Goal: Transaction & Acquisition: Purchase product/service

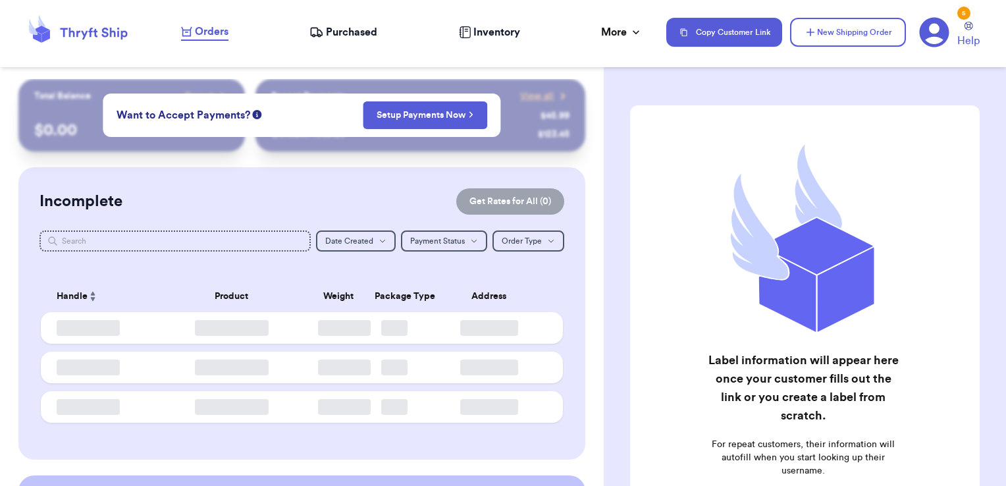
checkbox input "false"
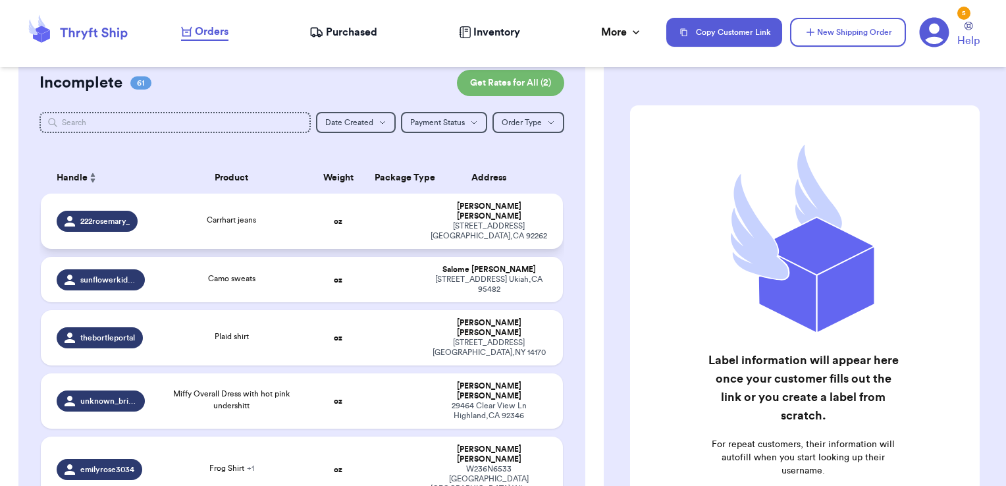
scroll to position [159, 0]
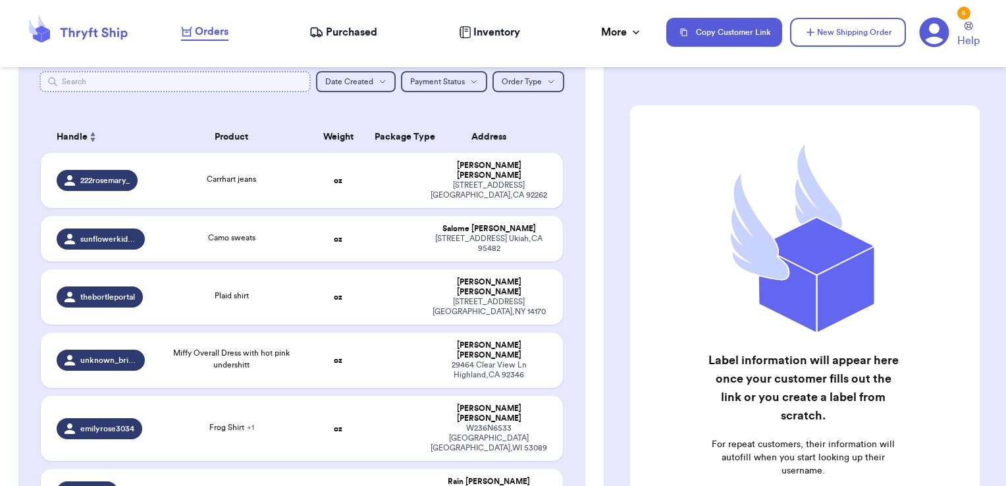
click at [279, 90] on input "text" at bounding box center [176, 81] width 272 height 21
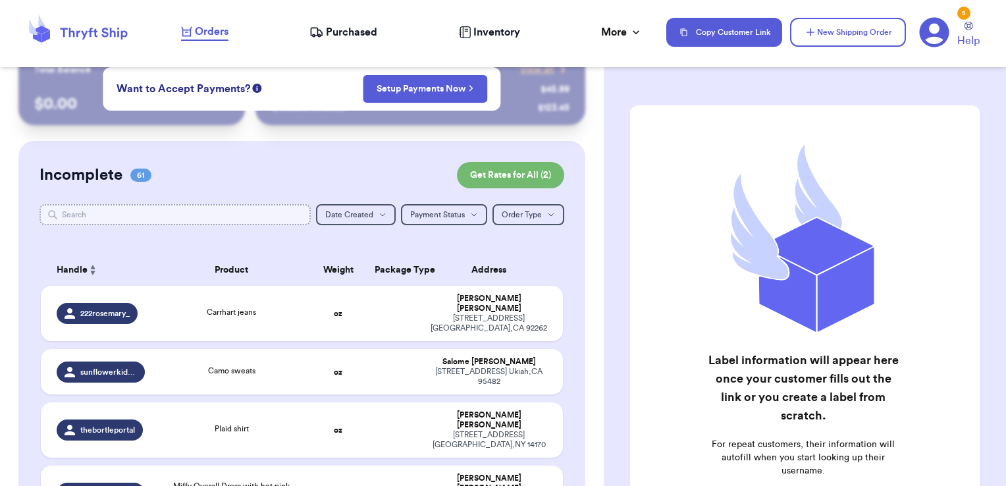
scroll to position [26, 0]
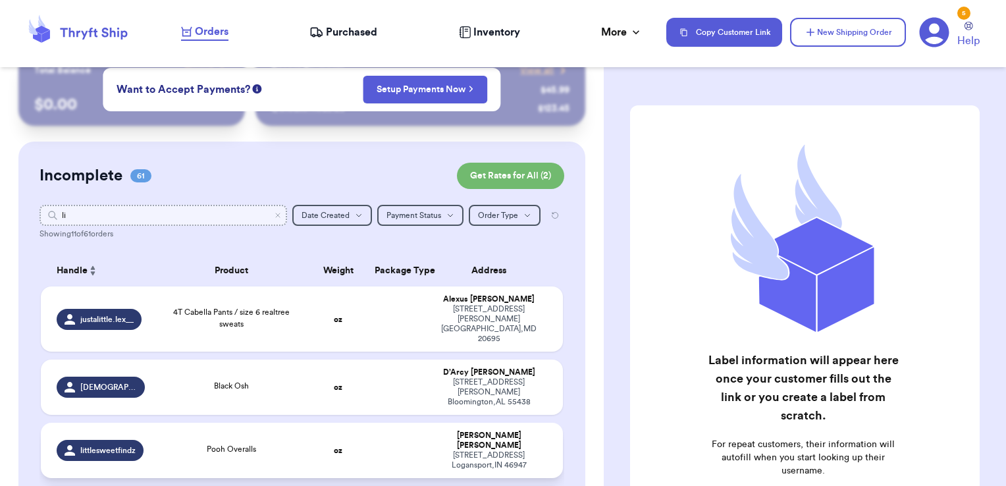
type input "li"
click at [390, 423] on td at bounding box center [395, 450] width 56 height 55
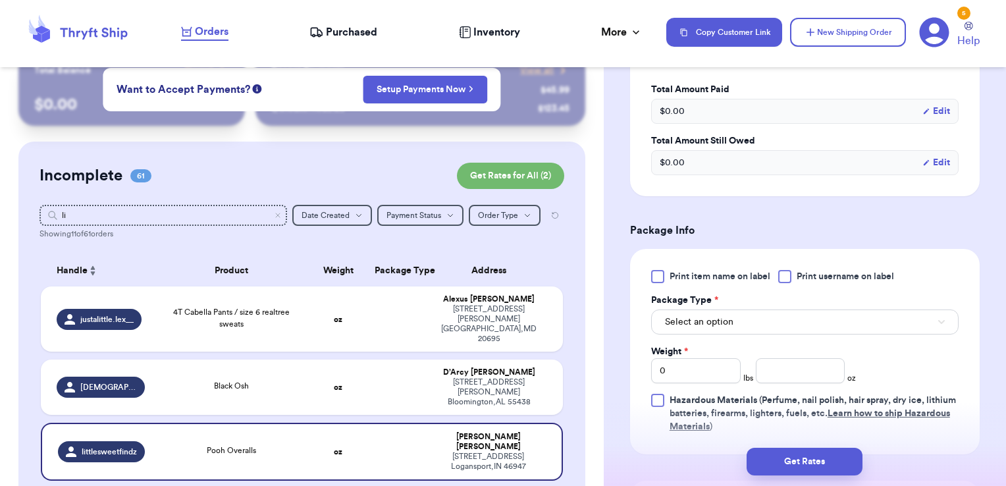
scroll to position [444, 0]
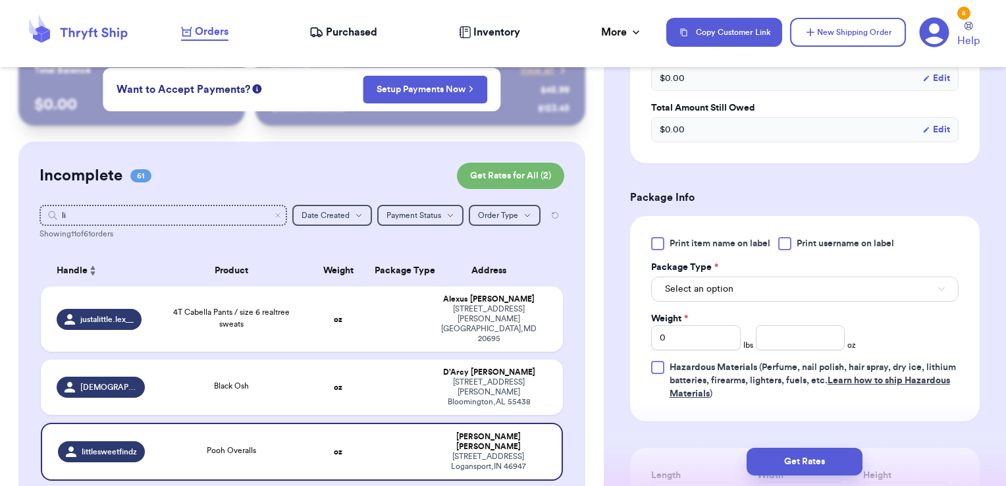
click at [790, 241] on div at bounding box center [784, 243] width 13 height 13
click at [0, 0] on input "Print username on label" at bounding box center [0, 0] width 0 height 0
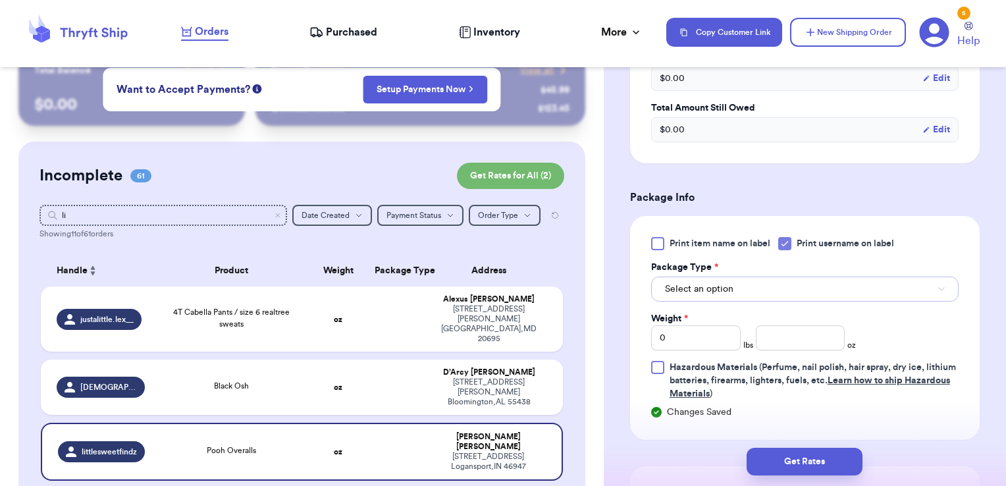
click at [770, 284] on button "Select an option" at bounding box center [805, 289] width 308 height 25
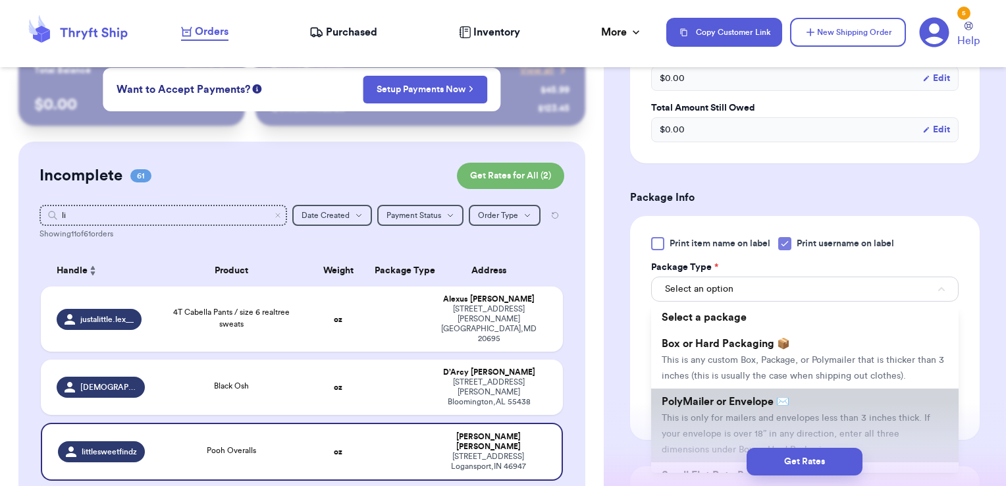
click at [713, 407] on span "PolyMailer or Envelope ✉️" at bounding box center [726, 401] width 128 height 11
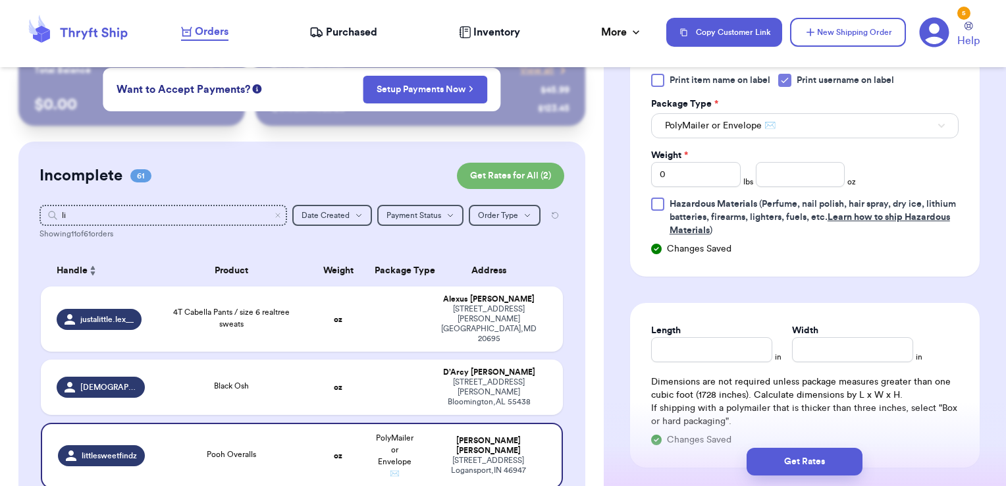
scroll to position [627, 0]
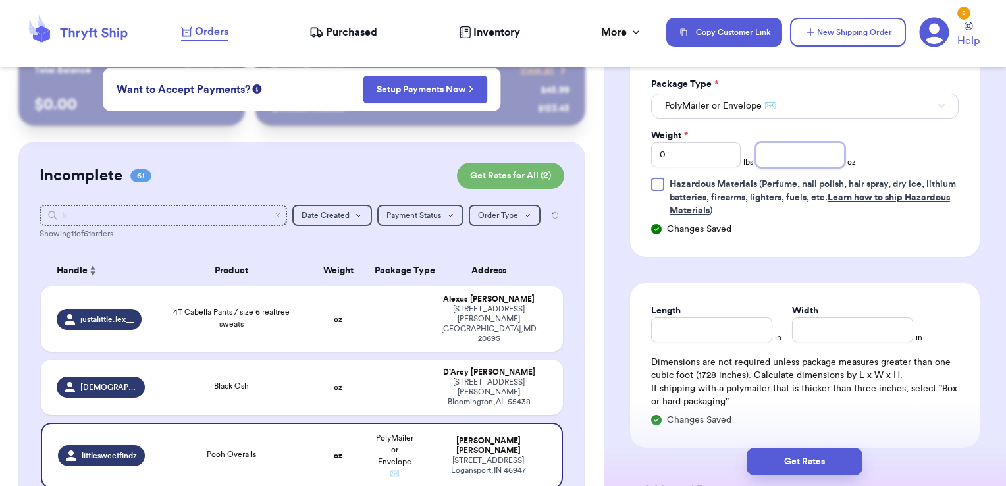
click at [814, 152] on input "number" at bounding box center [801, 154] width 90 height 25
type input "10.39"
click at [810, 464] on button "Get Rates" at bounding box center [805, 462] width 116 height 28
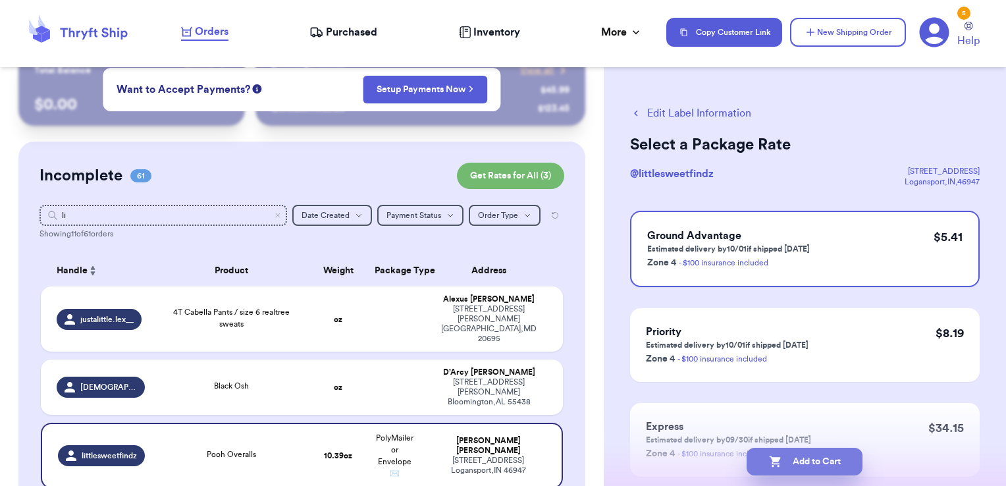
click at [840, 461] on button "Add to Cart" at bounding box center [805, 462] width 116 height 28
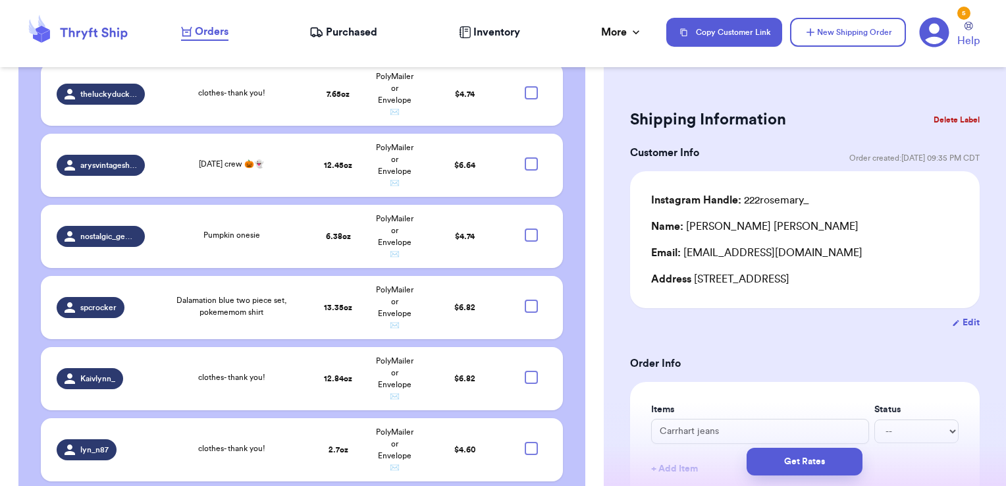
scroll to position [906, 0]
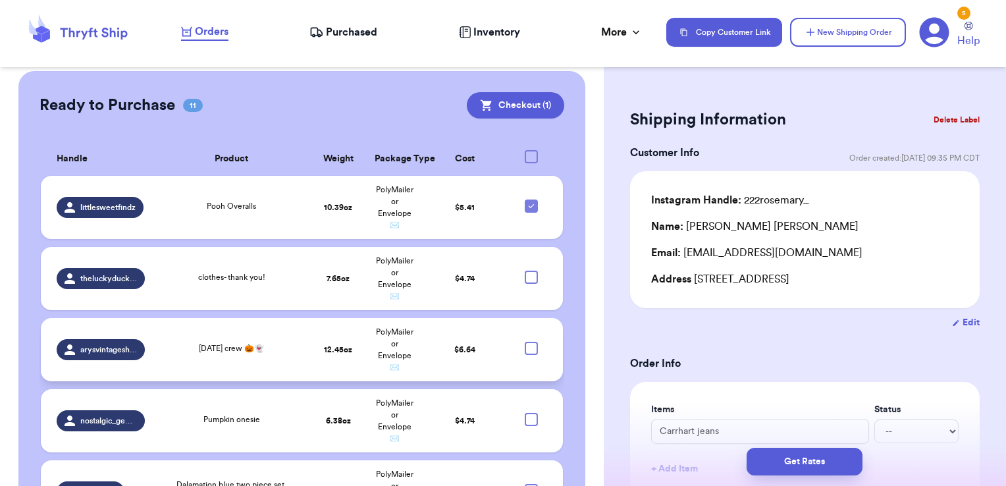
click at [303, 318] on td "[DATE] crew 🎃👻" at bounding box center [231, 349] width 157 height 63
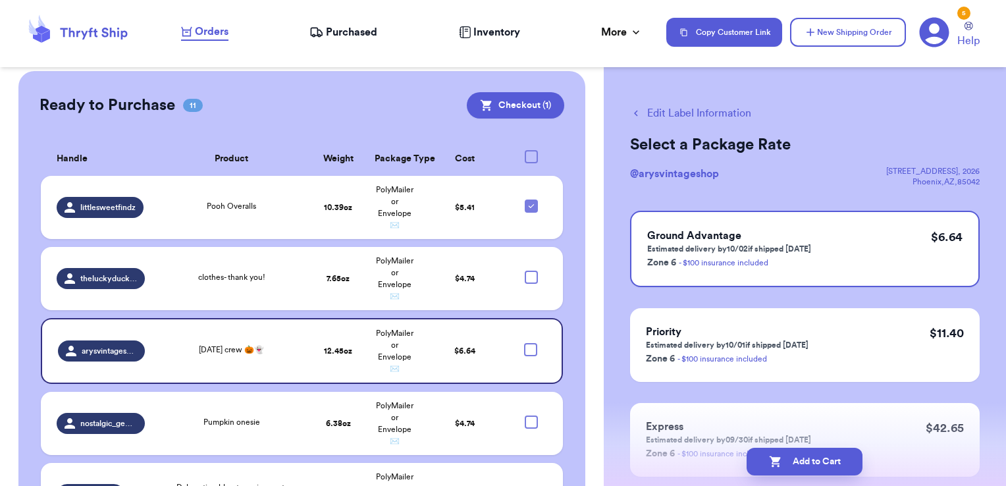
click at [691, 117] on button "Edit Label Information" at bounding box center [690, 113] width 121 height 16
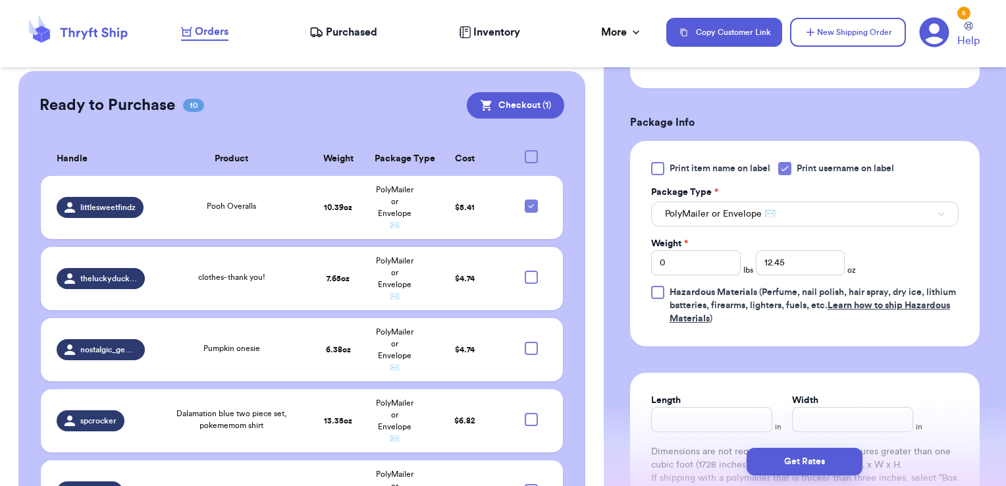
scroll to position [298, 0]
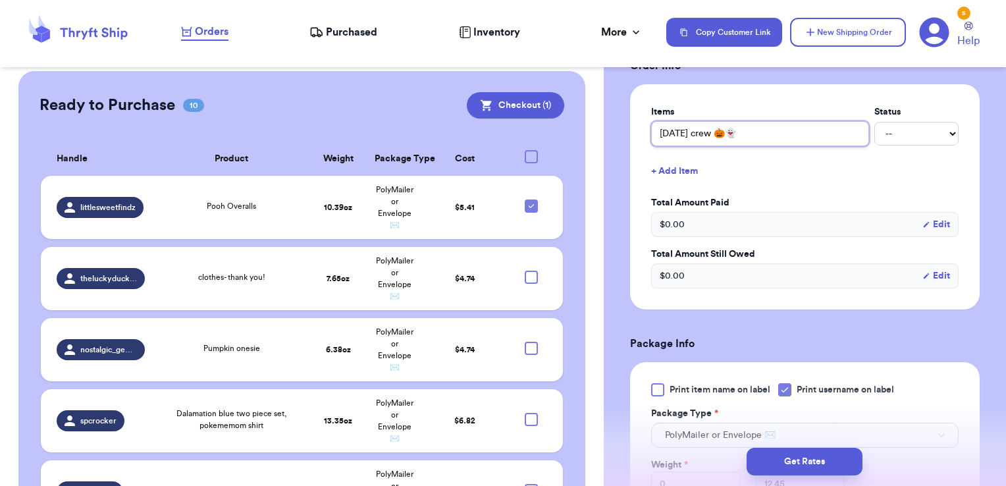
click at [727, 133] on input "[DATE] crew 🎃👻" at bounding box center [760, 133] width 218 height 25
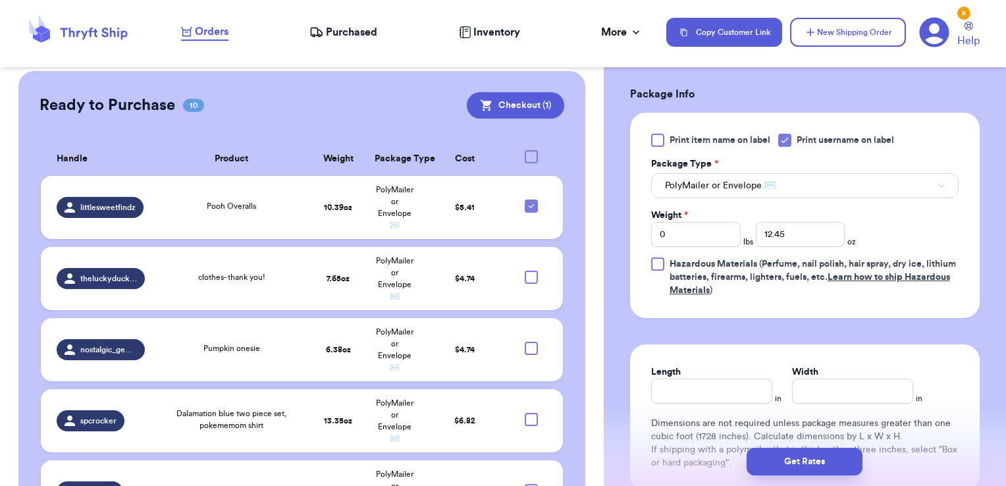
scroll to position [572, 0]
type input "[DATE] crews 🎃👻"
click at [771, 180] on span "PolyMailer or Envelope ✉️" at bounding box center [720, 184] width 111 height 13
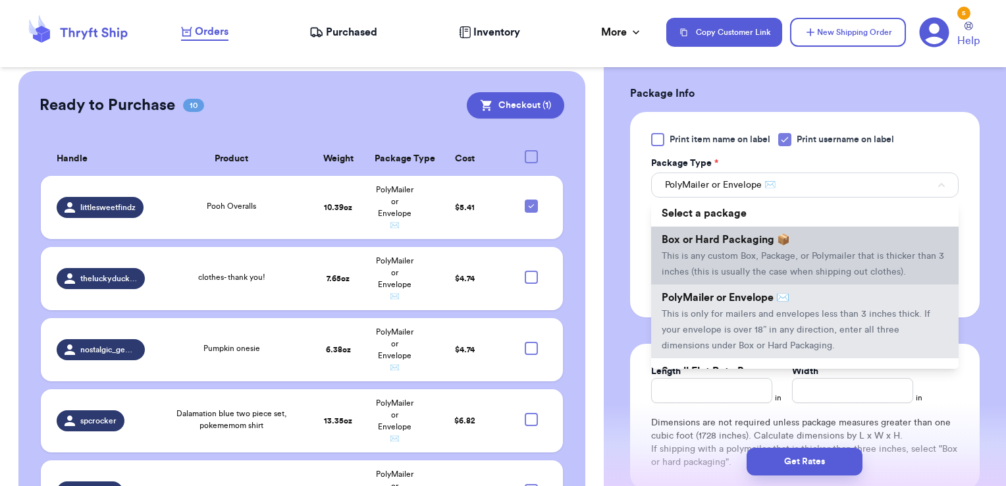
click at [727, 253] on span "This is any custom Box, Package, or Polymailer that is thicker than 3 inches (t…" at bounding box center [803, 264] width 283 height 25
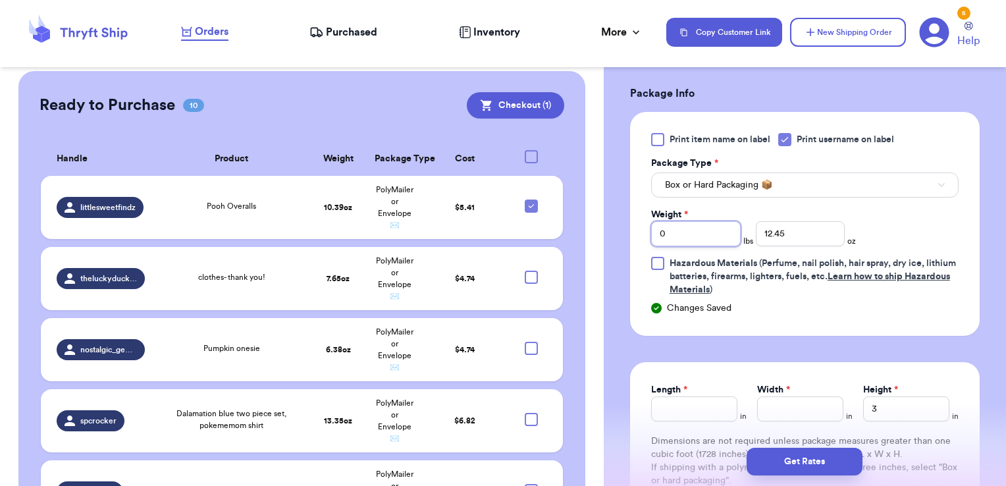
drag, startPoint x: 711, startPoint y: 241, endPoint x: 578, endPoint y: 230, distance: 133.4
click at [578, 230] on div "Customer Link New Order Total Balance Payout $ 0.00 Recent Payments View all @ …" at bounding box center [503, 243] width 1006 height 486
type input "1"
type input "7.95"
type input "9"
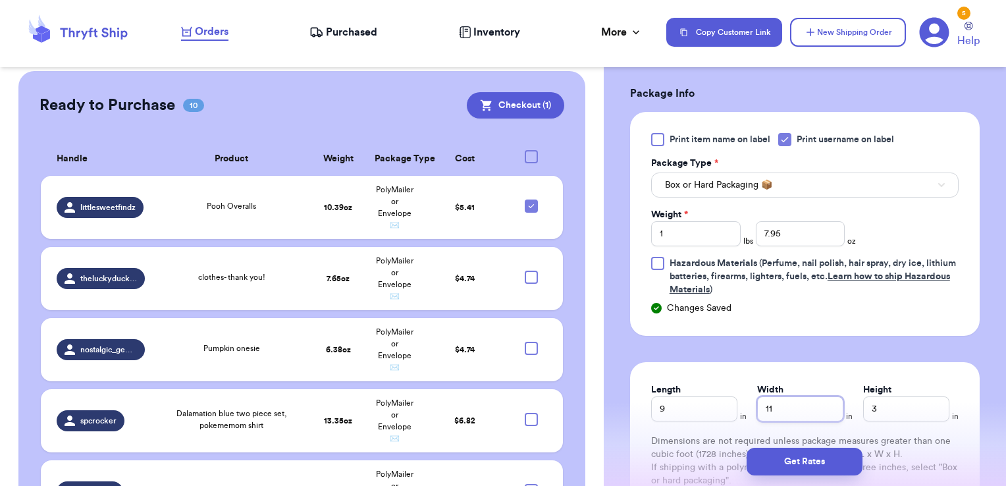
type input "11"
type input "4"
click at [785, 460] on button "Get Rates" at bounding box center [805, 462] width 116 height 28
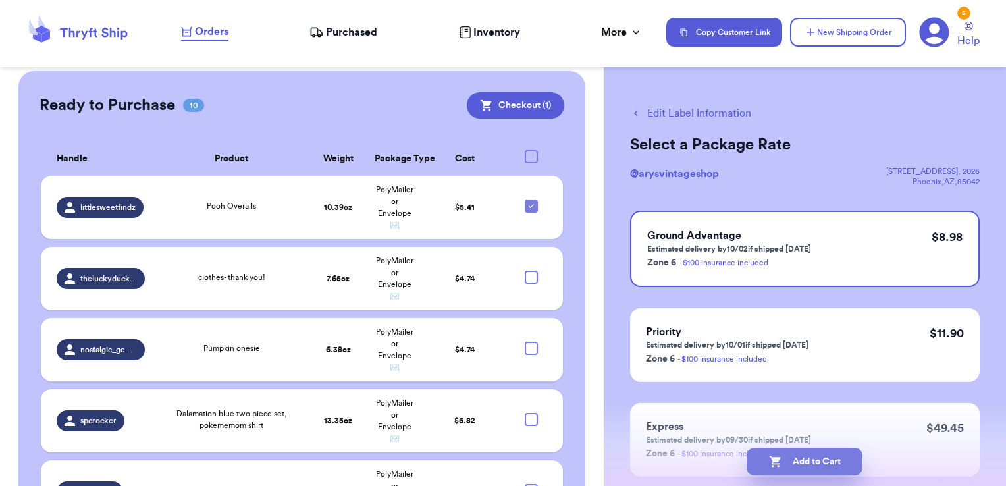
click at [755, 452] on button "Add to Cart" at bounding box center [805, 462] width 116 height 28
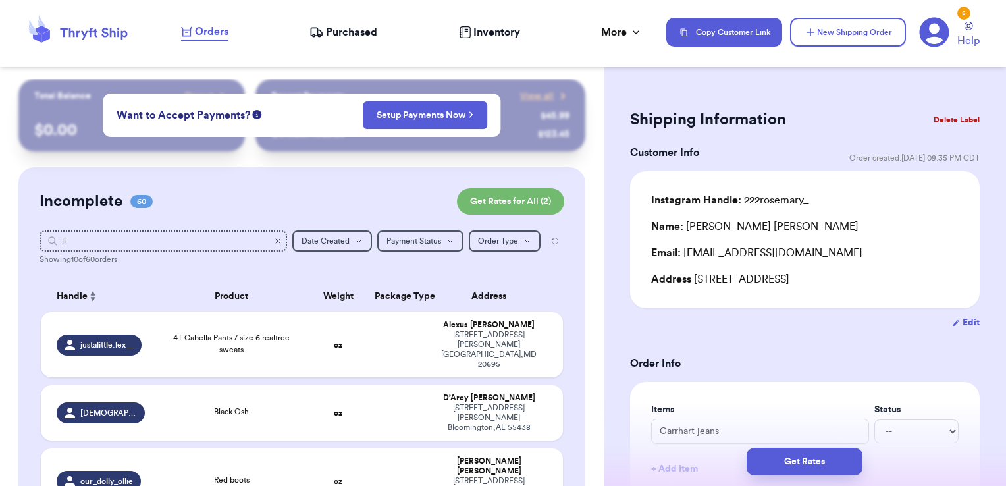
click at [274, 240] on icon "Clear search" at bounding box center [278, 241] width 8 height 8
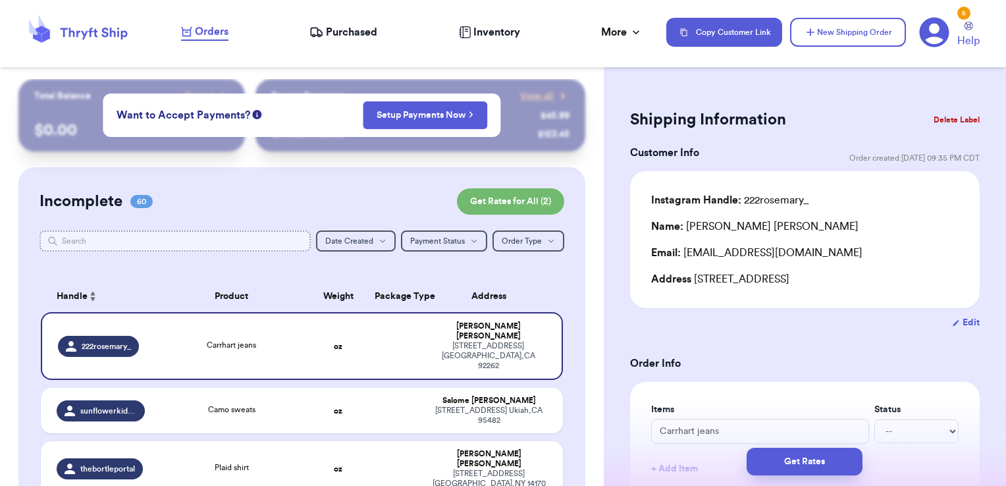
click at [229, 235] on input "text" at bounding box center [176, 240] width 272 height 21
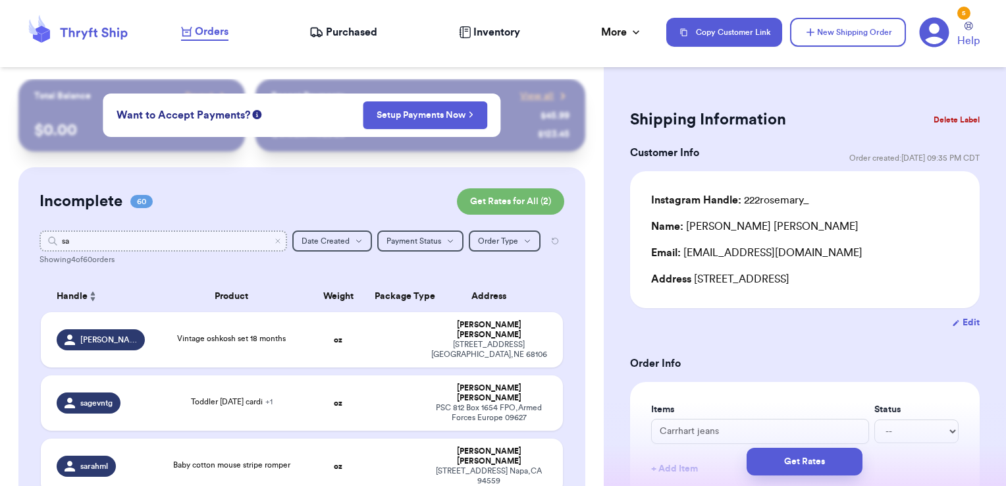
type input "sag"
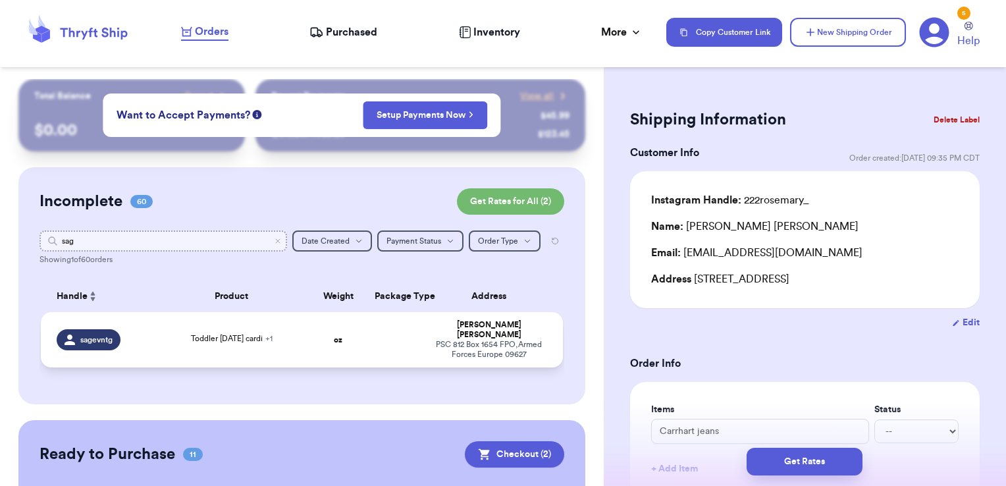
type input "sag"
click at [374, 343] on td at bounding box center [395, 339] width 56 height 55
type input "Toddler [DATE] cardi"
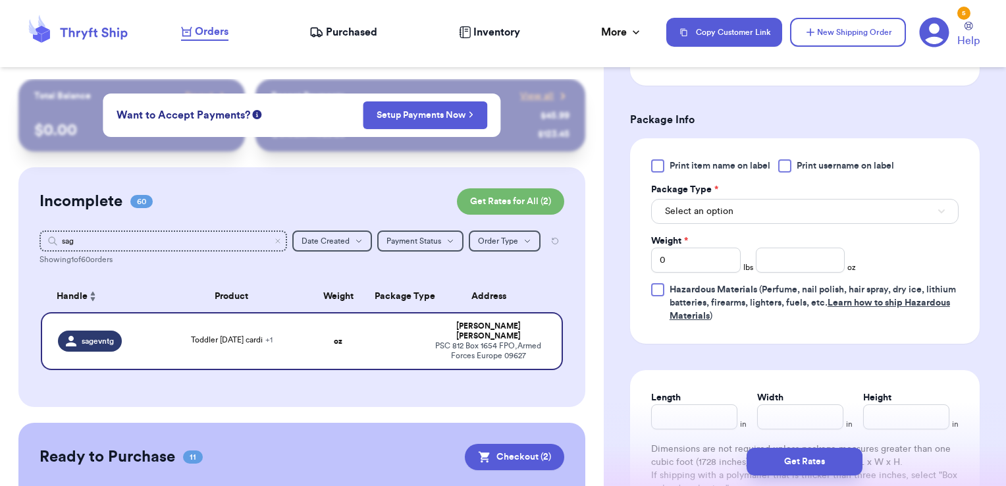
scroll to position [574, 0]
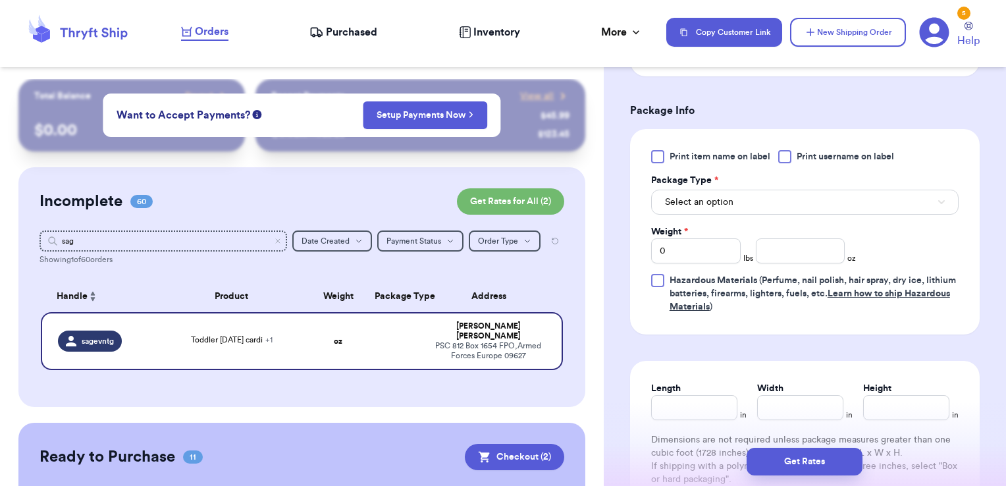
click at [809, 156] on span "Print username on label" at bounding box center [845, 156] width 97 height 13
click at [0, 0] on input "Print username on label" at bounding box center [0, 0] width 0 height 0
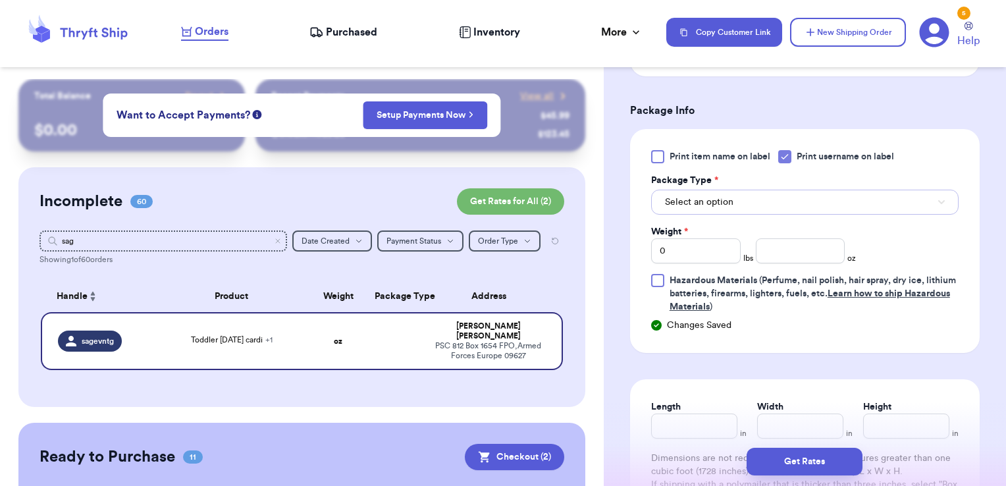
click at [788, 197] on button "Select an option" at bounding box center [805, 202] width 308 height 25
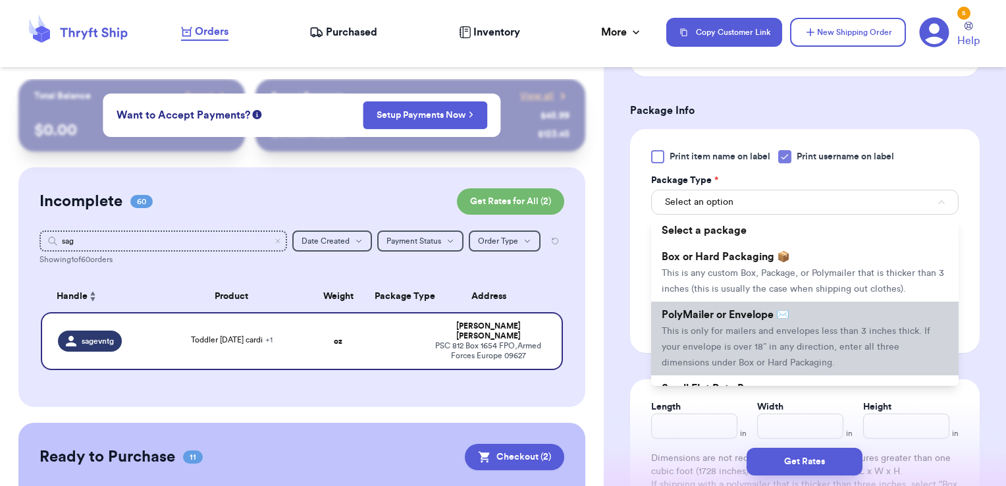
click at [748, 320] on span "PolyMailer or Envelope ✉️" at bounding box center [726, 315] width 128 height 11
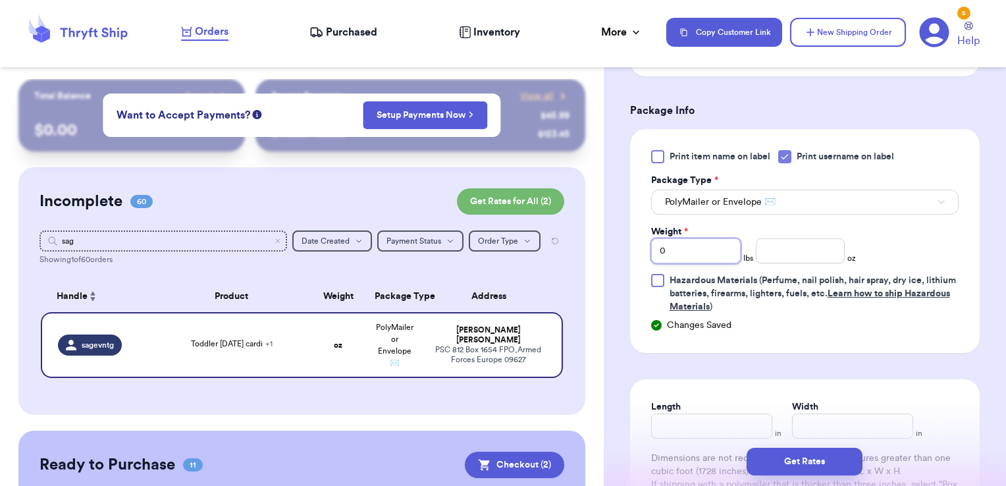
click at [618, 244] on div "Shipping Information Delete Label Customer Info Order created: [DATE] 01:26 AM …" at bounding box center [805, 391] width 402 height 1773
type input "1"
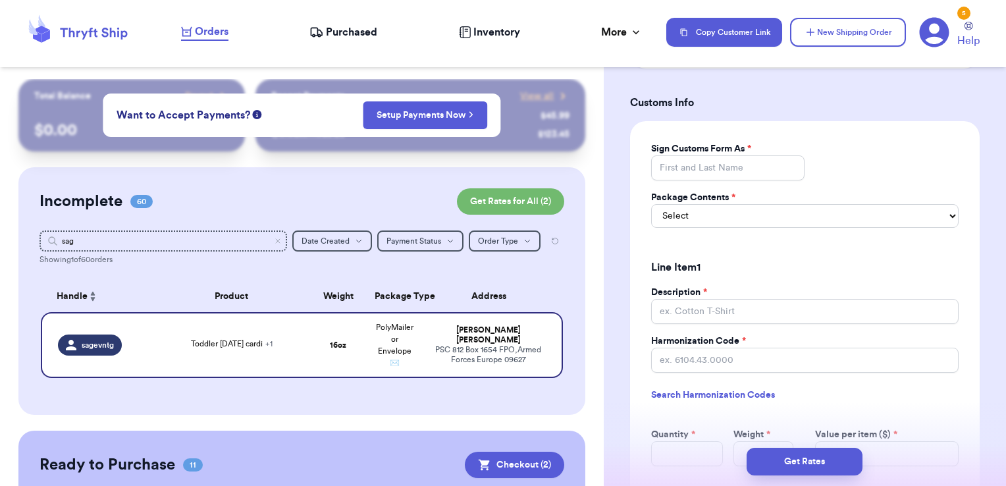
scroll to position [1050, 0]
type input "1.16"
click at [707, 169] on input "Sign Customs Form As *" at bounding box center [728, 167] width 154 height 25
type input "[PERSON_NAME]"
click at [713, 218] on select "Select Merchandise Gift Documents" at bounding box center [805, 215] width 308 height 24
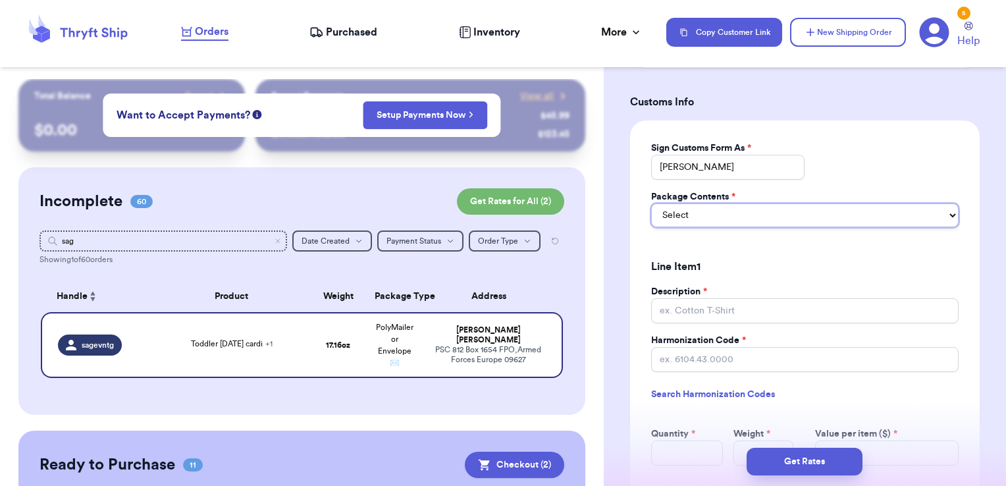
select select "MERCHANDISE"
click at [651, 203] on select "Select Merchandise Gift Documents" at bounding box center [805, 215] width 308 height 24
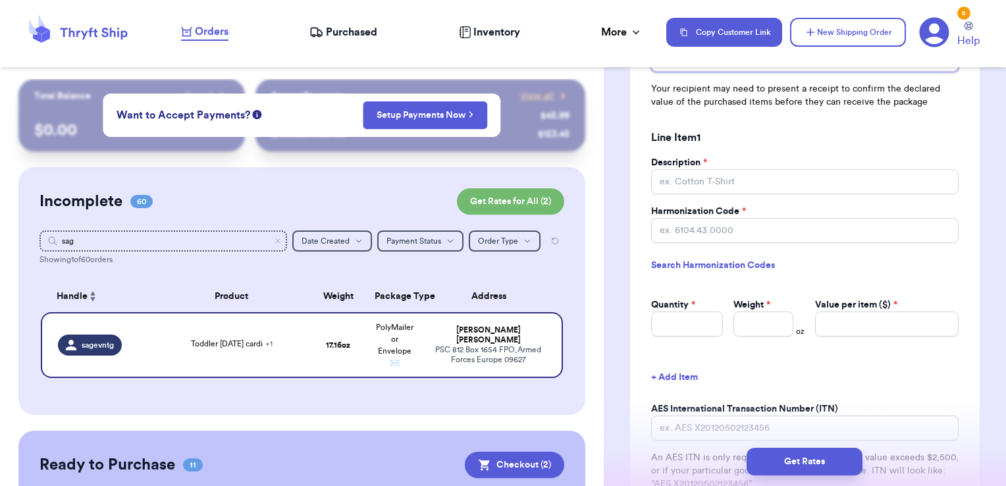
scroll to position [1209, 0]
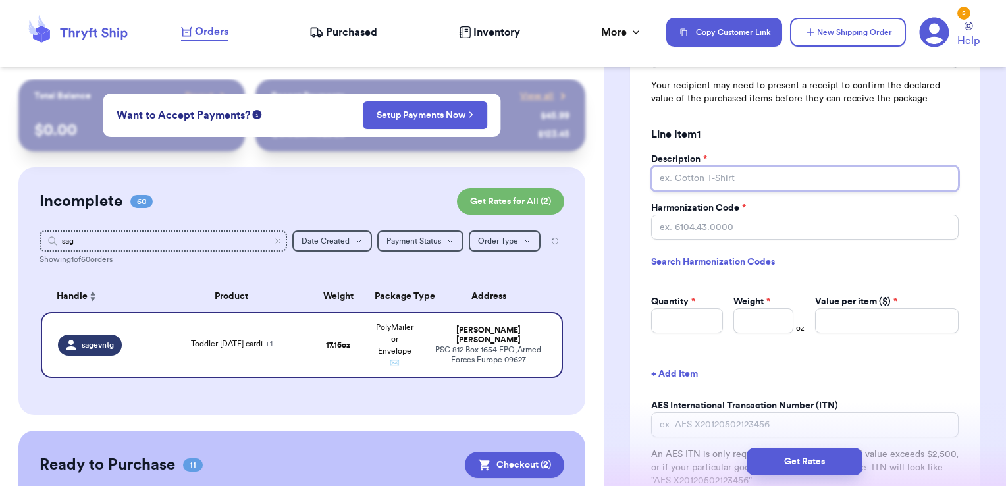
click at [723, 176] on input "Description *" at bounding box center [805, 178] width 308 height 25
type input "secondhand sweater"
click at [750, 254] on link "Search Harmonization Codes" at bounding box center [805, 262] width 308 height 24
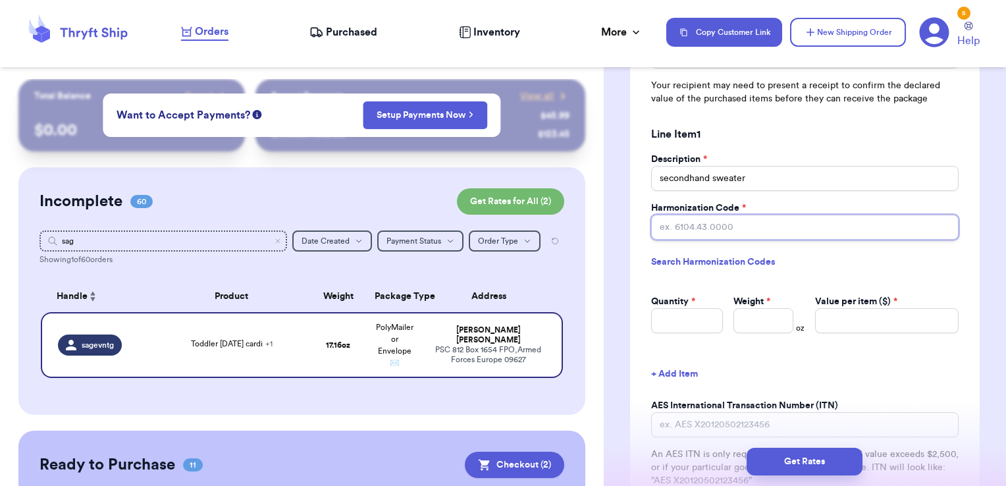
click at [711, 225] on input "Harmonization Code *" at bounding box center [805, 227] width 308 height 25
paste input "6309.00.0000"
type input "6309.00.0000"
click at [695, 319] on input "Quantity *" at bounding box center [687, 320] width 72 height 25
type input "1"
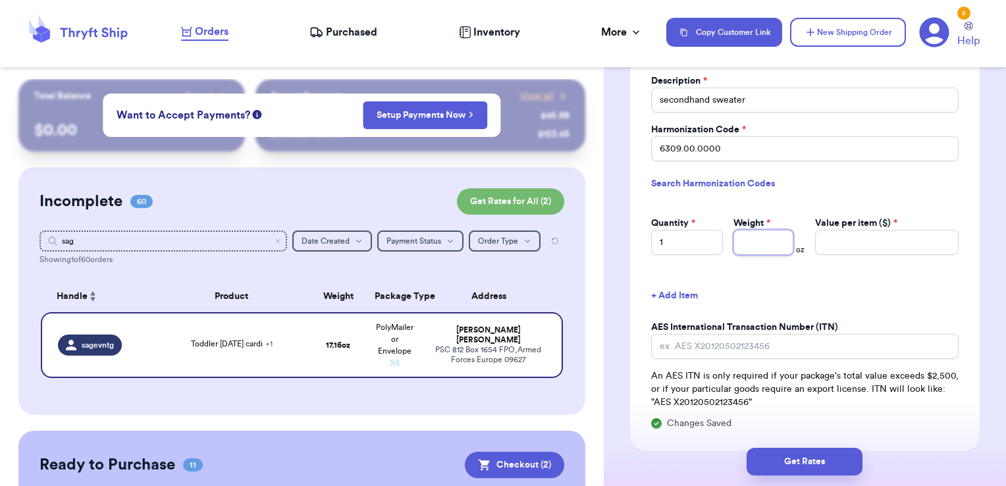
scroll to position [1295, 0]
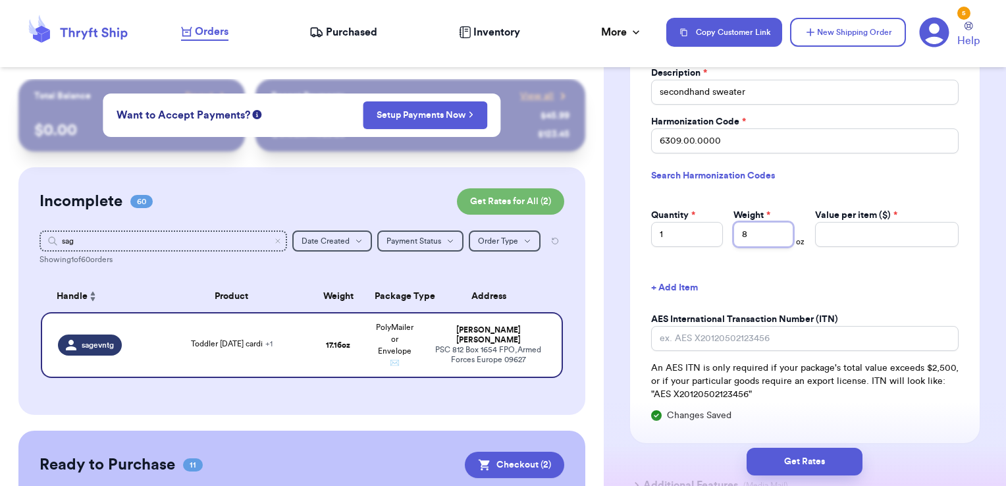
type input "8"
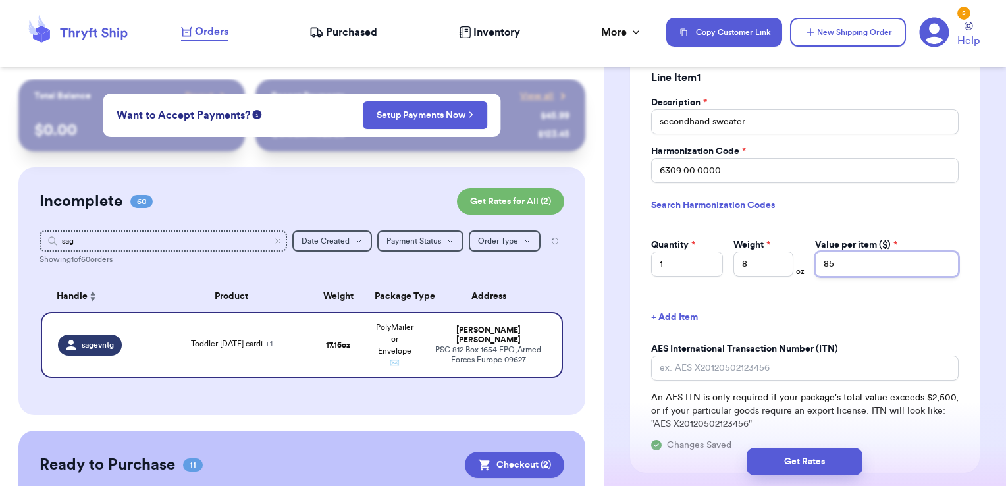
scroll to position [1267, 0]
type input "85"
click at [688, 316] on button "+ Add Item" at bounding box center [805, 316] width 318 height 29
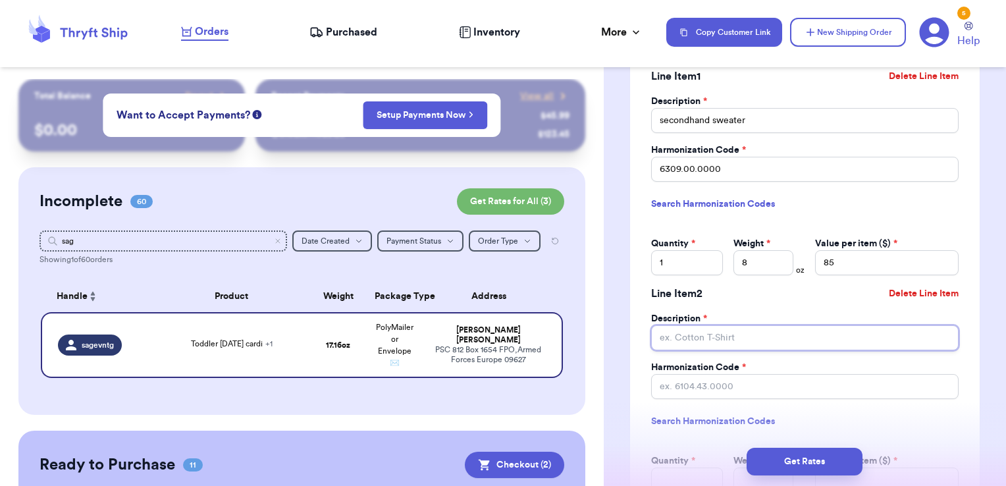
click at [713, 336] on input "Description *" at bounding box center [805, 337] width 308 height 25
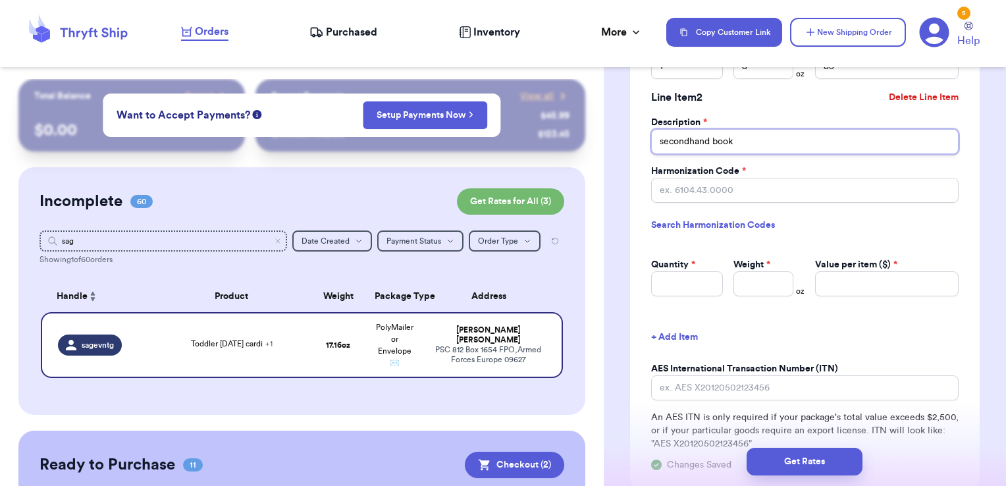
scroll to position [1464, 0]
type input "secondhand book"
click at [740, 186] on input "Harmonization Code *" at bounding box center [805, 189] width 308 height 25
paste input "4901.99"
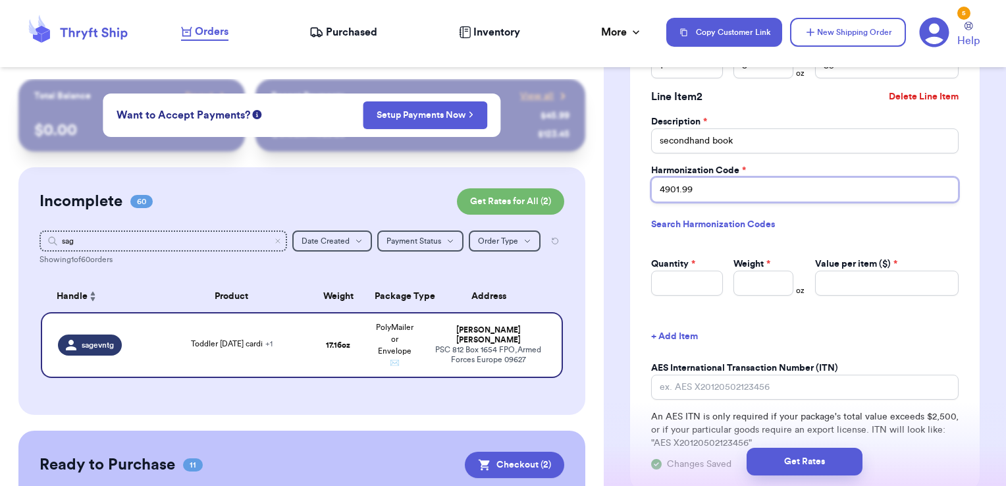
type input "4901.99"
click at [700, 273] on input "Quantity *" at bounding box center [687, 283] width 72 height 25
type input "1"
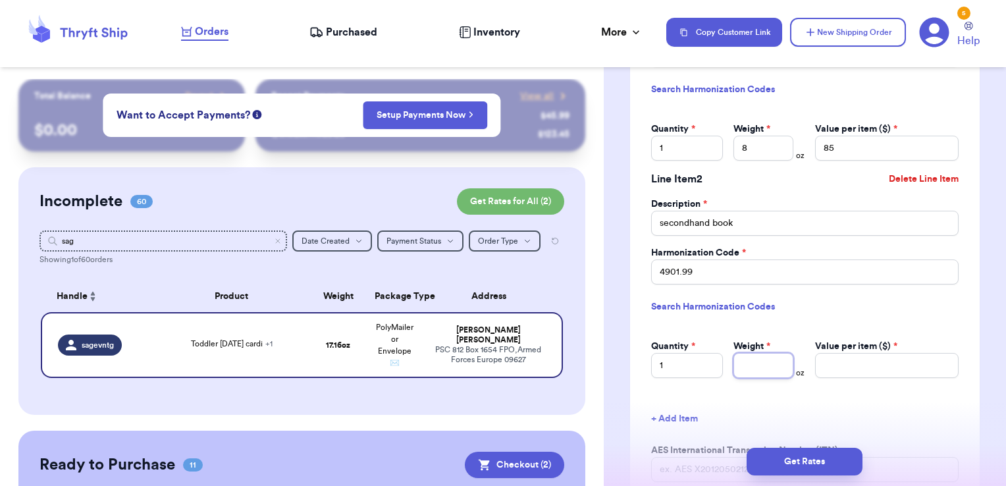
scroll to position [1382, 0]
type input "8"
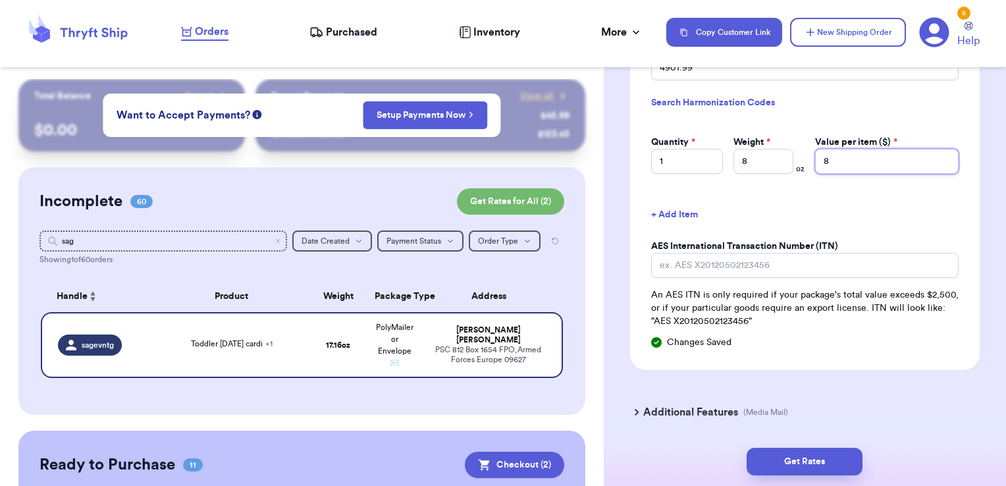
scroll to position [1626, 0]
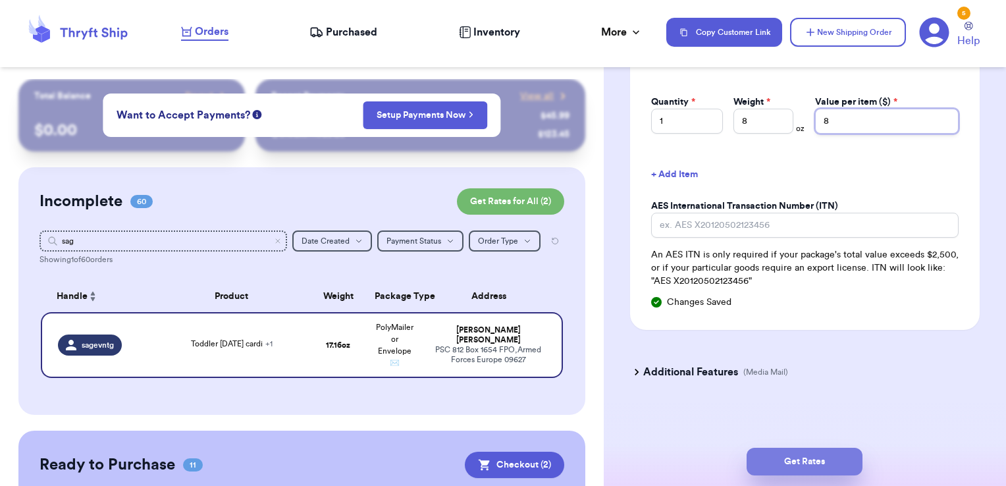
type input "8"
click at [815, 456] on button "Get Rates" at bounding box center [805, 462] width 116 height 28
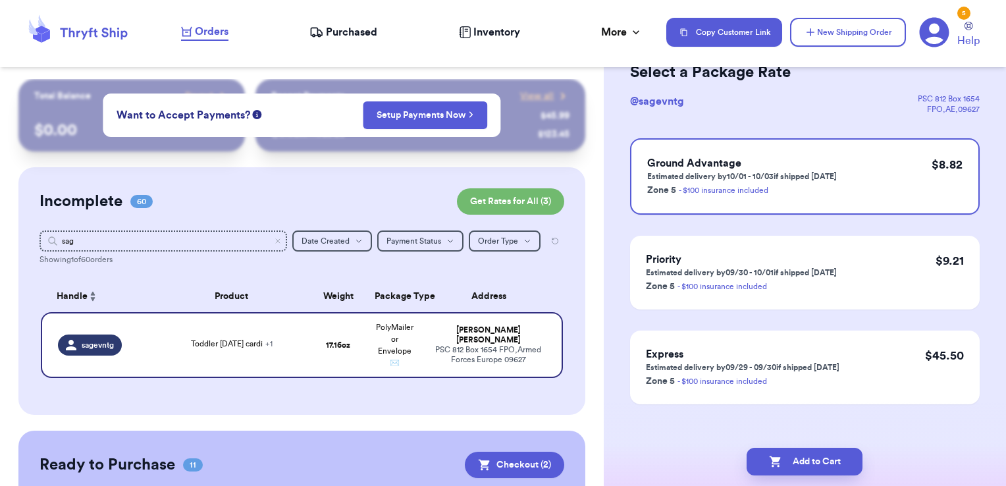
scroll to position [82, 0]
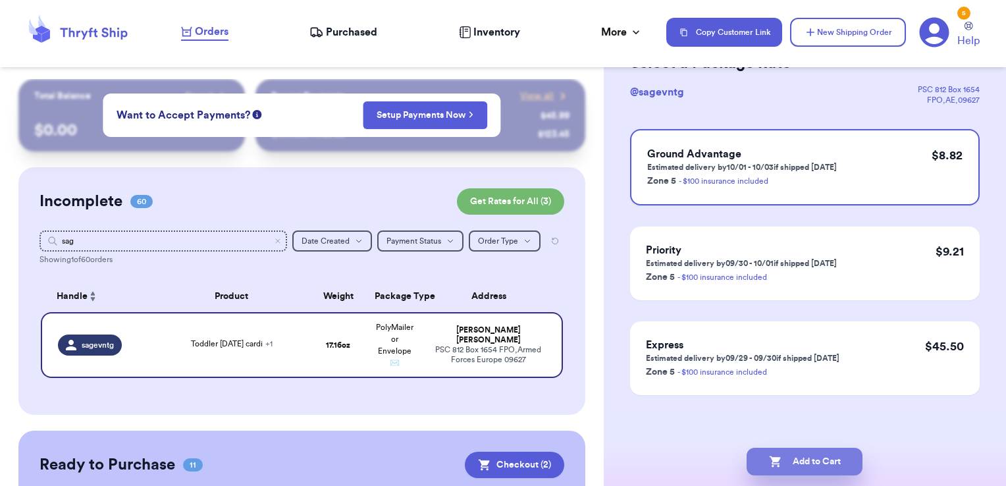
click at [775, 470] on button "Add to Cart" at bounding box center [805, 462] width 116 height 28
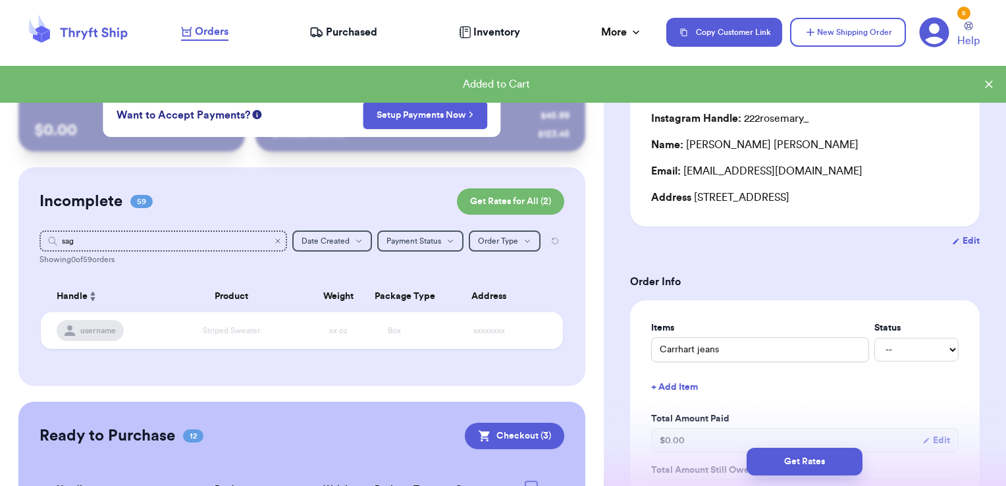
click at [274, 241] on icon "Clear search" at bounding box center [278, 241] width 8 height 8
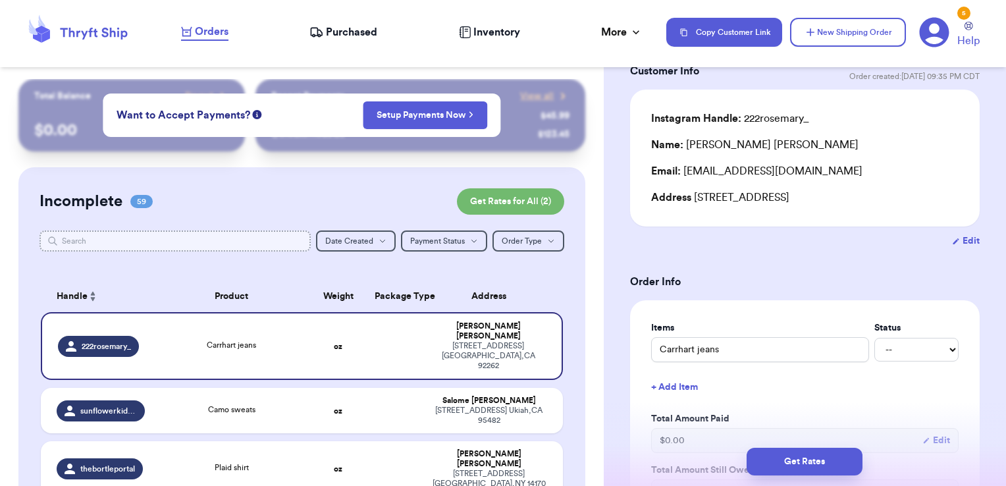
click at [148, 238] on input "text" at bounding box center [176, 240] width 272 height 21
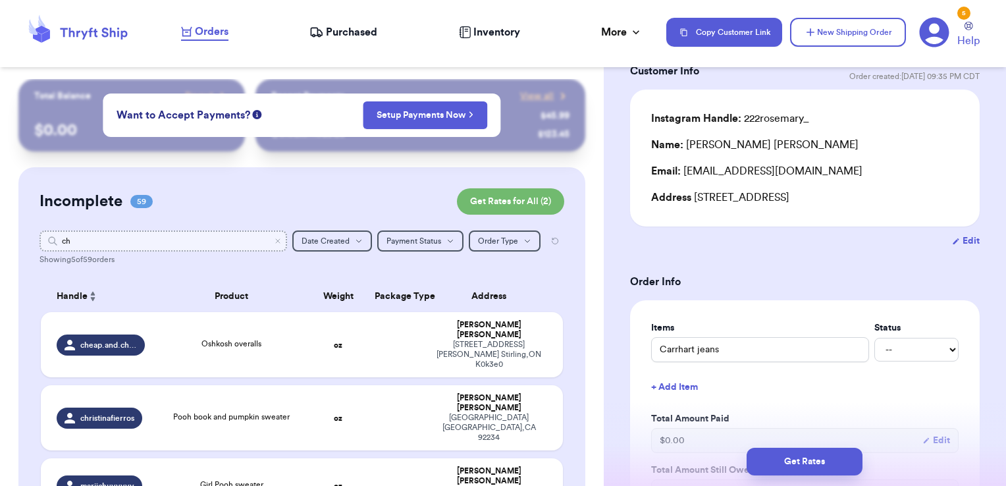
type input "chr"
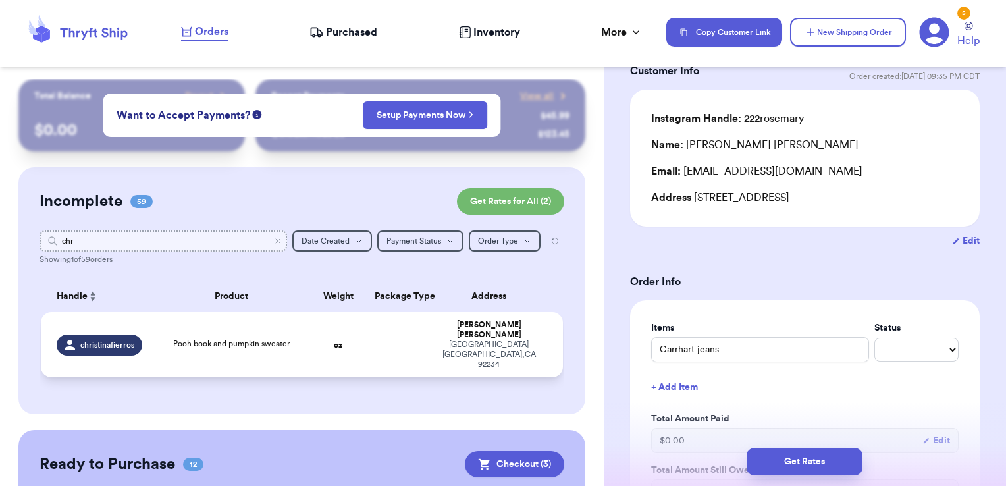
type input "chr"
click at [264, 340] on span "Pooh book and pumpkin sweater" at bounding box center [231, 344] width 117 height 8
type input "Pooh book and pumpkin sweater"
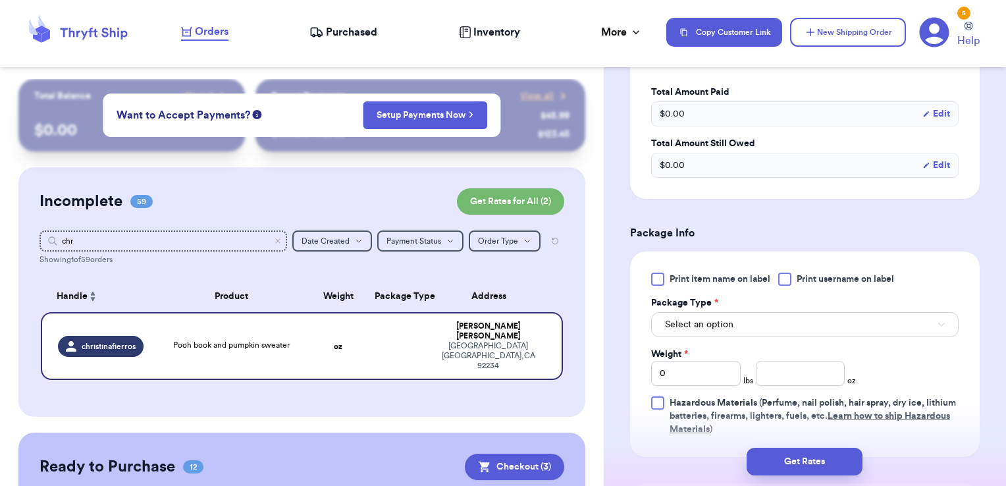
scroll to position [567, 0]
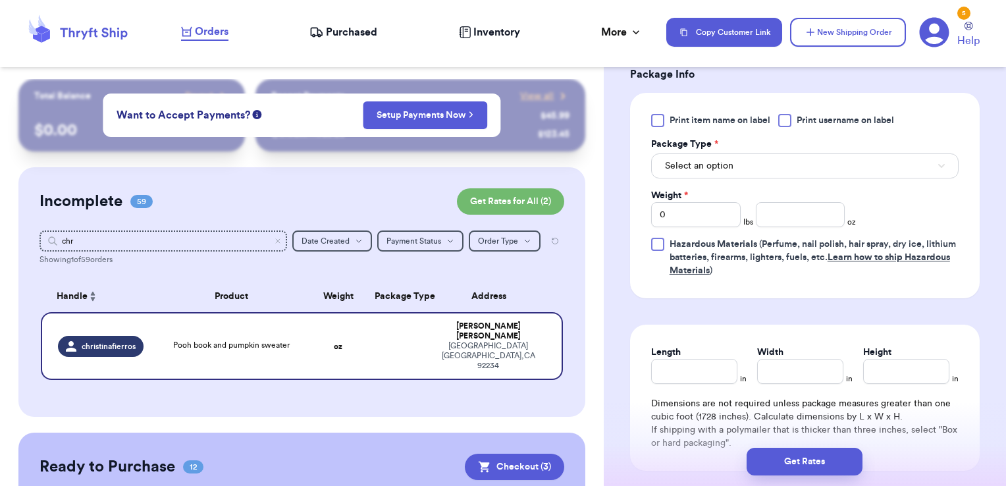
click at [807, 119] on span "Print username on label" at bounding box center [845, 120] width 97 height 13
click at [0, 0] on input "Print username on label" at bounding box center [0, 0] width 0 height 0
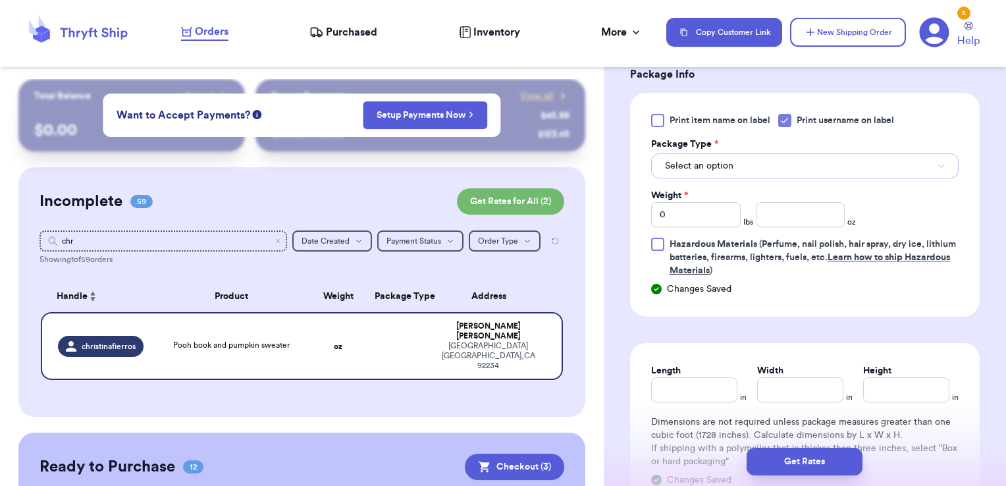
click at [790, 163] on button "Select an option" at bounding box center [805, 165] width 308 height 25
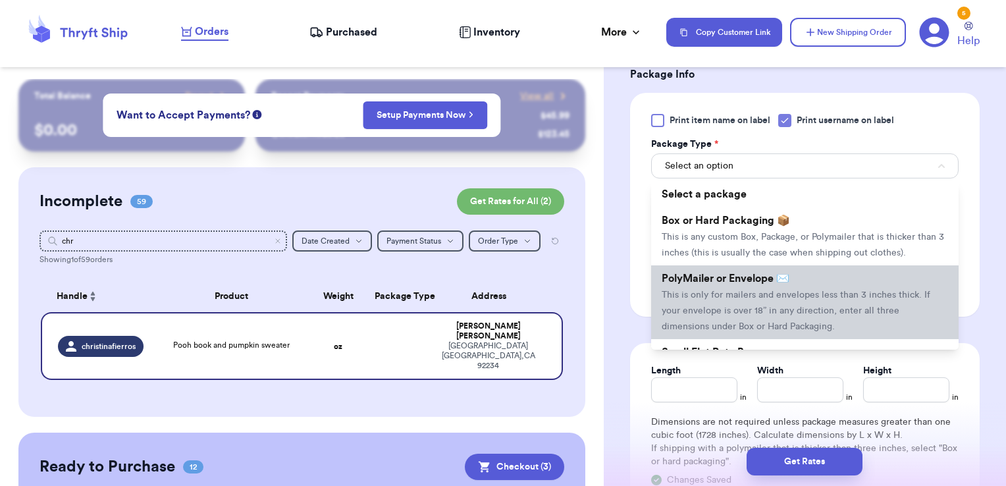
click at [746, 284] on span "PolyMailer or Envelope ✉️" at bounding box center [726, 278] width 128 height 11
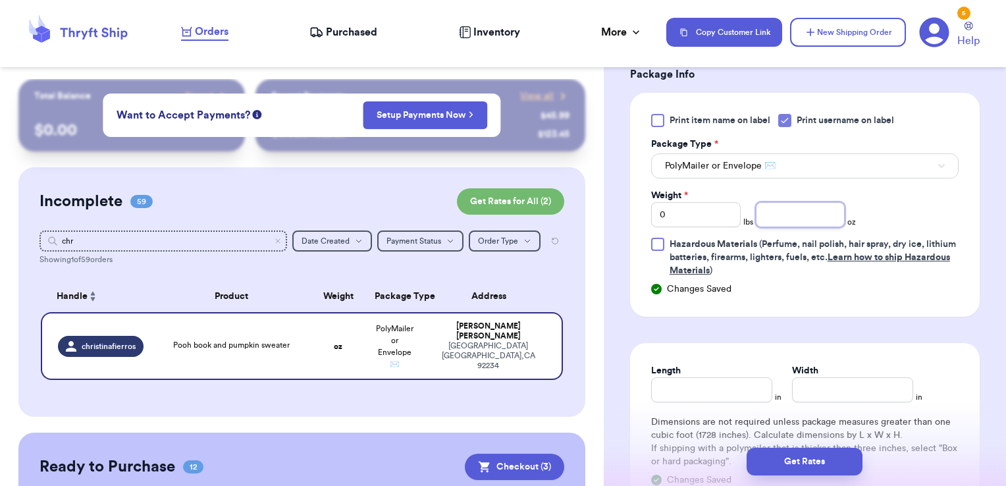
click at [778, 203] on input "number" at bounding box center [801, 214] width 90 height 25
type input "8.61"
click at [842, 465] on button "Get Rates" at bounding box center [805, 462] width 116 height 28
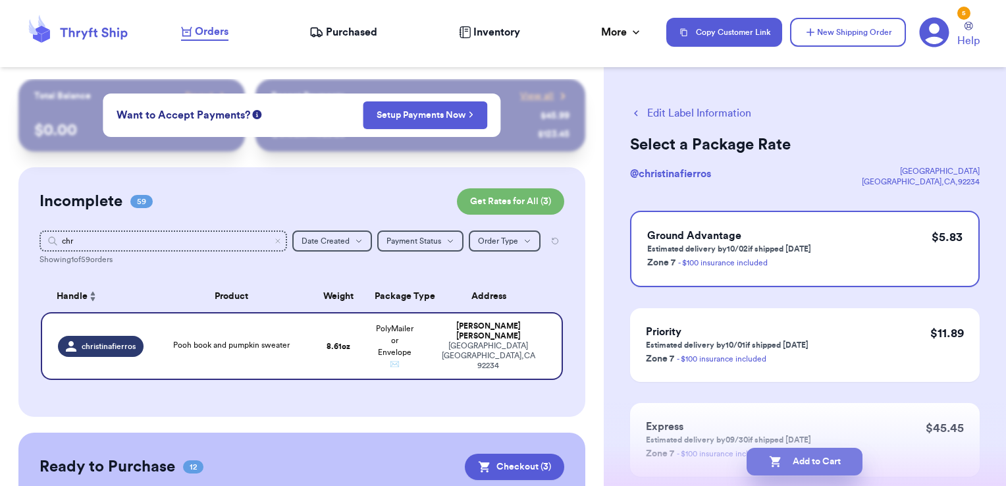
click at [851, 465] on button "Add to Cart" at bounding box center [805, 462] width 116 height 28
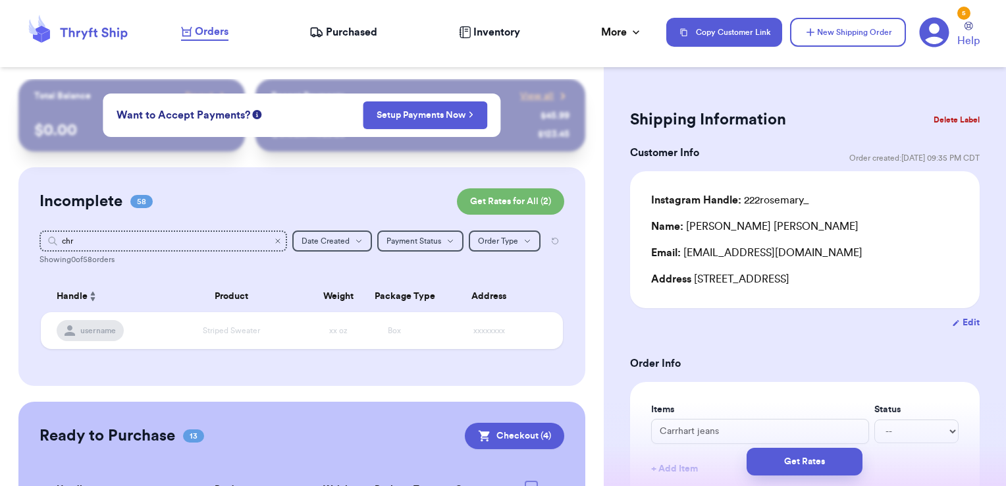
click at [276, 242] on icon "Clear search" at bounding box center [278, 241] width 4 height 4
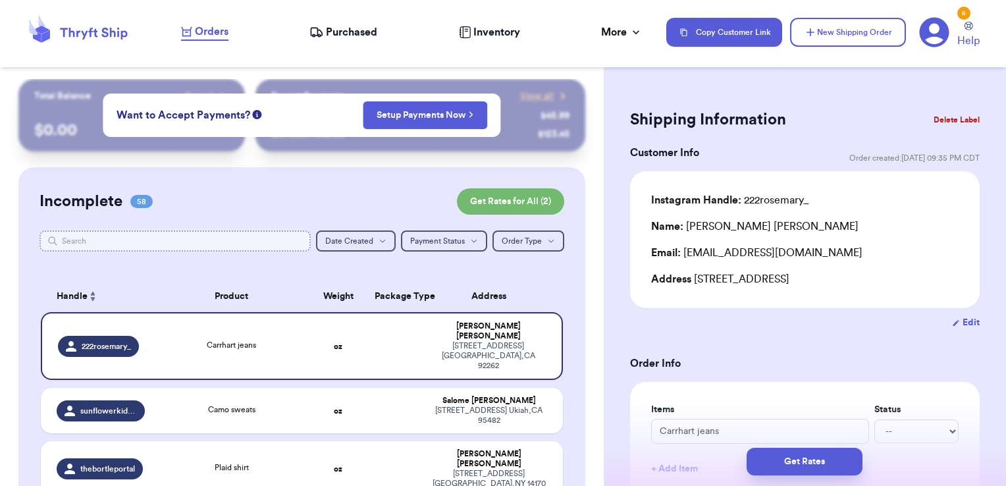
click at [234, 241] on input "text" at bounding box center [176, 240] width 272 height 21
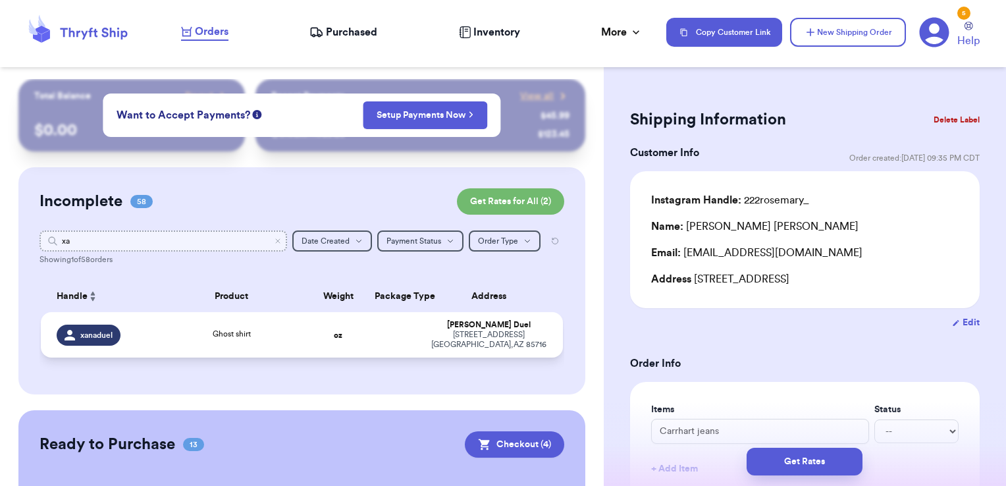
type input "xa"
click at [391, 336] on td at bounding box center [395, 334] width 56 height 45
type input "Ghost shirt"
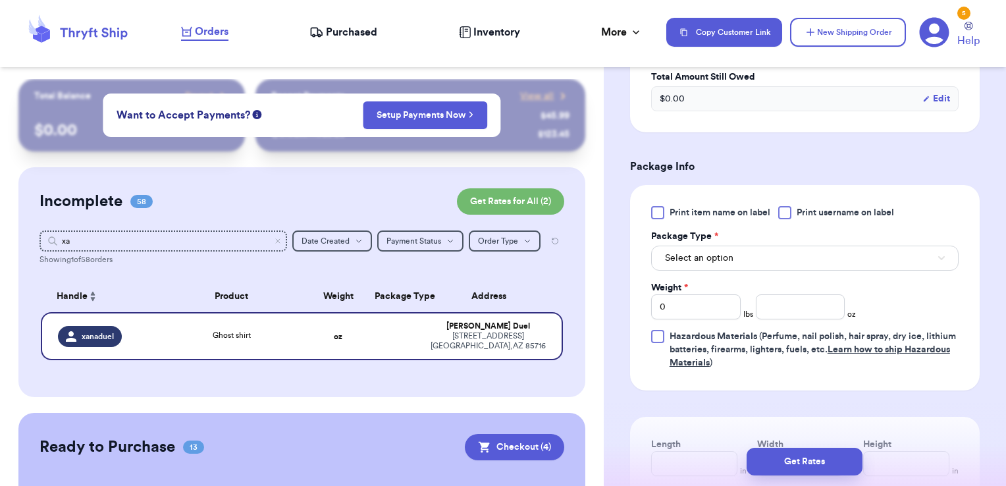
scroll to position [515, 0]
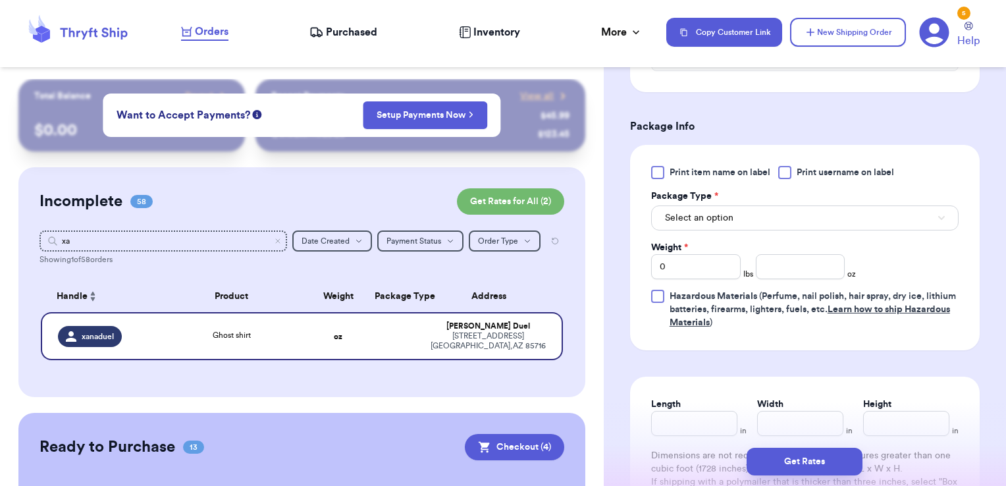
click at [790, 169] on div at bounding box center [784, 172] width 13 height 13
click at [0, 0] on input "Print username on label" at bounding box center [0, 0] width 0 height 0
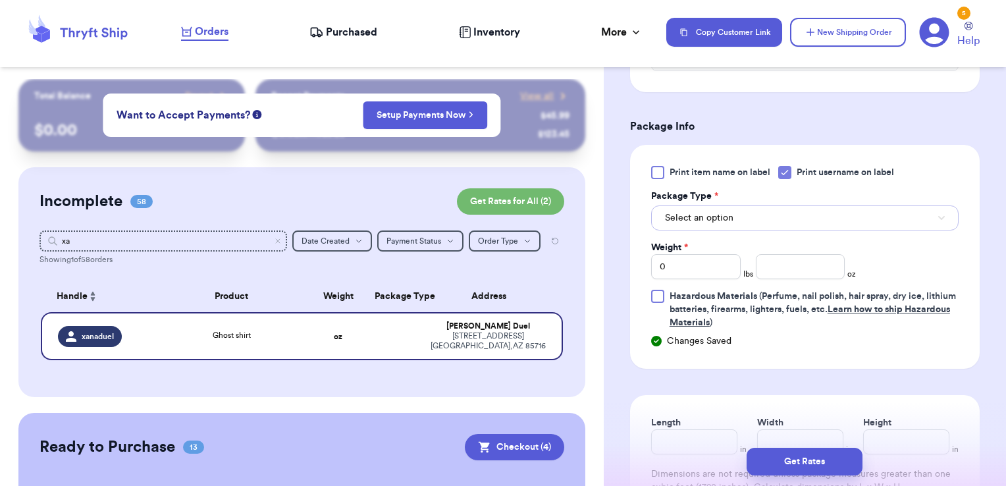
click at [755, 212] on button "Select an option" at bounding box center [805, 217] width 308 height 25
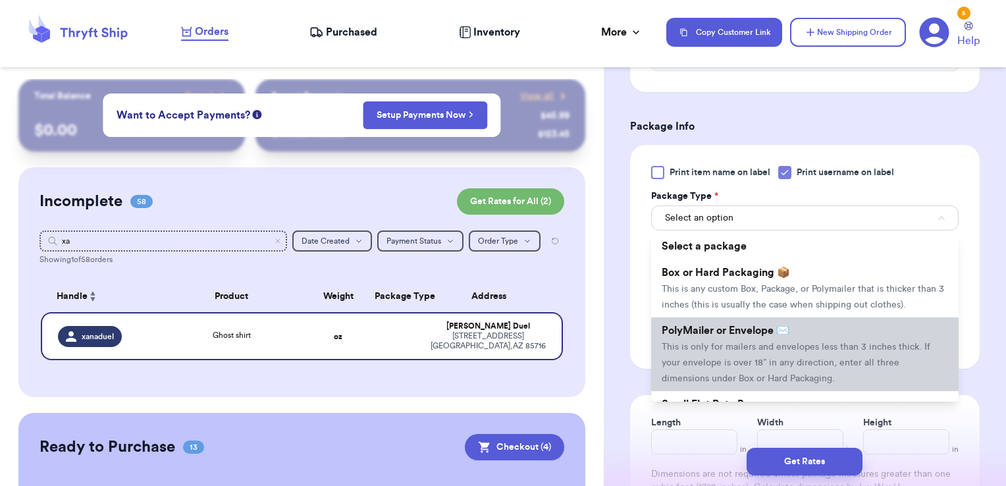
click at [716, 336] on span "PolyMailer or Envelope ✉️" at bounding box center [726, 330] width 128 height 11
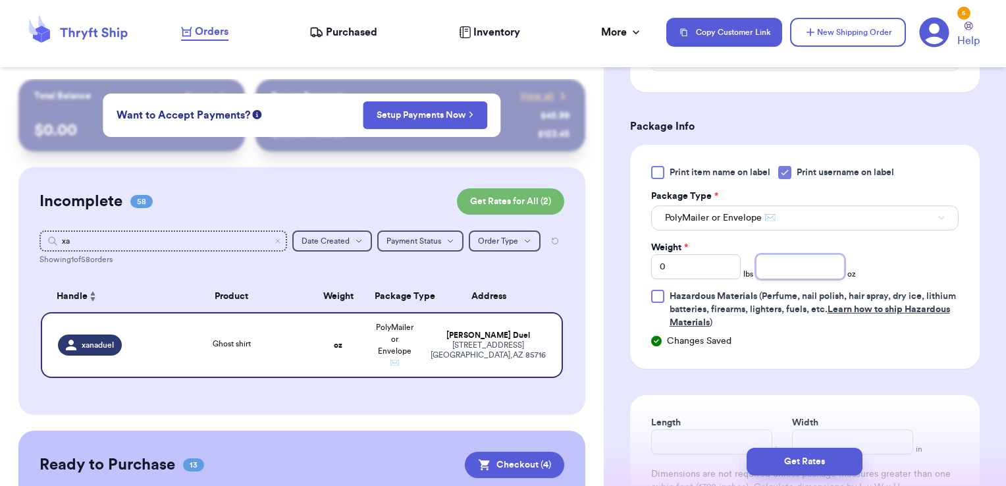
click at [799, 272] on input "number" at bounding box center [801, 266] width 90 height 25
type input "9.28"
click at [838, 457] on button "Get Rates" at bounding box center [805, 462] width 116 height 28
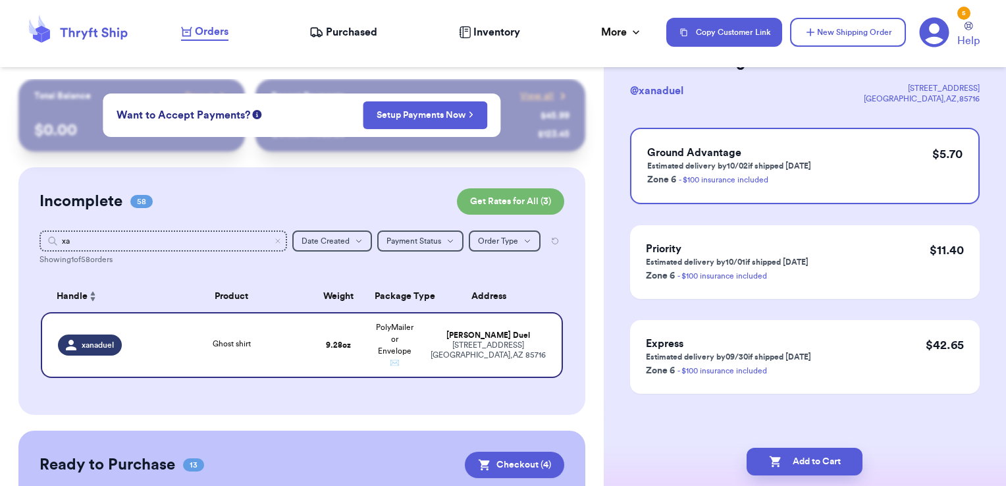
scroll to position [0, 0]
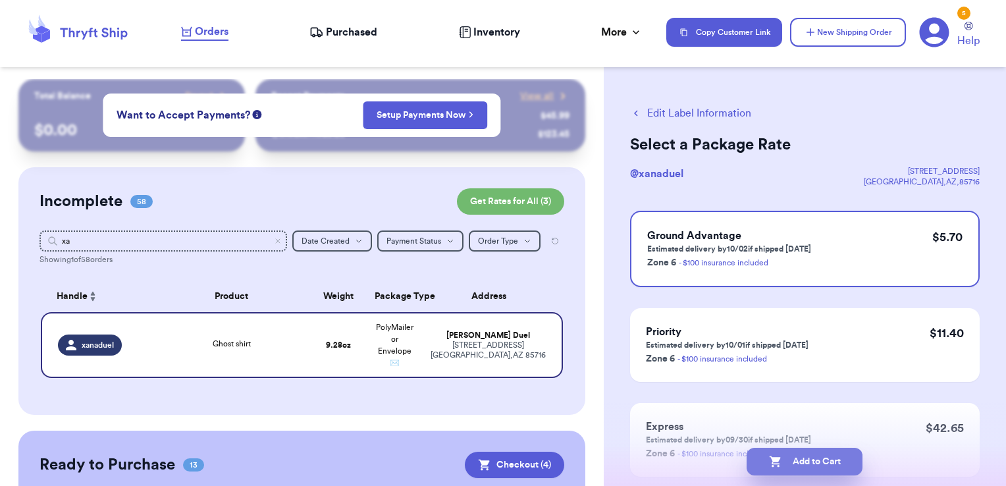
click at [829, 460] on button "Add to Cart" at bounding box center [805, 462] width 116 height 28
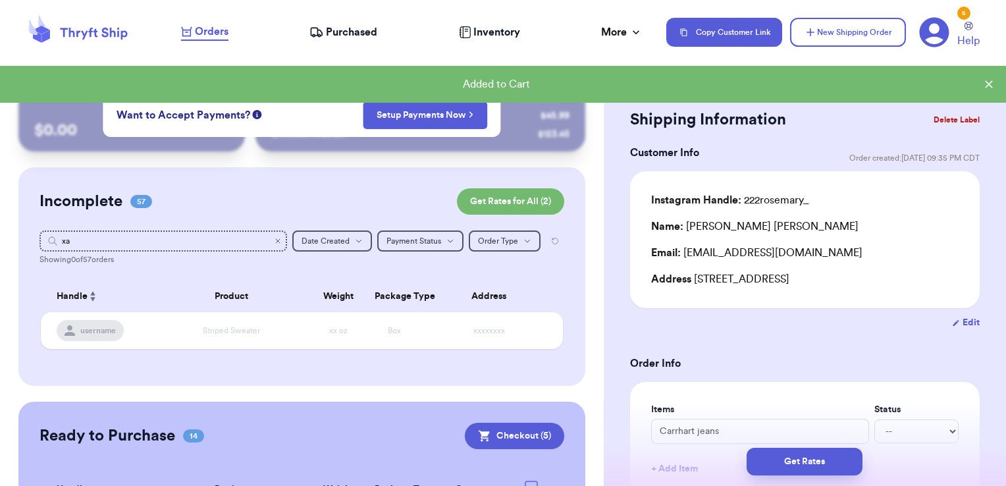
click at [274, 241] on icon "Clear search" at bounding box center [278, 241] width 8 height 8
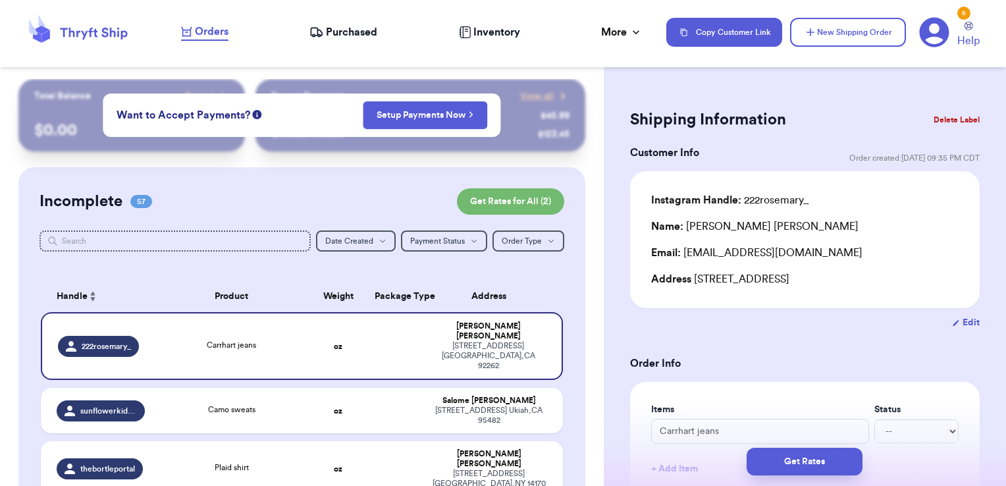
click at [119, 246] on input "text" at bounding box center [176, 240] width 272 height 21
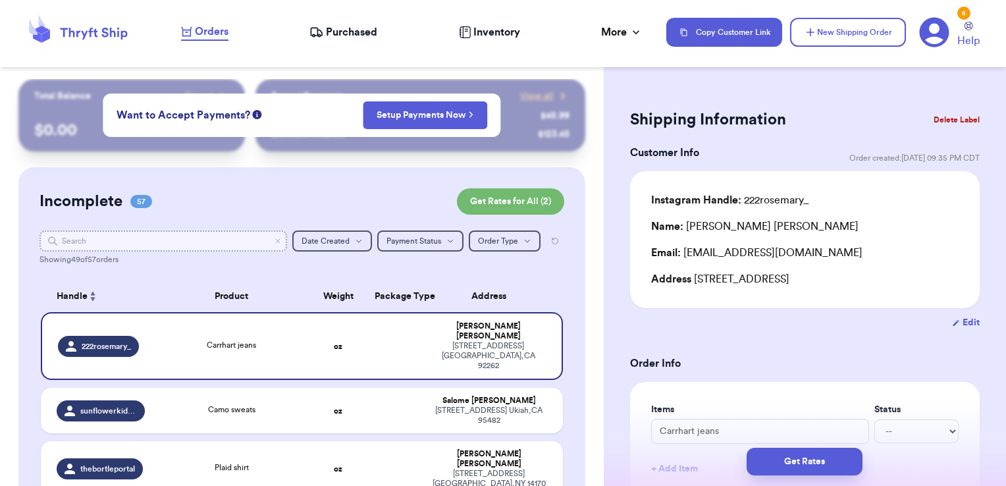
type input "o"
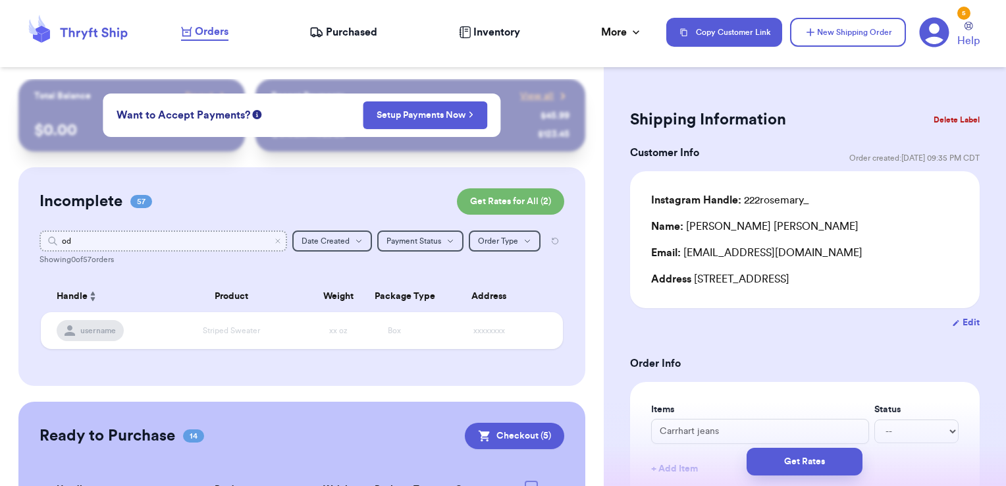
type input "o"
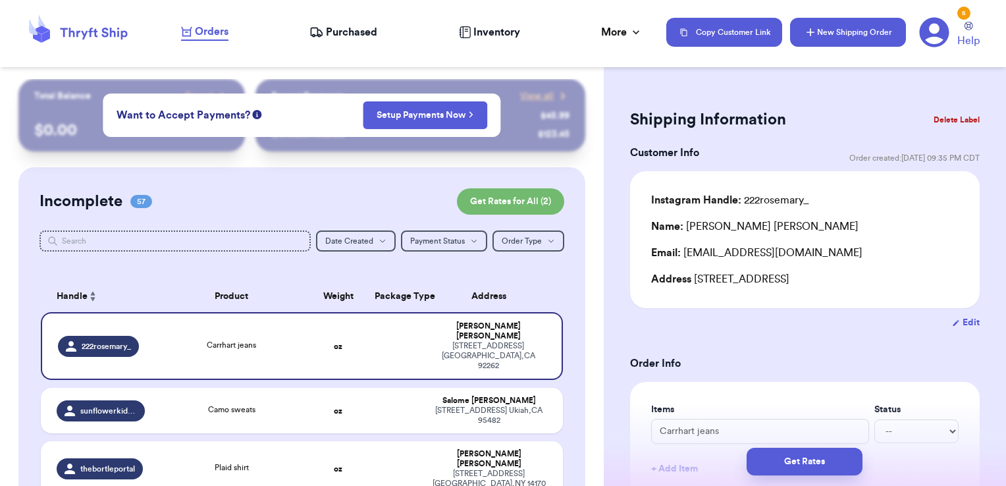
click at [832, 33] on button "New Shipping Order" at bounding box center [848, 32] width 116 height 29
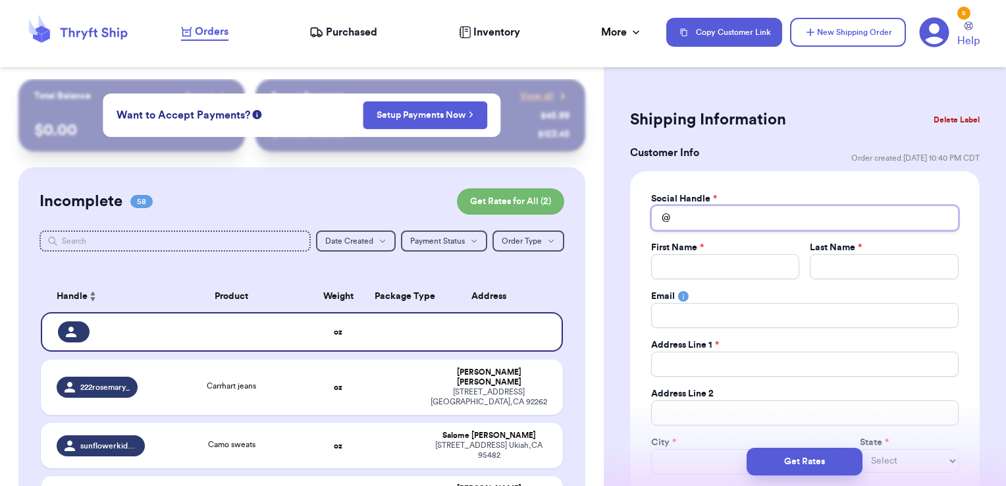
click at [761, 215] on input "Total Amount Paid" at bounding box center [805, 217] width 308 height 25
type input "o"
type input "od"
type input "oda"
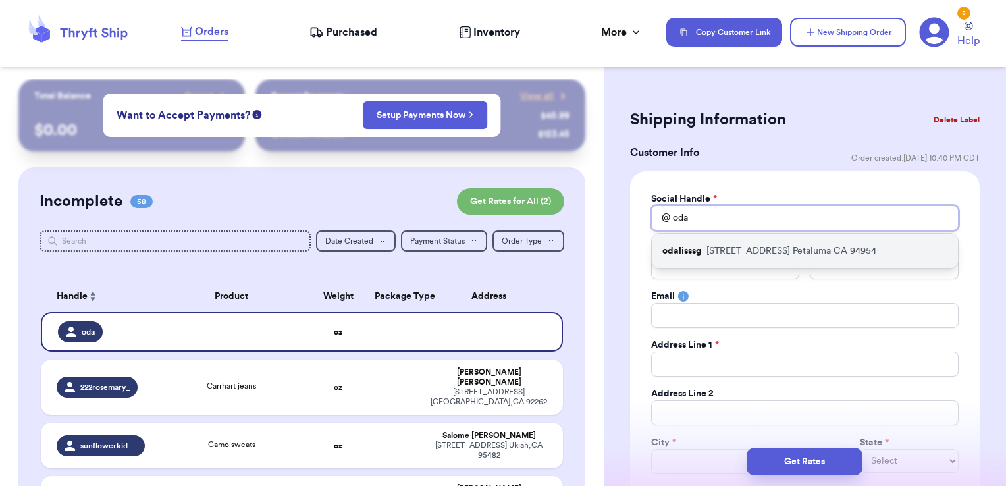
type input "oda"
click at [746, 250] on p "[STREET_ADDRESS]" at bounding box center [792, 250] width 170 height 13
type input "odalisssg"
type input "[PERSON_NAME]"
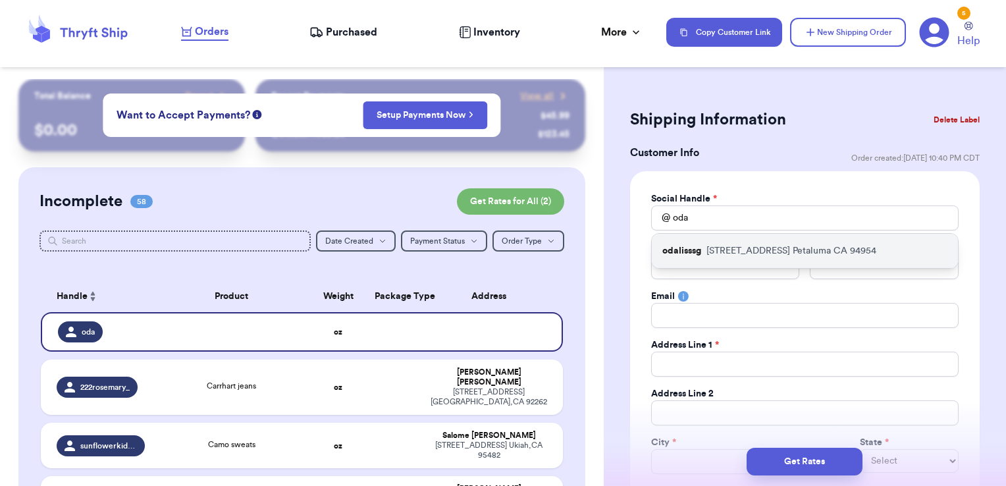
type input "[EMAIL_ADDRESS][DOMAIN_NAME]"
type input "[STREET_ADDRESS]"
type input "Petaluma"
select select "CA"
type input "94954"
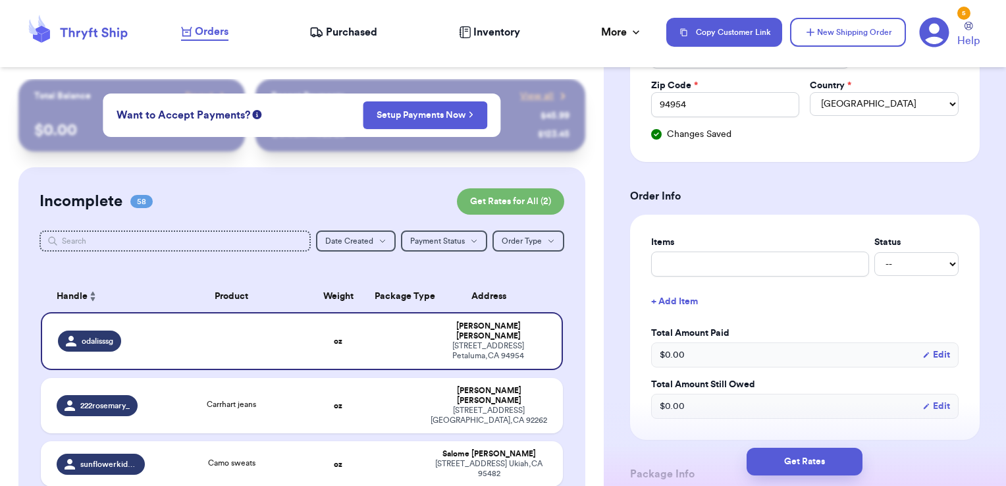
scroll to position [543, 0]
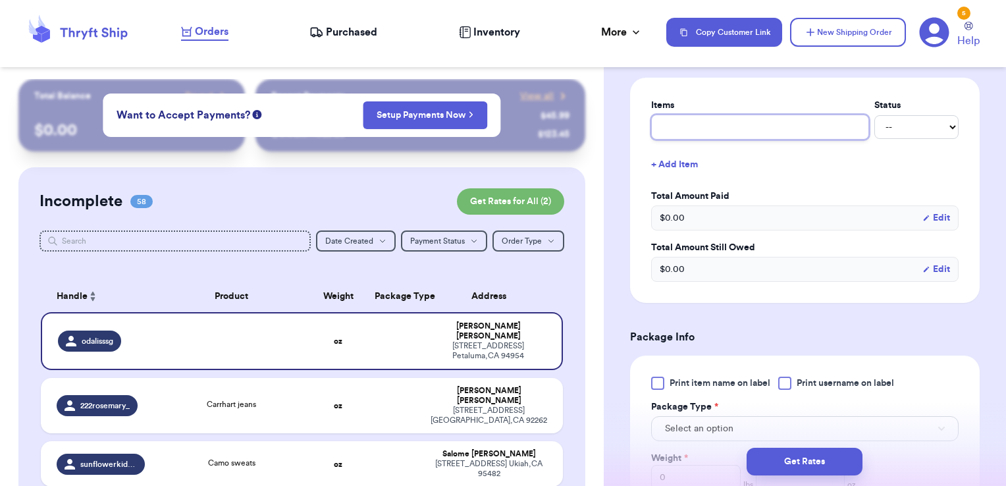
click at [719, 129] on input "text" at bounding box center [760, 127] width 218 height 25
type input "clothes- thank you!"
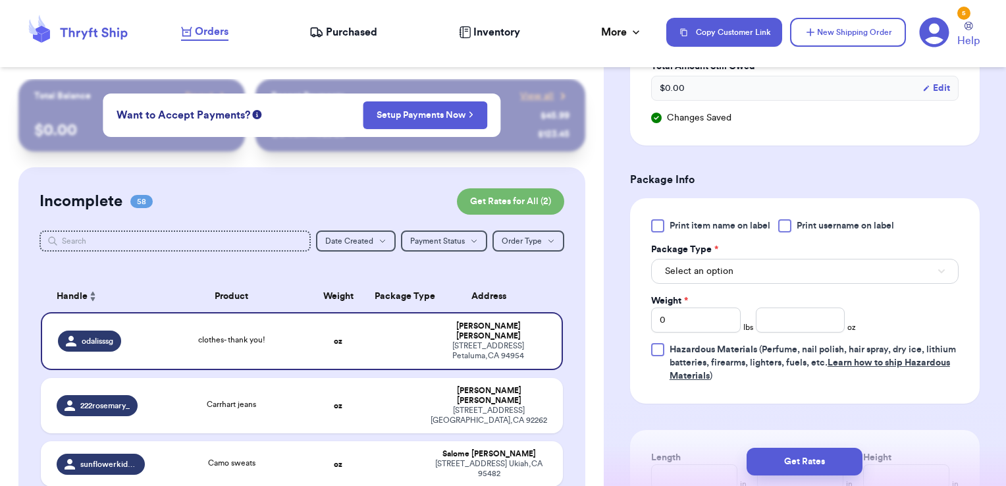
scroll to position [724, 0]
click at [790, 225] on div at bounding box center [784, 225] width 13 height 13
click at [0, 0] on input "Print username on label" at bounding box center [0, 0] width 0 height 0
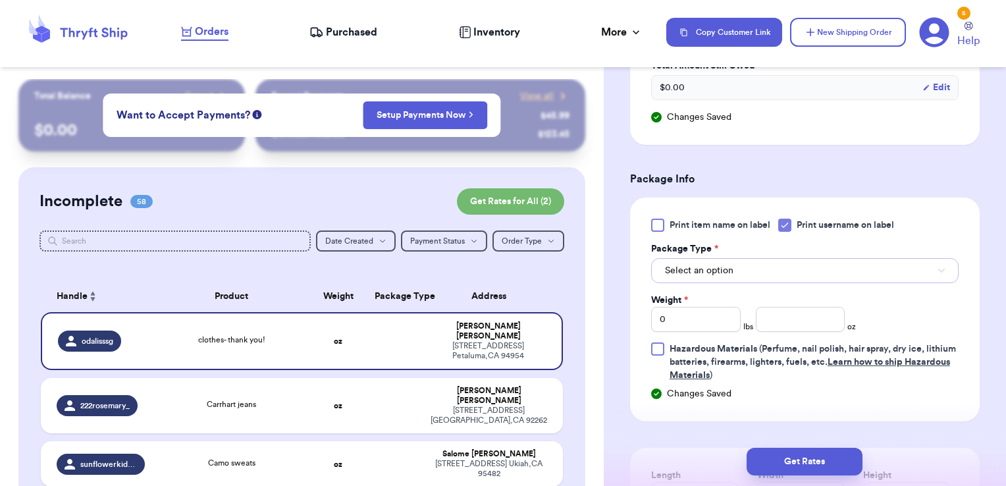
click at [763, 273] on button "Select an option" at bounding box center [805, 270] width 308 height 25
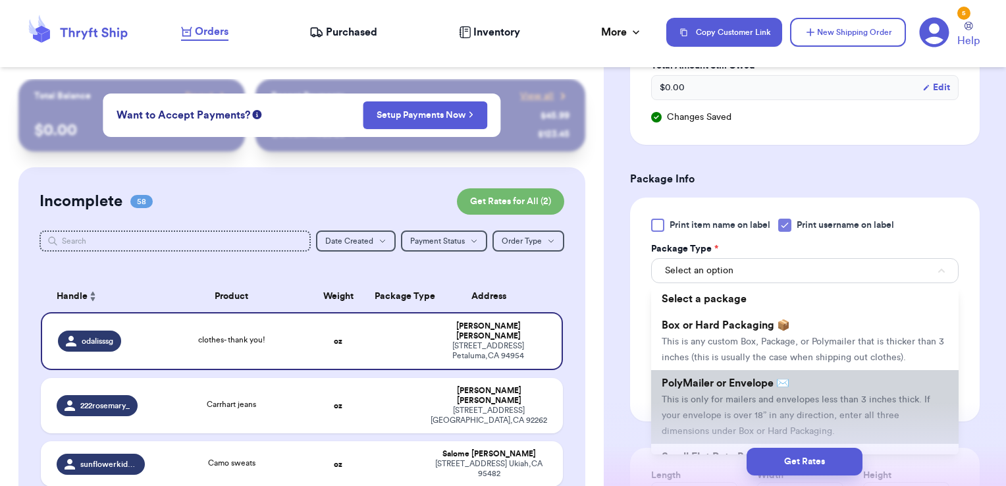
click at [728, 386] on li "PolyMailer or Envelope ✉️ This is only for mailers and envelopes less than 3 in…" at bounding box center [805, 407] width 308 height 74
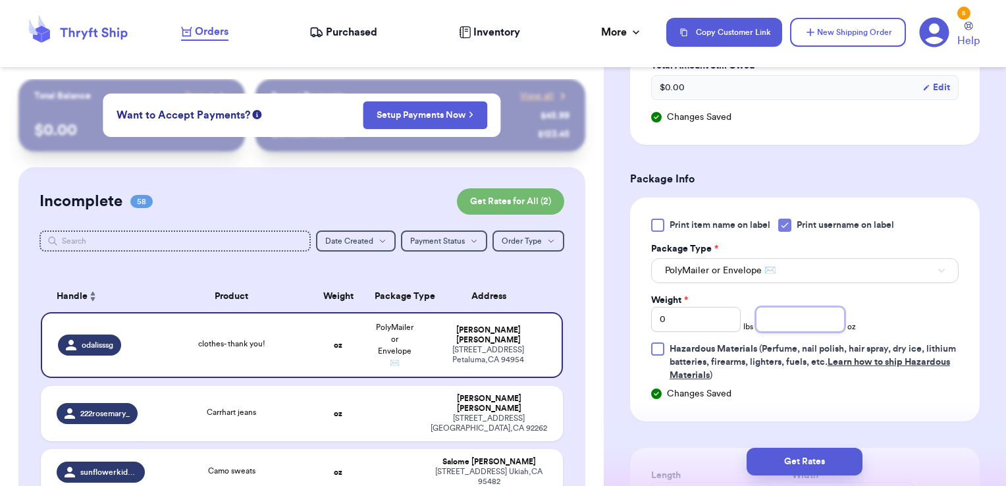
click at [762, 317] on input "number" at bounding box center [801, 319] width 90 height 25
type input "12.79"
click at [785, 454] on button "Get Rates" at bounding box center [805, 462] width 116 height 28
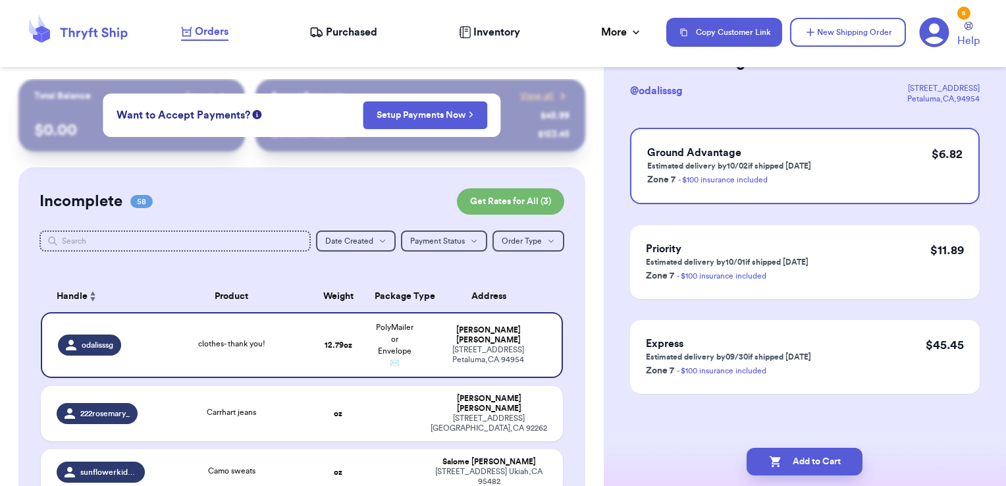
scroll to position [0, 0]
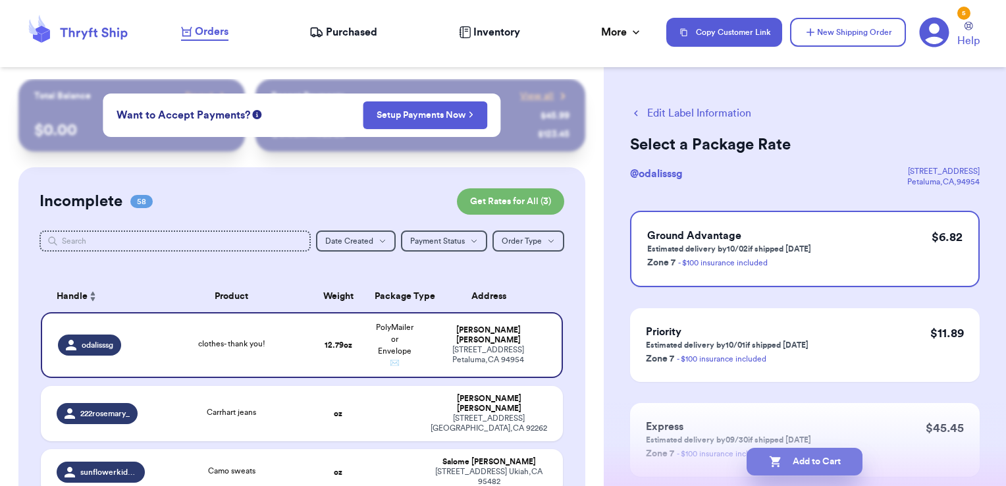
click at [831, 456] on button "Add to Cart" at bounding box center [805, 462] width 116 height 28
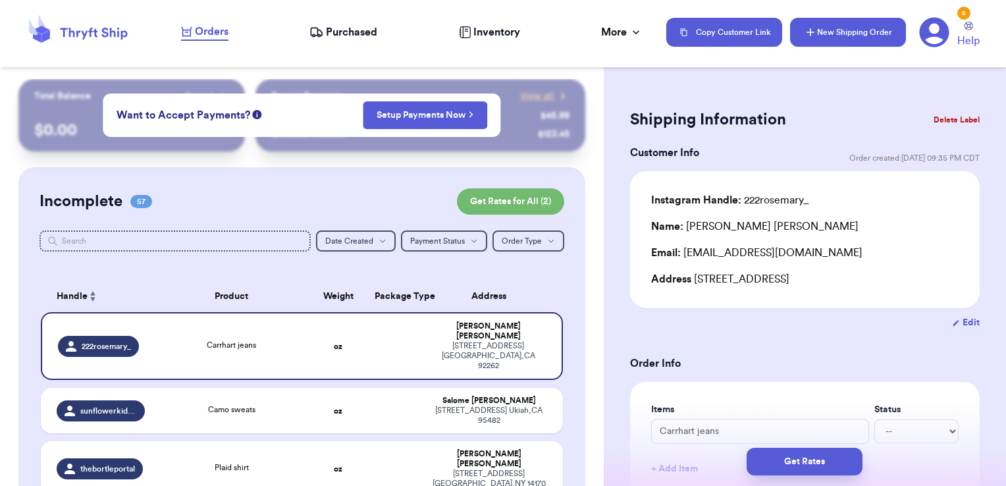
click at [829, 41] on button "New Shipping Order" at bounding box center [848, 32] width 116 height 29
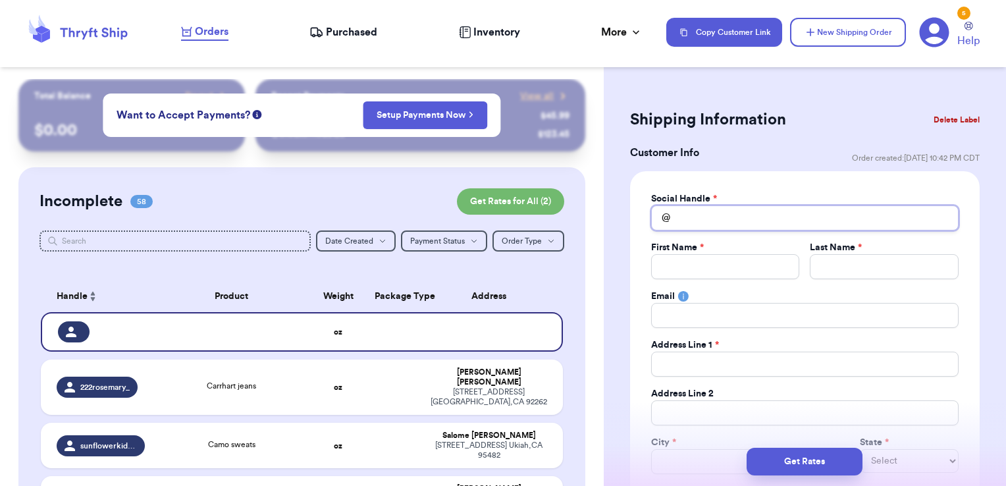
click at [687, 212] on input "Total Amount Paid" at bounding box center [805, 217] width 308 height 25
type input "e"
type input "ev"
type input "eva"
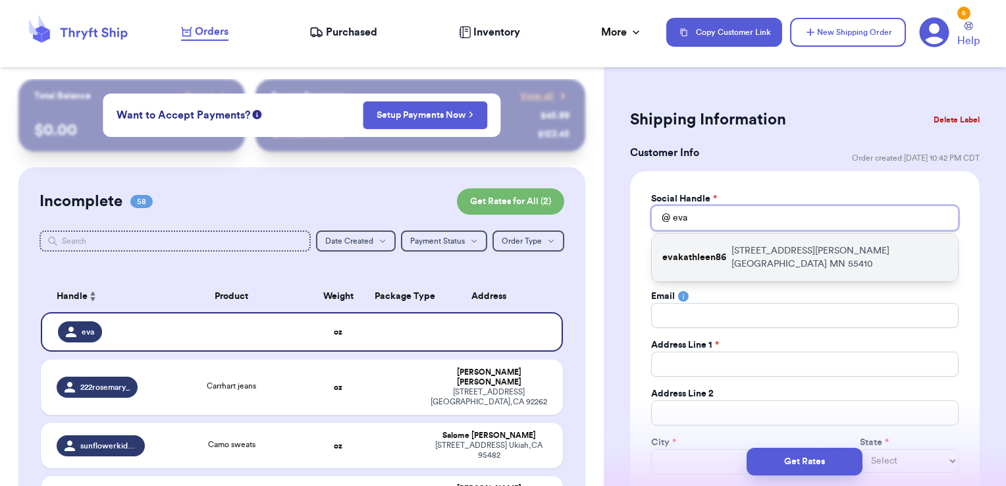
type input "eva"
click at [698, 249] on div "evakathleen86 [STREET_ADDRESS][PERSON_NAME]" at bounding box center [805, 257] width 306 height 47
type input "evakathleen86"
type input "Eva"
type input "[PERSON_NAME]"
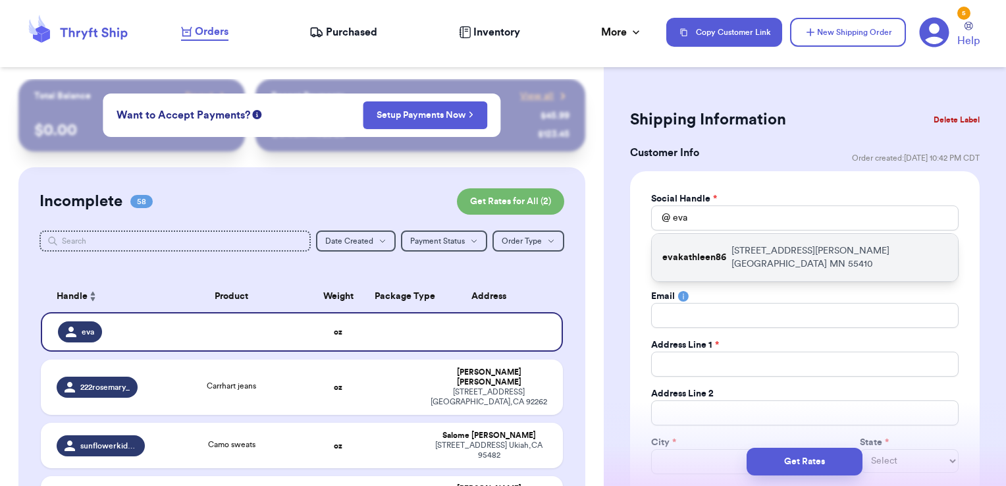
type input "[EMAIL_ADDRESS][DOMAIN_NAME]"
type input "[STREET_ADDRESS][PERSON_NAME]"
type input "[GEOGRAPHIC_DATA]"
select select "MN"
type input "55410"
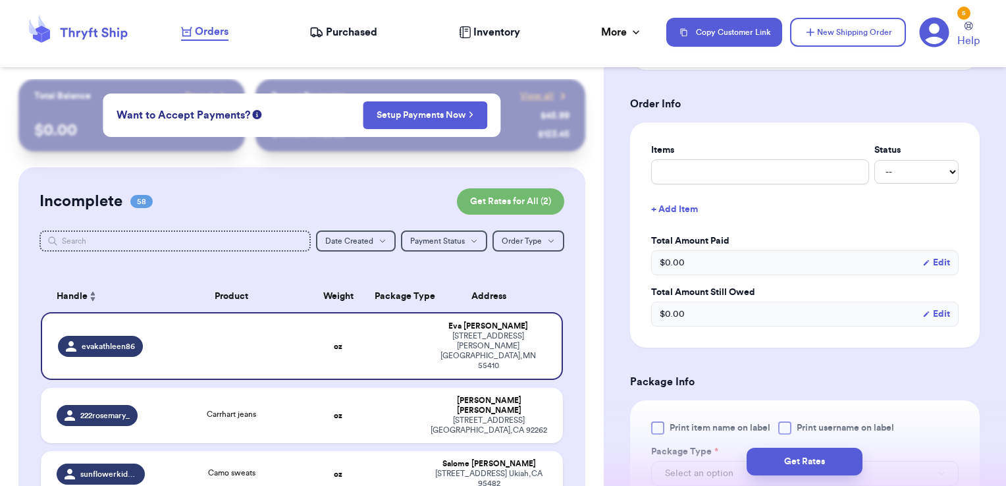
scroll to position [499, 0]
click at [728, 167] on input "text" at bounding box center [760, 170] width 218 height 25
type input "clothes- thank you!"
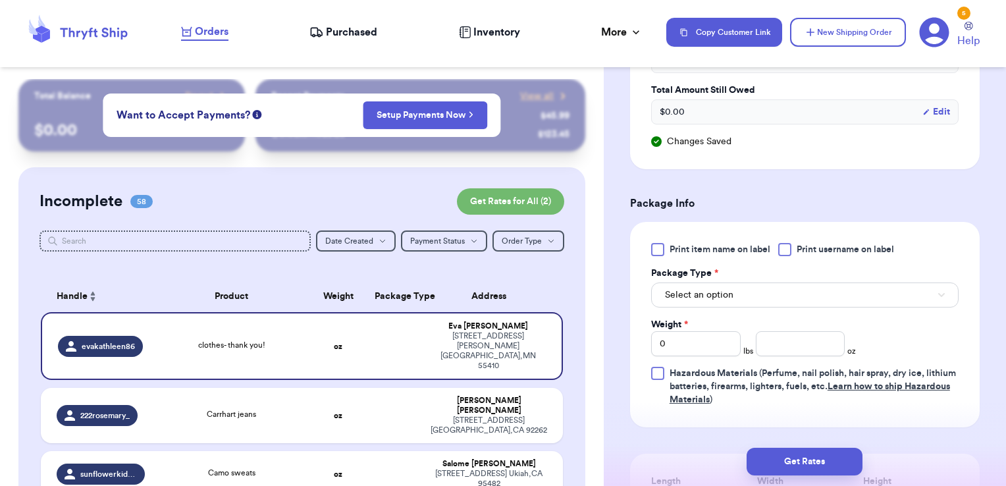
scroll to position [705, 0]
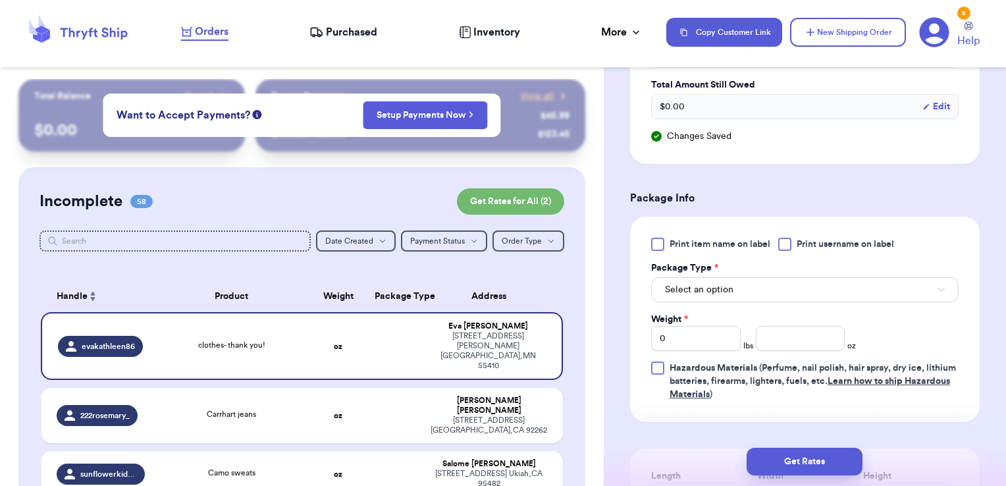
click at [809, 244] on span "Print username on label" at bounding box center [845, 244] width 97 height 13
click at [0, 0] on input "Print username on label" at bounding box center [0, 0] width 0 height 0
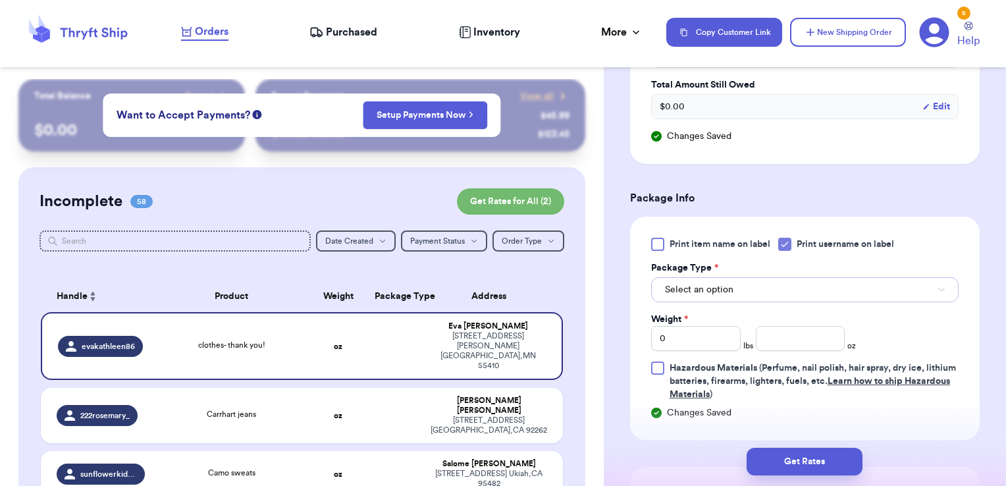
click at [774, 288] on button "Select an option" at bounding box center [805, 289] width 308 height 25
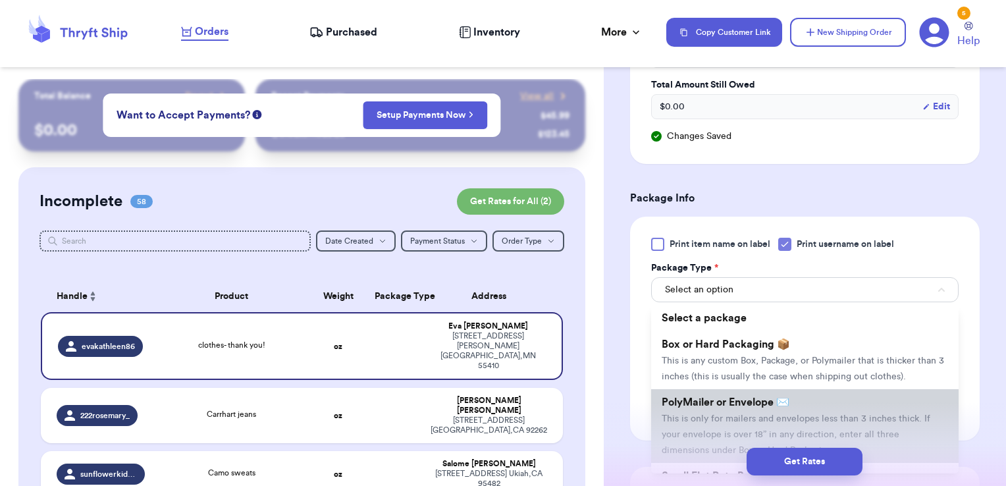
click at [715, 408] on li "PolyMailer or Envelope ✉️ This is only for mailers and envelopes less than 3 in…" at bounding box center [805, 426] width 308 height 74
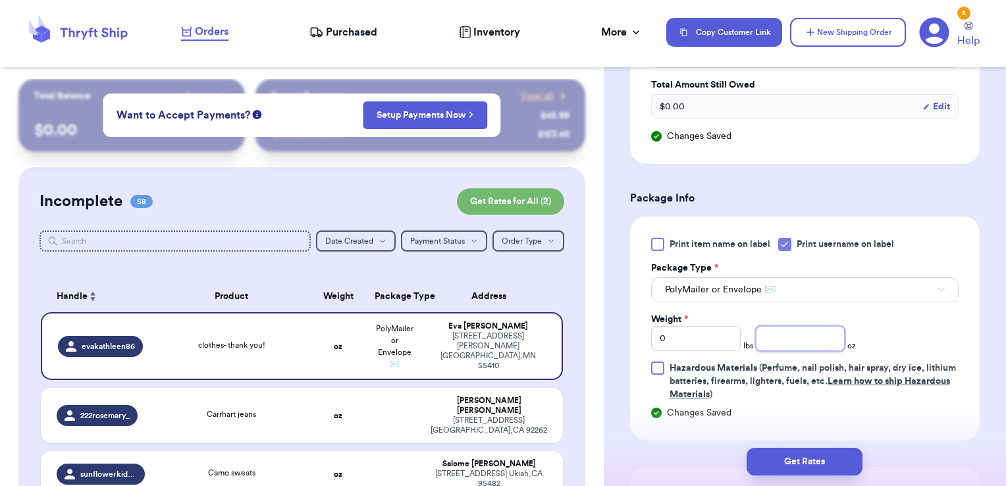
click at [785, 338] on input "number" at bounding box center [801, 338] width 90 height 25
type input "5.08"
click at [817, 457] on button "Get Rates" at bounding box center [805, 462] width 116 height 28
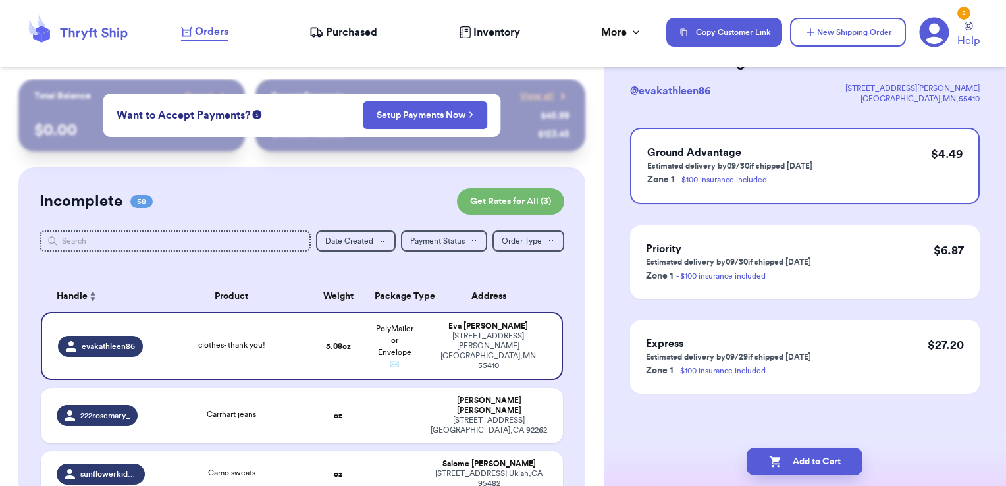
scroll to position [0, 0]
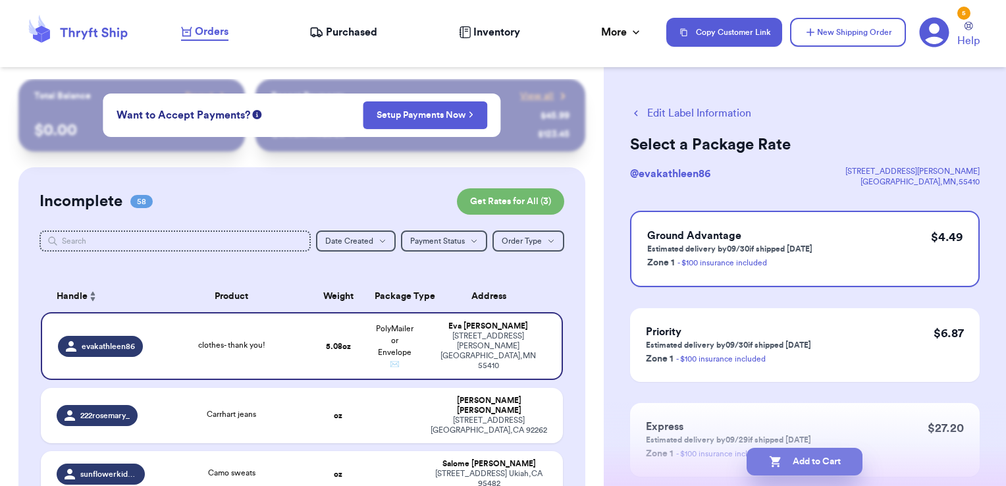
click at [855, 463] on button "Add to Cart" at bounding box center [805, 462] width 116 height 28
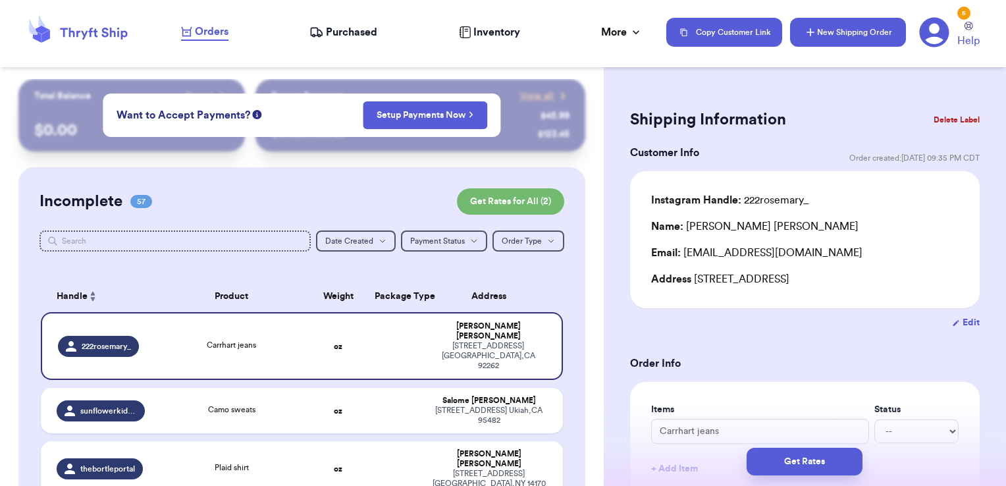
click at [853, 37] on button "New Shipping Order" at bounding box center [848, 32] width 116 height 29
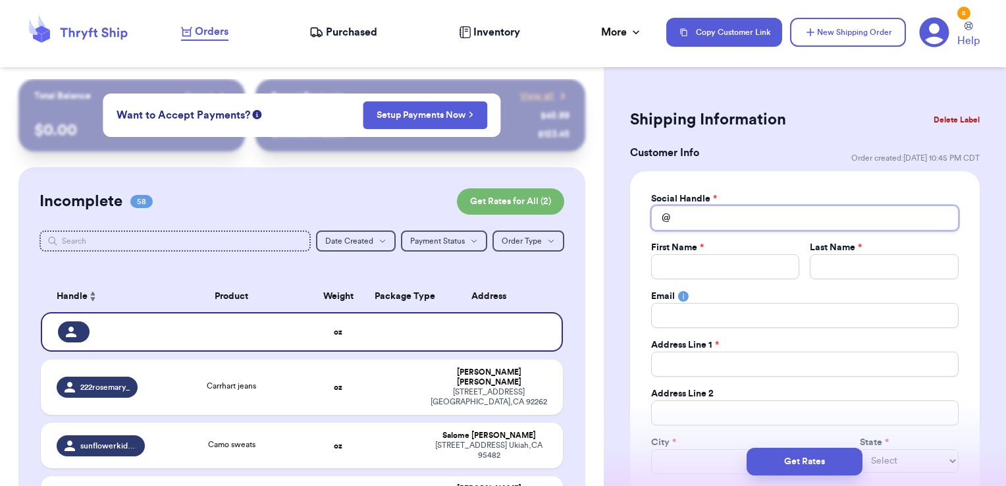
click at [767, 218] on input "Total Amount Paid" at bounding box center [805, 217] width 308 height 25
type input "j"
type input "jo"
type input "[PERSON_NAME]"
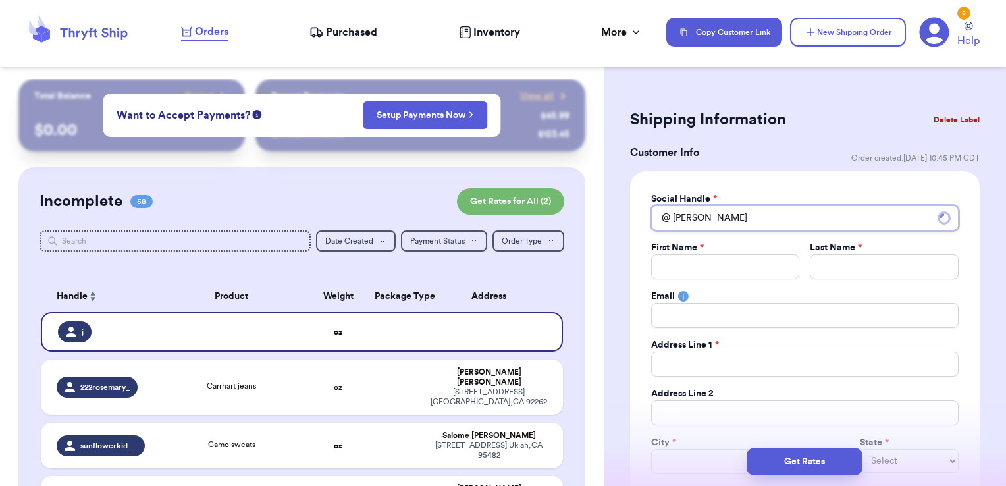
type input "josse"
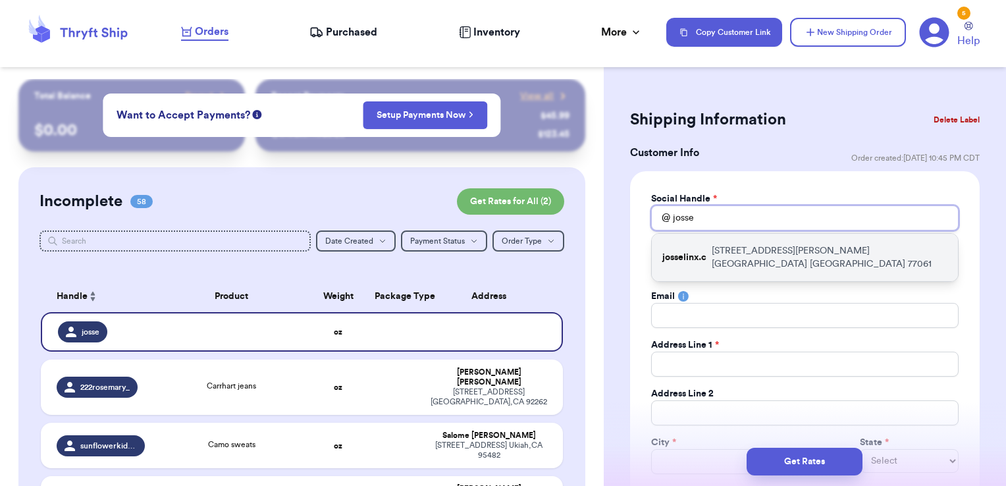
type input "josse"
click at [767, 243] on div "josselinx.c [STREET_ADDRESS][PERSON_NAME]" at bounding box center [805, 257] width 306 height 47
type input "josselinx.c"
type input "[PERSON_NAME]"
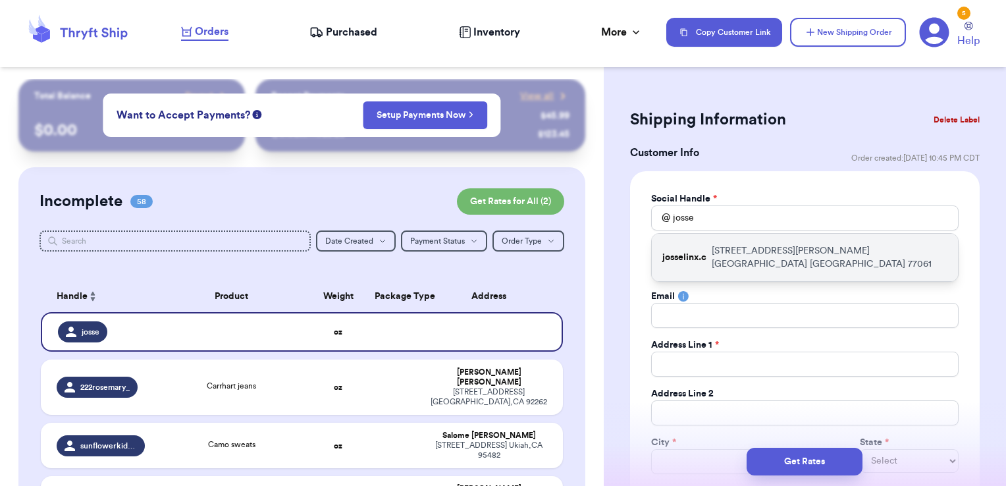
type input "[EMAIL_ADDRESS][DOMAIN_NAME]"
type input "[STREET_ADDRESS][PERSON_NAME]"
type input "[GEOGRAPHIC_DATA]"
select select "[GEOGRAPHIC_DATA]"
type input "77061"
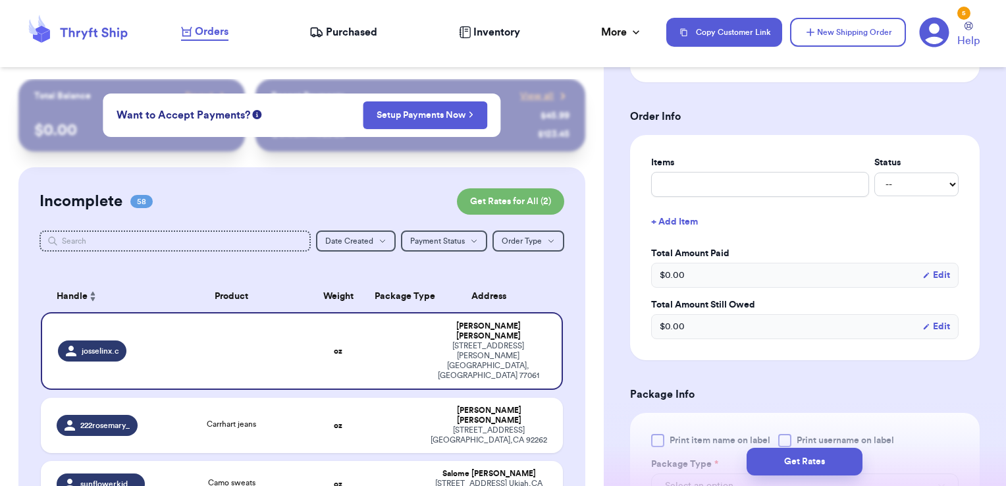
scroll to position [489, 0]
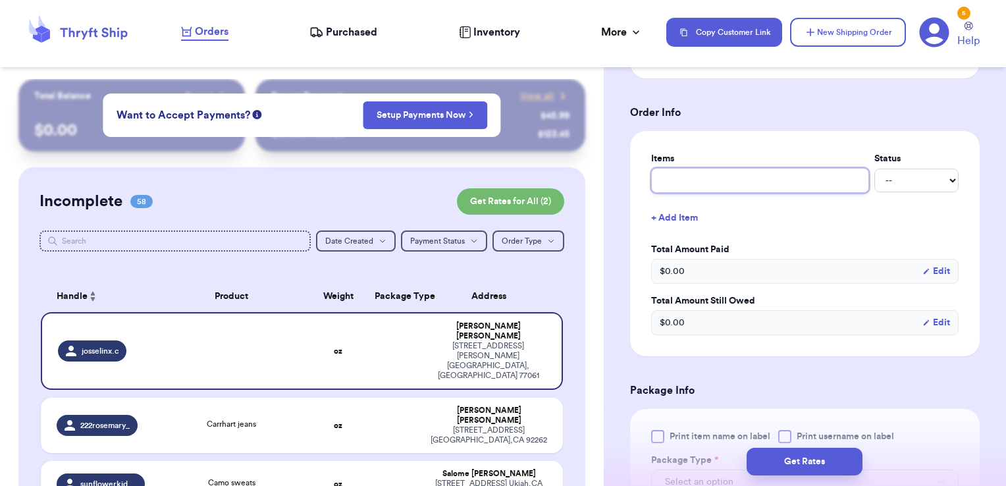
click at [718, 180] on input "text" at bounding box center [760, 180] width 218 height 25
type input "clothes- thank you!"
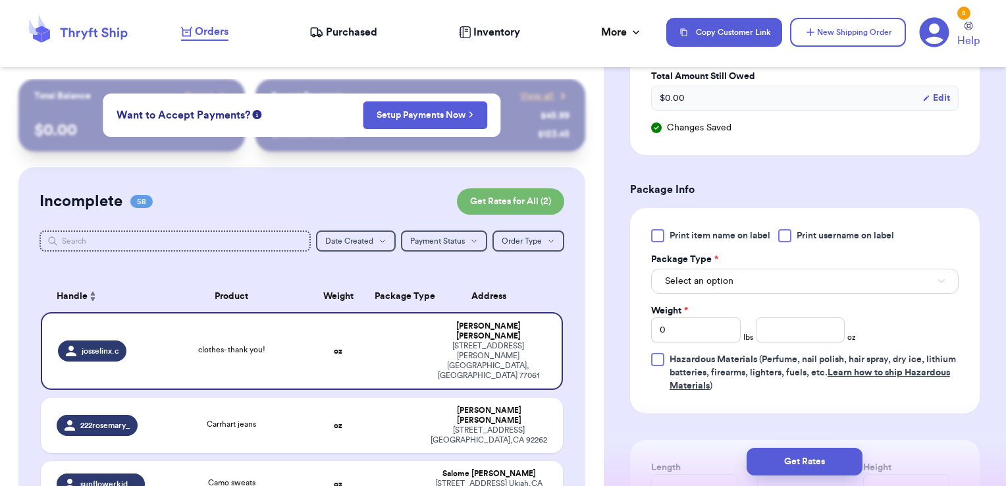
scroll to position [719, 0]
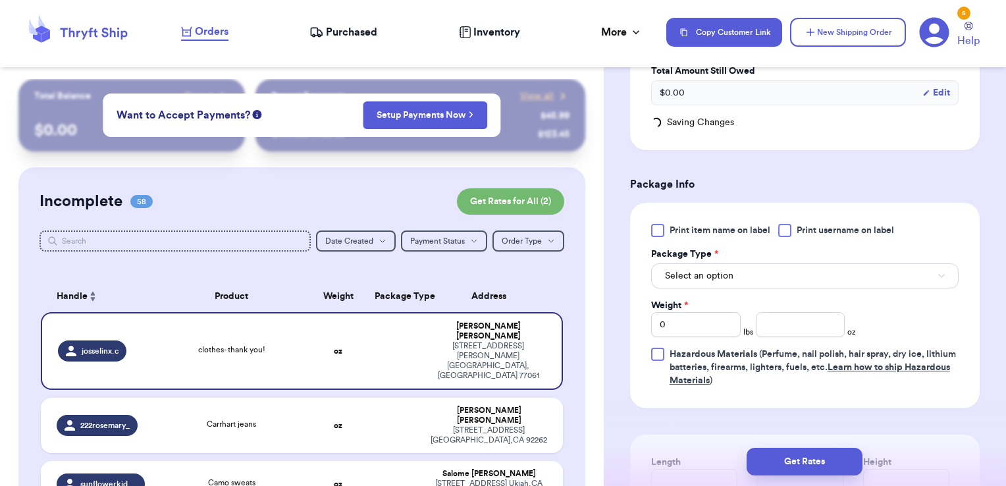
click at [800, 228] on span "Print username on label" at bounding box center [845, 230] width 97 height 13
click at [0, 0] on input "Print username on label" at bounding box center [0, 0] width 0 height 0
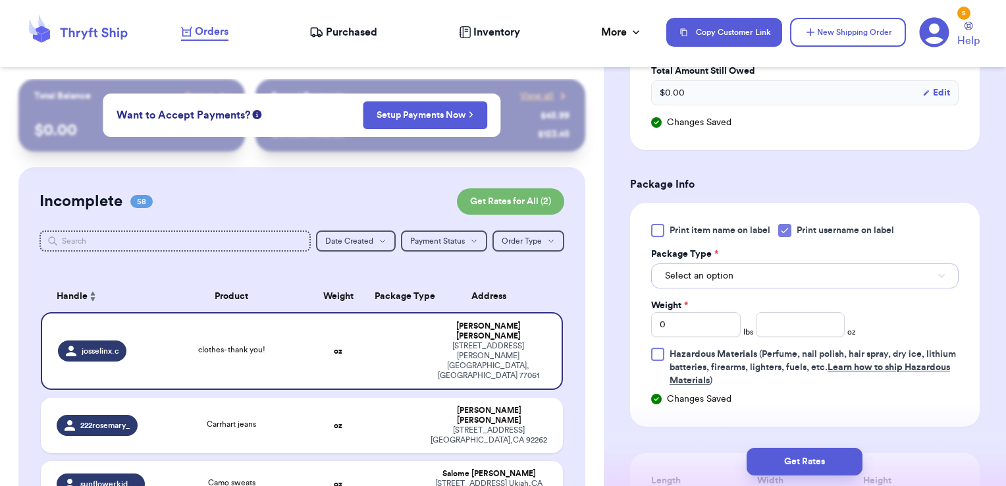
click at [786, 265] on button "Select an option" at bounding box center [805, 275] width 308 height 25
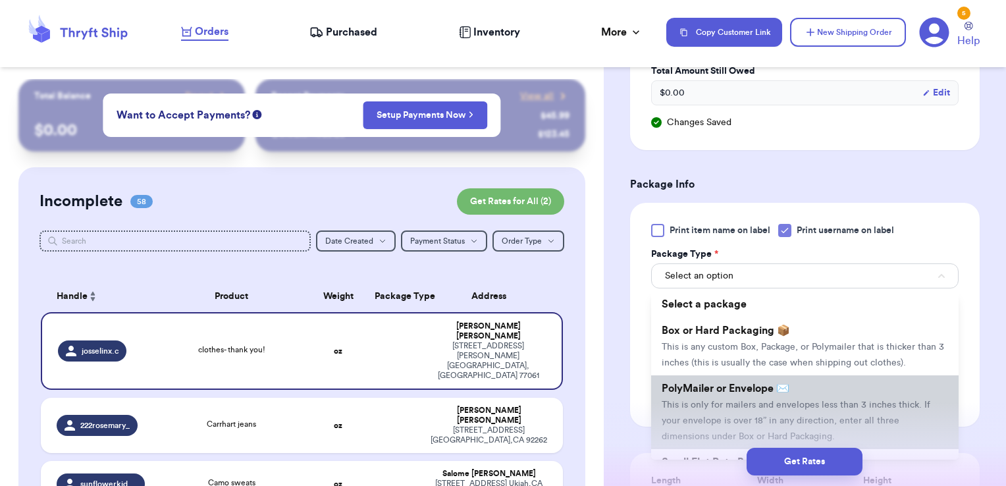
click at [751, 394] on span "PolyMailer or Envelope ✉️" at bounding box center [726, 388] width 128 height 11
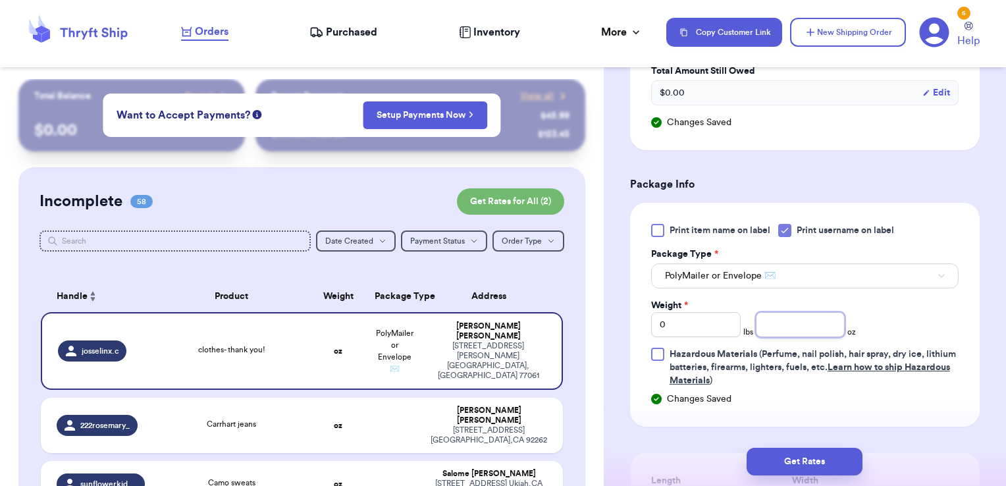
click at [786, 325] on input "number" at bounding box center [801, 324] width 90 height 25
type input "8.01"
click at [794, 460] on button "Get Rates" at bounding box center [805, 462] width 116 height 28
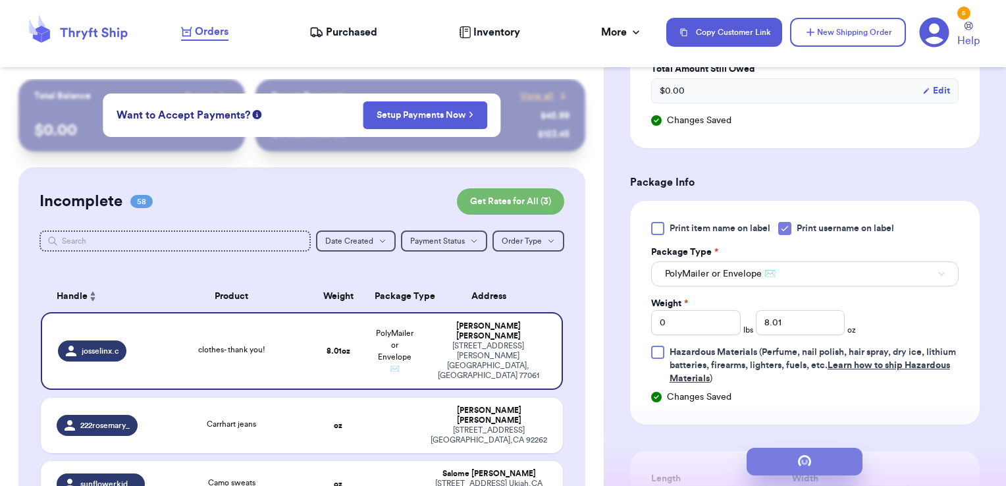
scroll to position [0, 0]
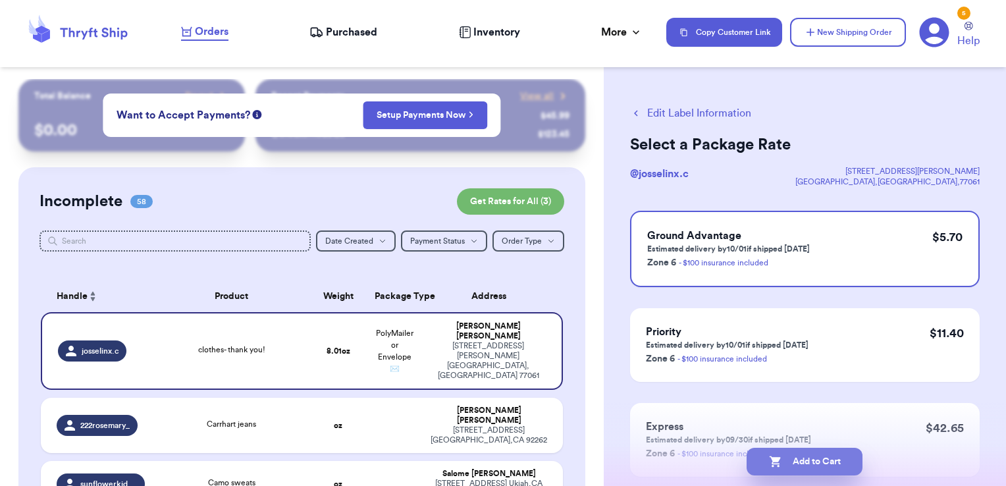
click at [849, 462] on button "Add to Cart" at bounding box center [805, 462] width 116 height 28
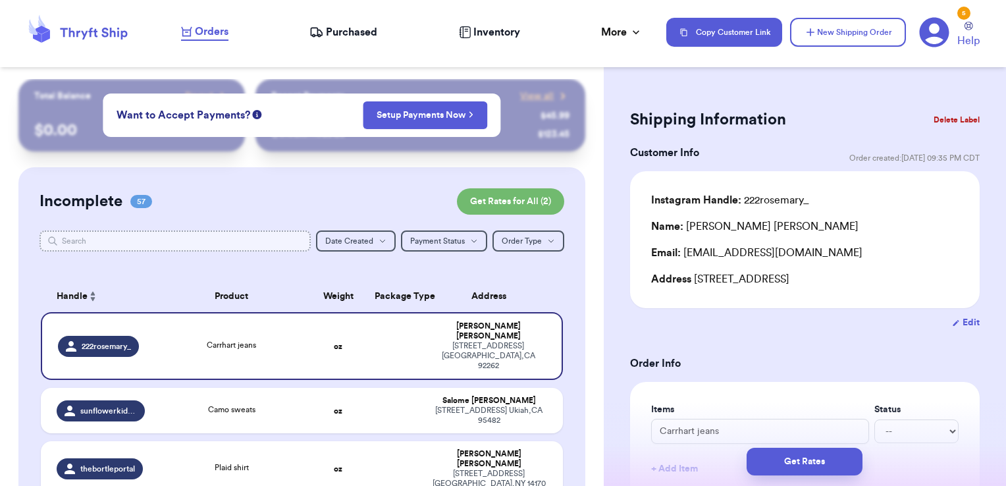
click at [249, 238] on input "text" at bounding box center [176, 240] width 272 height 21
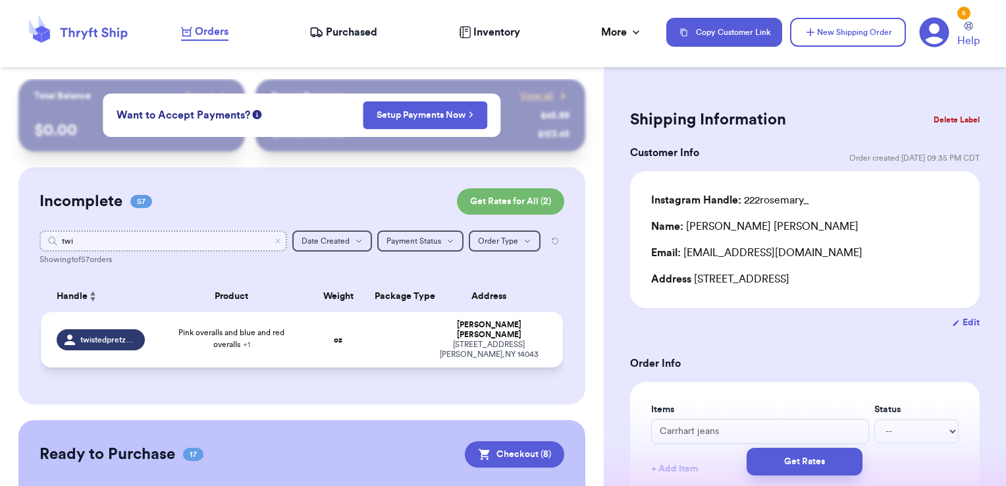
type input "twi"
click at [278, 333] on div "Pink overalls and blue and red overalls + 1" at bounding box center [232, 339] width 142 height 24
type input "Pink overalls and blue and red overalls"
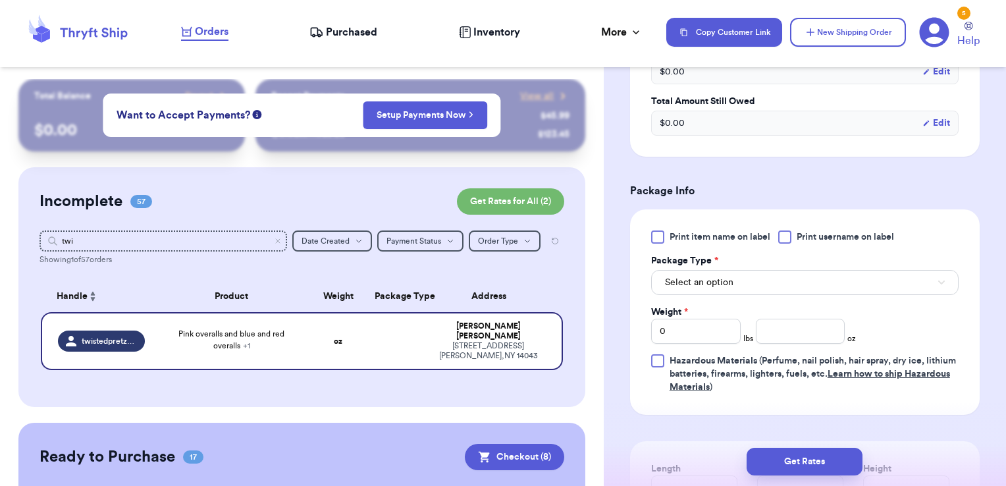
scroll to position [497, 0]
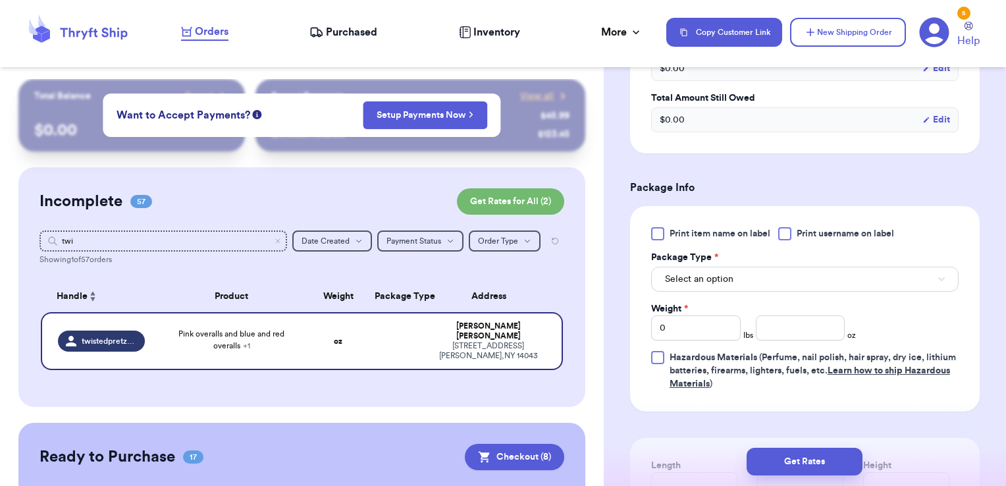
click at [811, 229] on span "Print username on label" at bounding box center [845, 233] width 97 height 13
click at [0, 0] on input "Print username on label" at bounding box center [0, 0] width 0 height 0
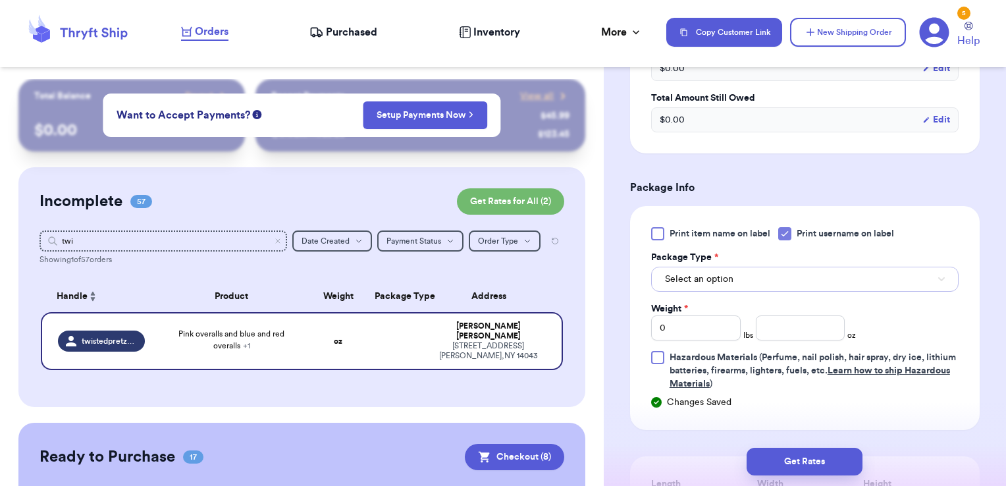
click at [782, 279] on button "Select an option" at bounding box center [805, 279] width 308 height 25
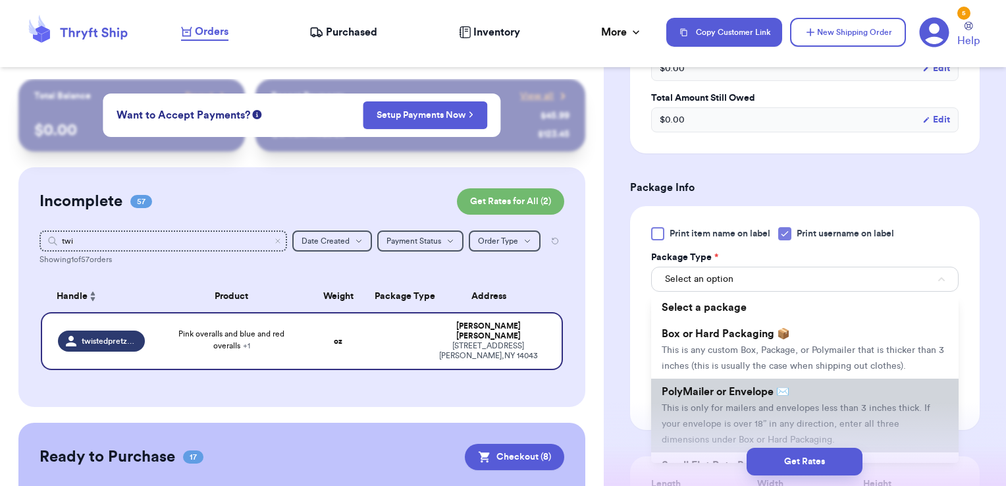
click at [743, 397] on span "PolyMailer or Envelope ✉️" at bounding box center [726, 392] width 128 height 11
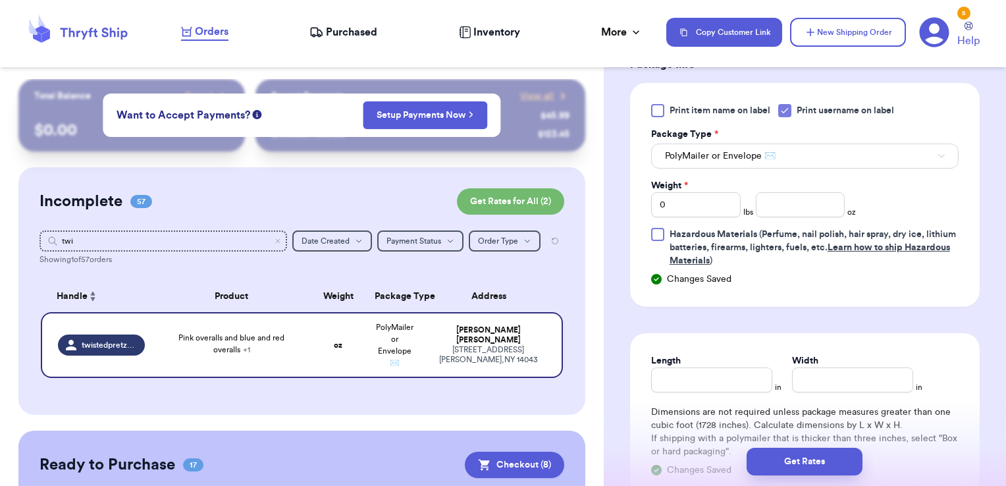
scroll to position [621, 0]
click at [778, 207] on input "number" at bounding box center [801, 204] width 90 height 25
drag, startPoint x: 689, startPoint y: 203, endPoint x: 611, endPoint y: 197, distance: 77.9
click at [611, 197] on div "Shipping Information Delete Label Customer Info Order created: [DATE] 08:40 PM …" at bounding box center [805, 58] width 402 height 1200
type input "1"
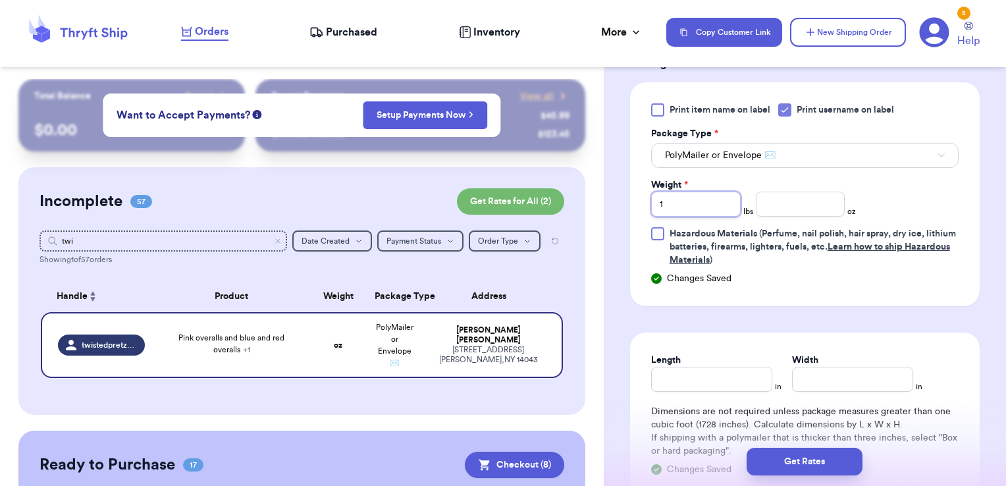
type input "1"
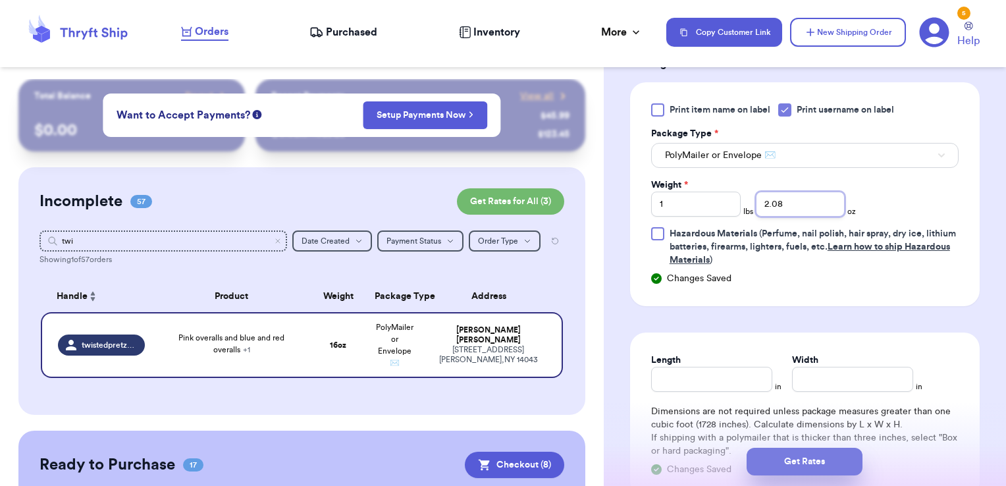
type input "2.08"
click at [791, 457] on button "Get Rates" at bounding box center [805, 462] width 116 height 28
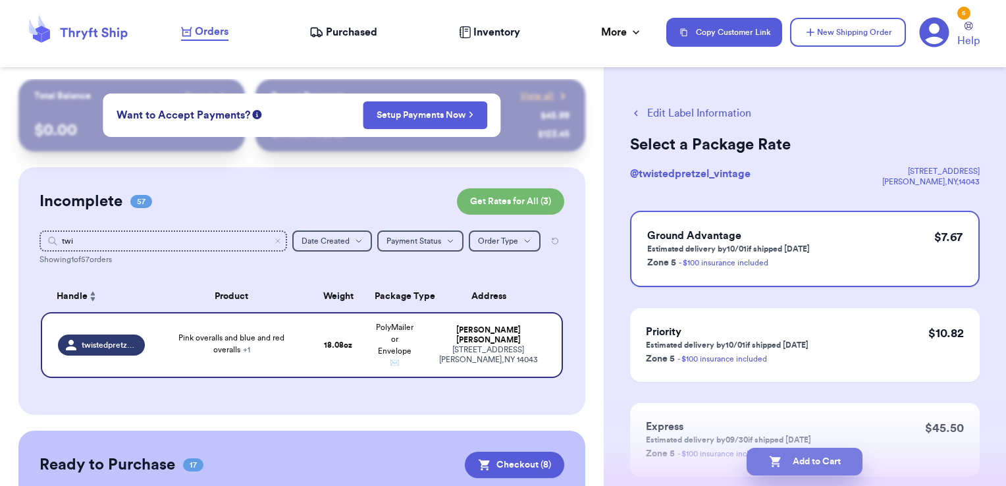
click at [846, 463] on button "Add to Cart" at bounding box center [805, 462] width 116 height 28
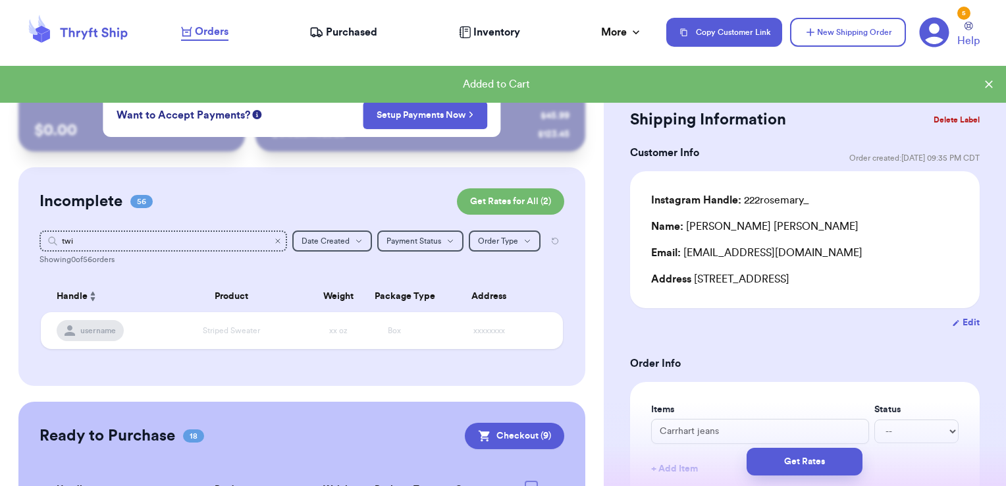
click at [274, 243] on icon "Clear search" at bounding box center [278, 241] width 8 height 8
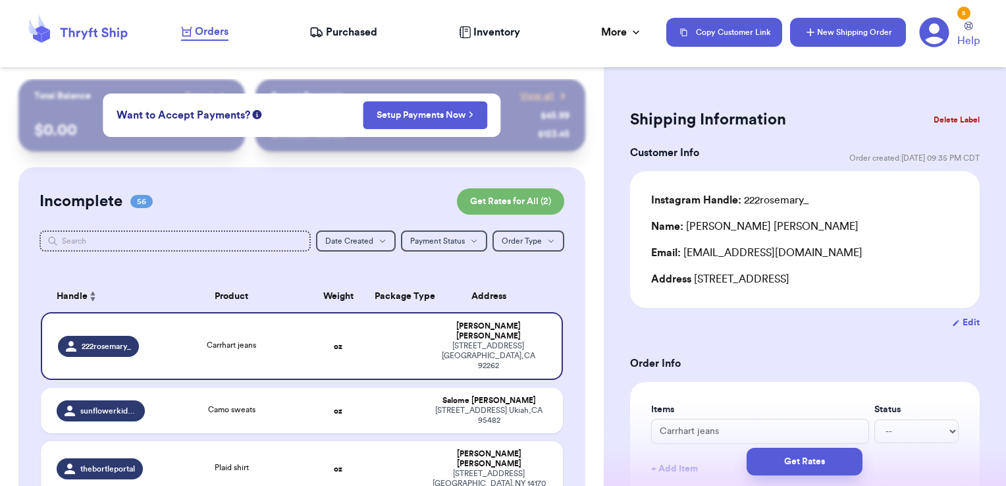
click at [811, 28] on icon "button" at bounding box center [810, 32] width 13 height 13
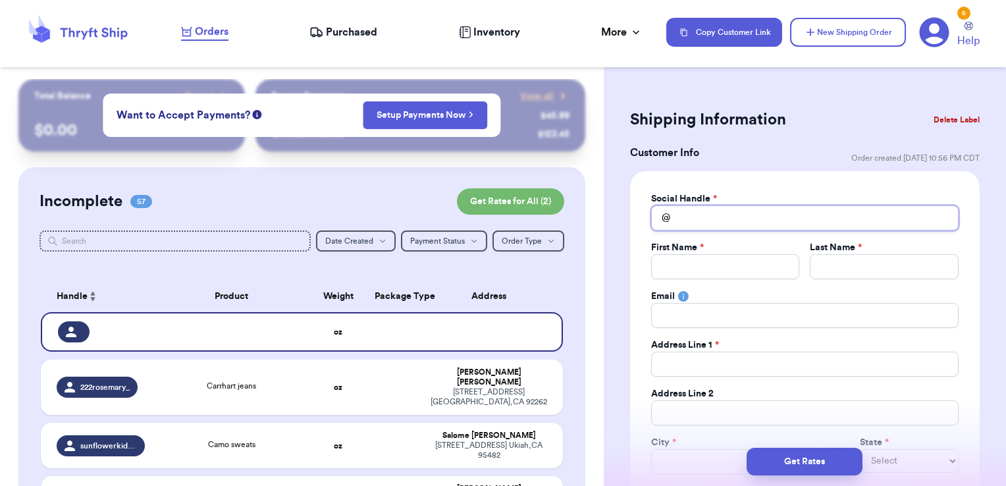
click at [749, 218] on input "Total Amount Paid" at bounding box center [805, 217] width 308 height 25
type input "l"
type input "lo"
type input "lov"
type input "love"
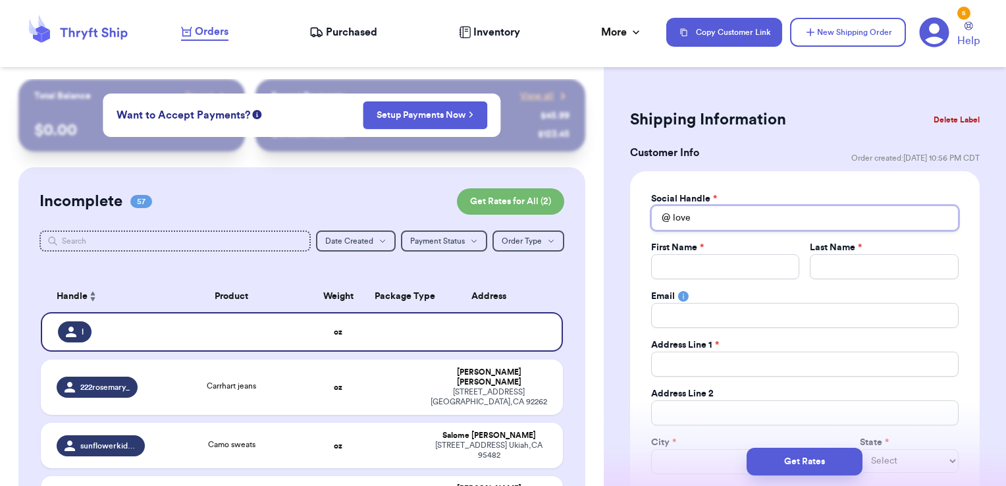
type input "lovel"
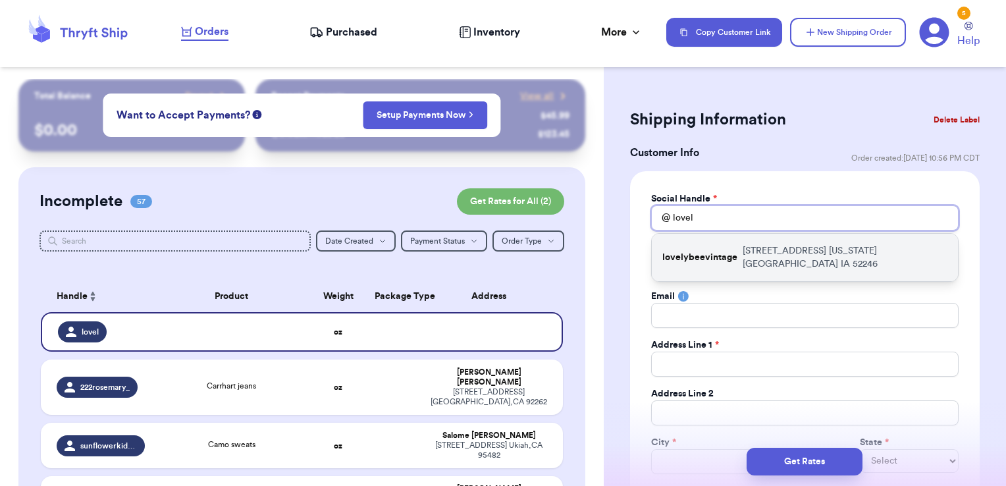
type input "lovel"
click at [744, 236] on div "lovelybeevintage [STREET_ADDRESS][US_STATE]" at bounding box center [805, 257] width 306 height 47
type input "lovelybeevintage"
type input "Jemma"
type input "[PERSON_NAME]"
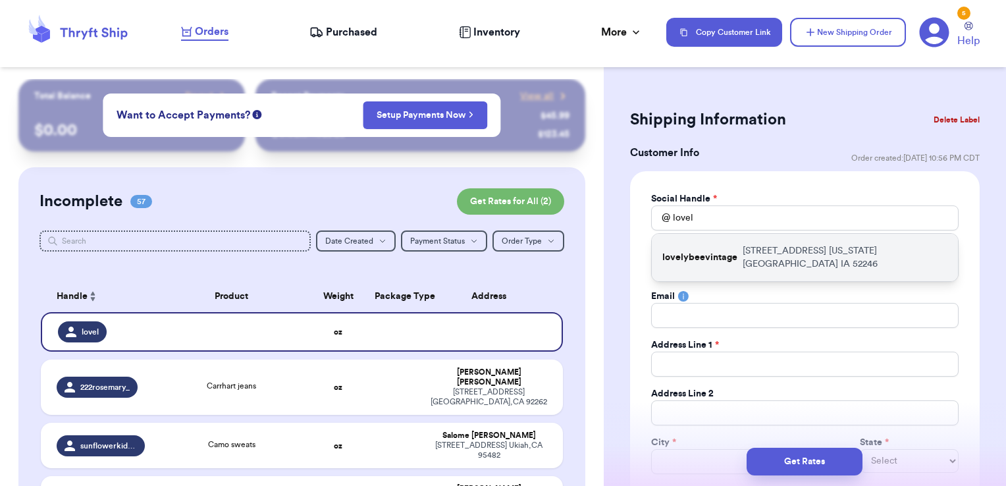
type input "[EMAIL_ADDRESS][DOMAIN_NAME]"
type input "[STREET_ADDRESS]"
type input "[US_STATE][GEOGRAPHIC_DATA]"
select select "IA"
type input "52246"
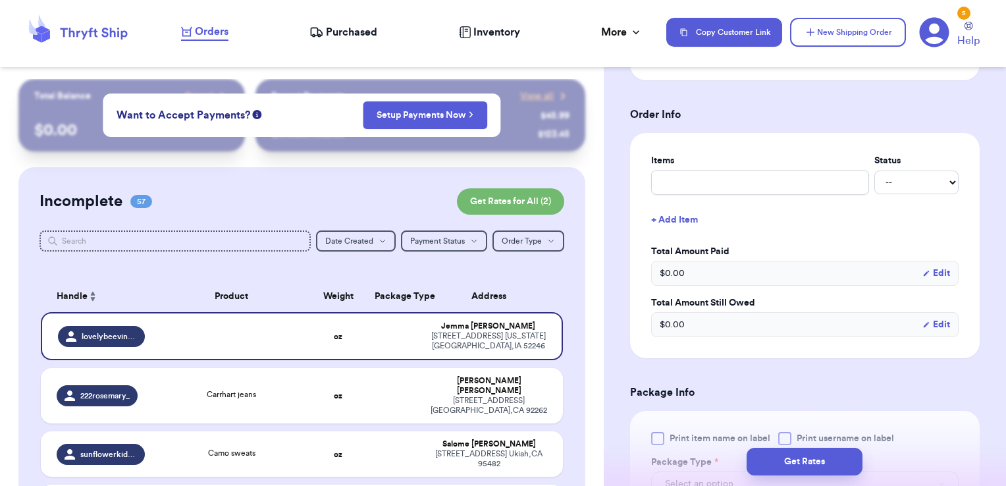
scroll to position [488, 0]
click at [701, 174] on input "text" at bounding box center [760, 181] width 218 height 25
type input "clothes- thank you!"
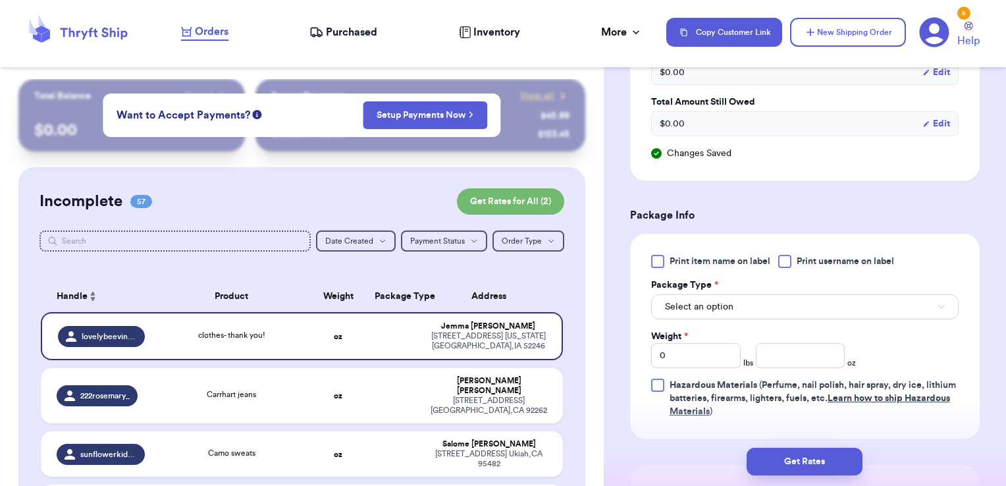
scroll to position [689, 0]
click at [824, 256] on span "Print username on label" at bounding box center [845, 260] width 97 height 13
click at [0, 0] on input "Print username on label" at bounding box center [0, 0] width 0 height 0
click at [806, 299] on button "Select an option" at bounding box center [805, 305] width 308 height 25
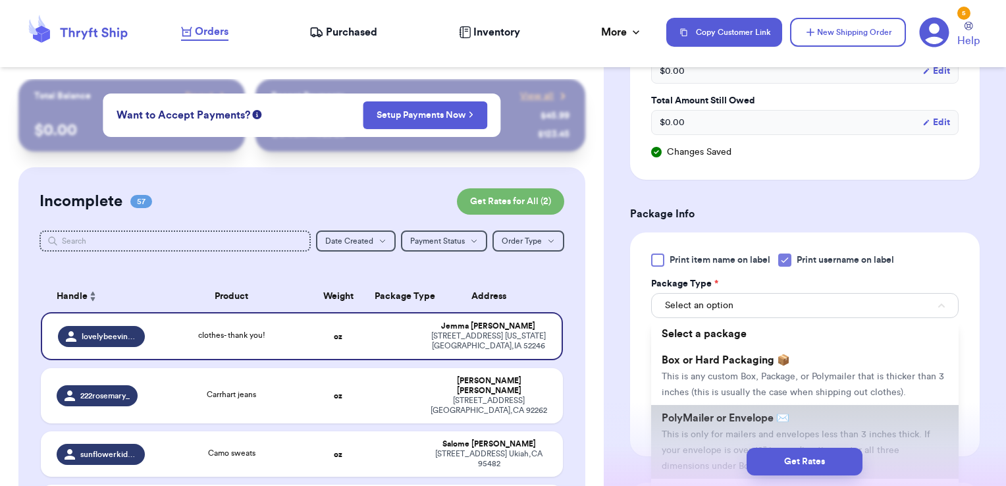
click at [776, 423] on li "PolyMailer or Envelope ✉️ This is only for mailers and envelopes less than 3 in…" at bounding box center [805, 442] width 308 height 74
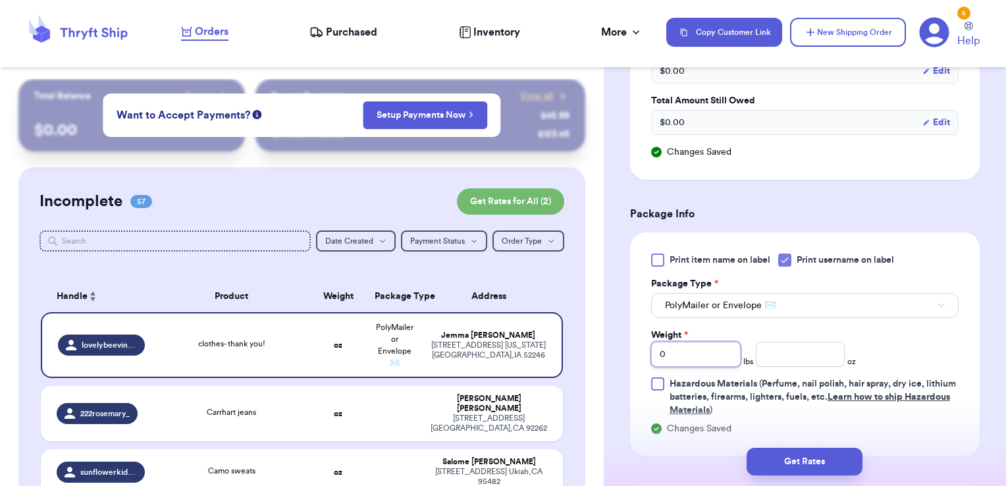
drag, startPoint x: 666, startPoint y: 346, endPoint x: 616, endPoint y: 346, distance: 50.0
click at [616, 346] on div "Shipping Information Delete Label Customer Info Order created: [DATE] 10:56 PM …" at bounding box center [805, 99] width 402 height 1419
type input "1"
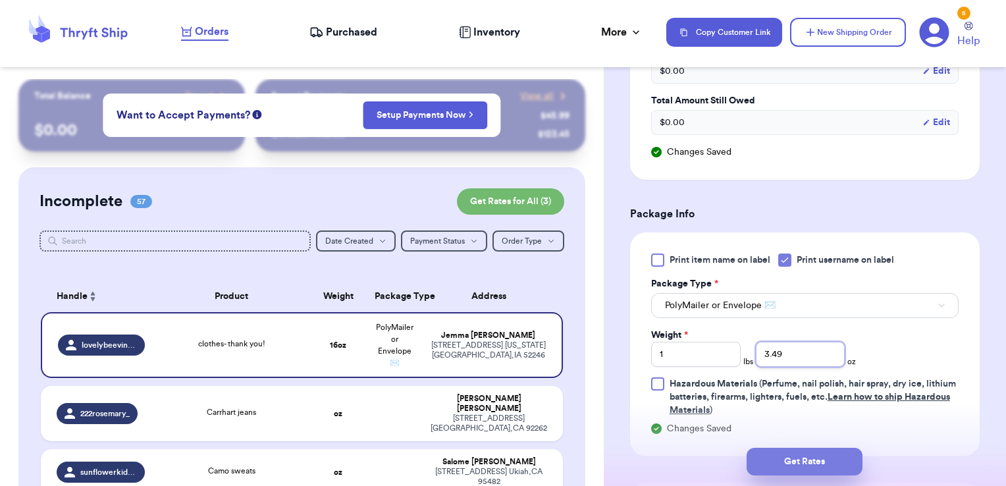
type input "3.49"
click at [782, 468] on button "Get Rates" at bounding box center [805, 462] width 116 height 28
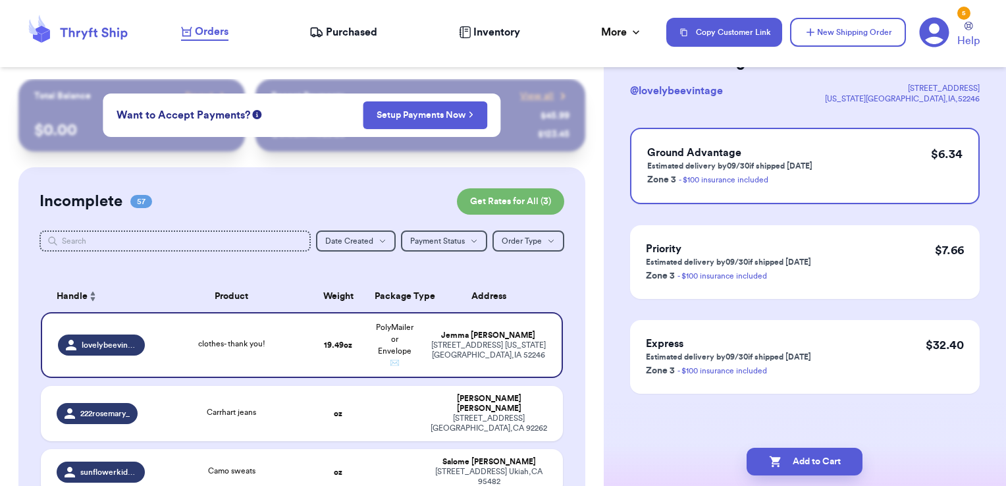
scroll to position [0, 0]
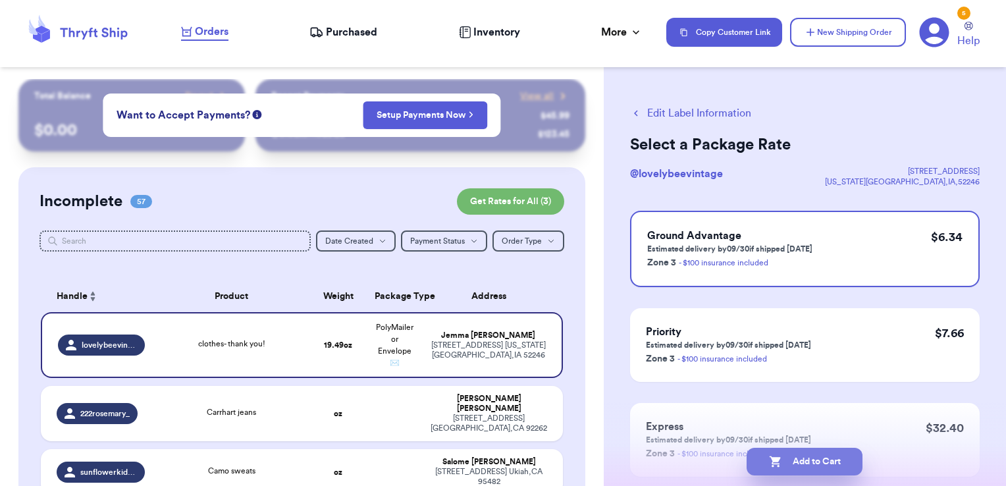
click at [829, 466] on button "Add to Cart" at bounding box center [805, 462] width 116 height 28
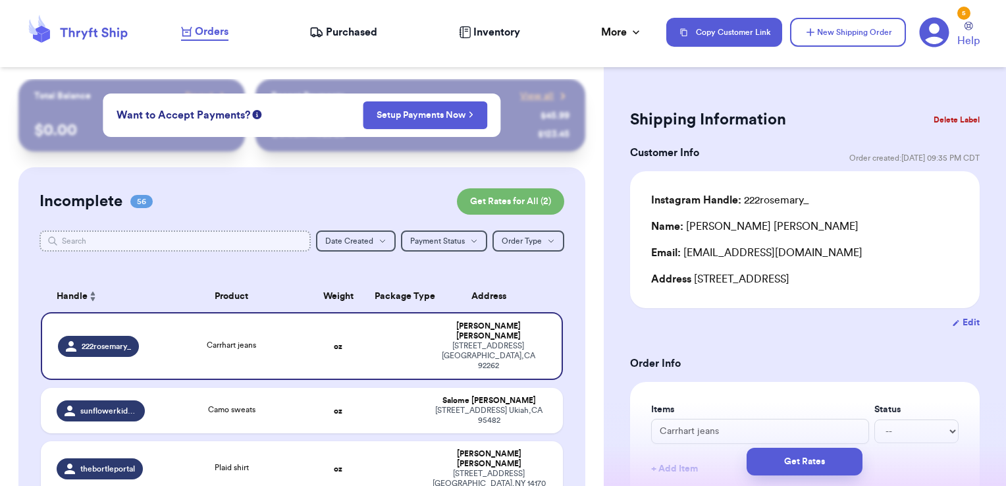
click at [185, 238] on input "text" at bounding box center [176, 240] width 272 height 21
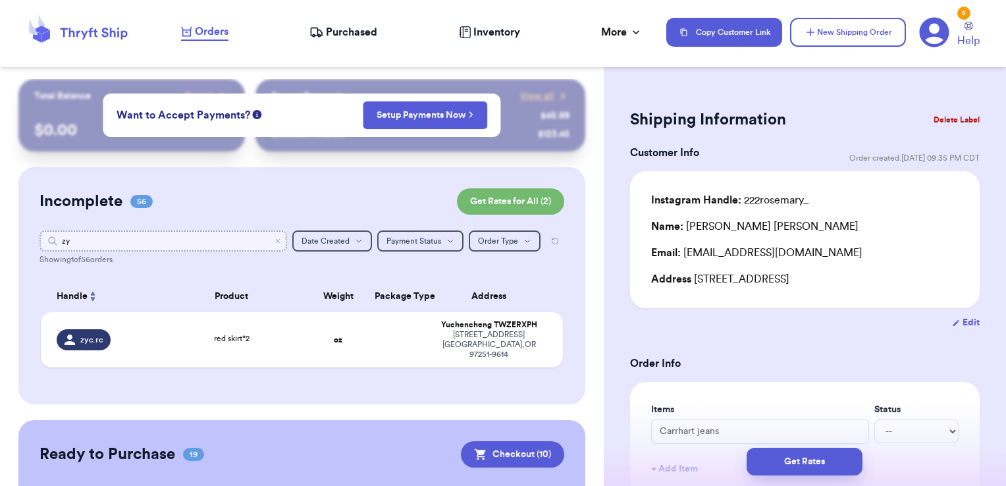
type input "zyc"
click at [371, 338] on td at bounding box center [395, 339] width 56 height 55
type input "red skirt*2"
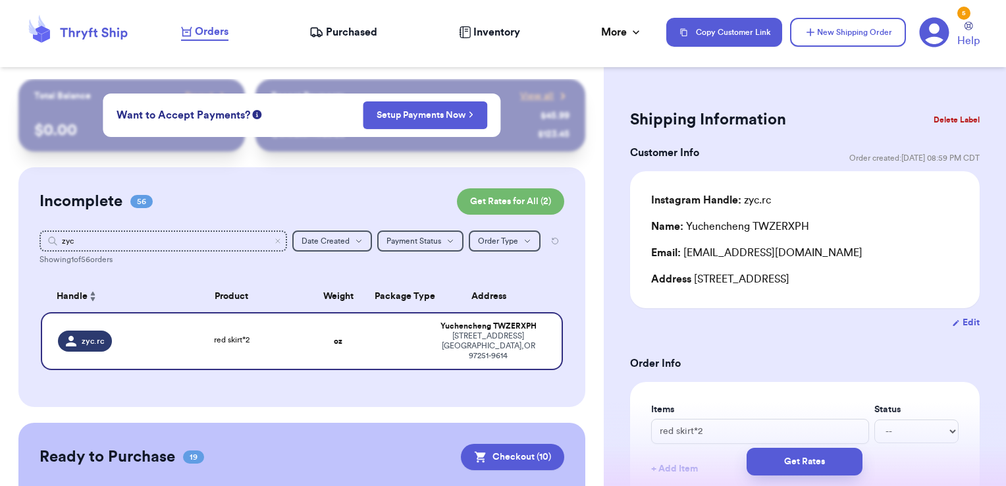
scroll to position [53, 0]
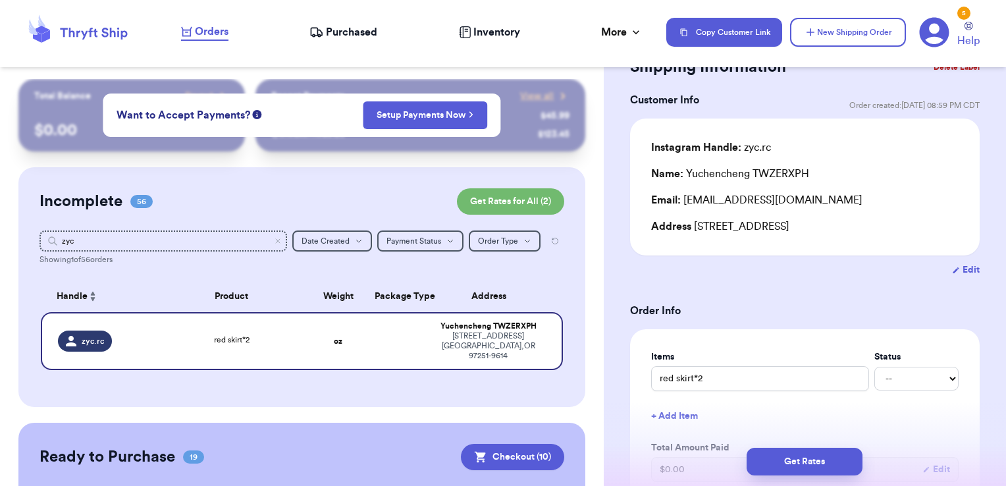
click at [963, 277] on button "Edit" at bounding box center [966, 269] width 28 height 13
select select "OR"
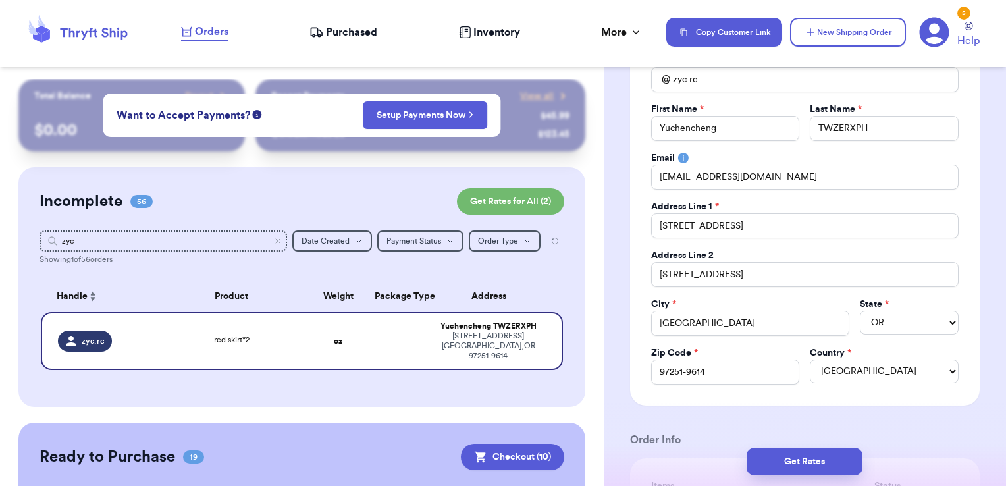
scroll to position [140, 0]
drag, startPoint x: 760, startPoint y: 227, endPoint x: 608, endPoint y: 232, distance: 151.6
type input "1"
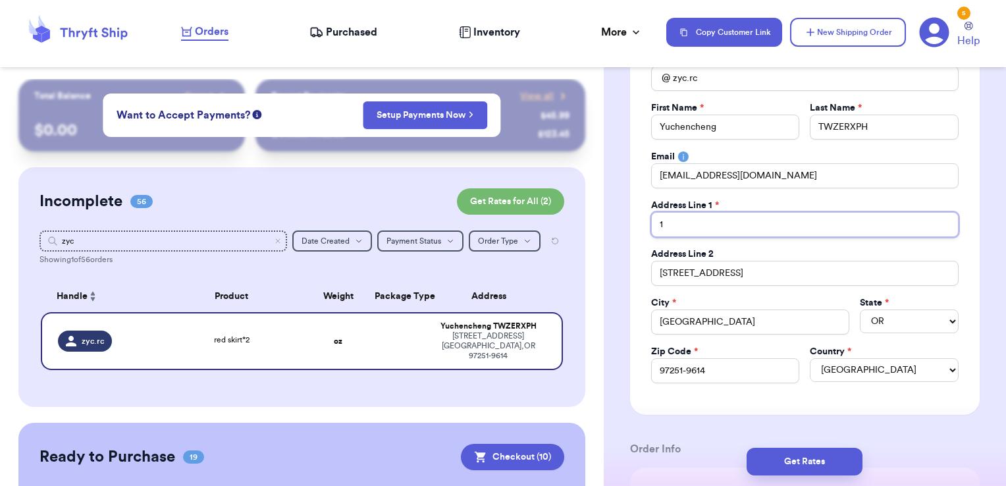
type input "13"
type input "138"
type input "1382"
type input "13822"
type input "1382"
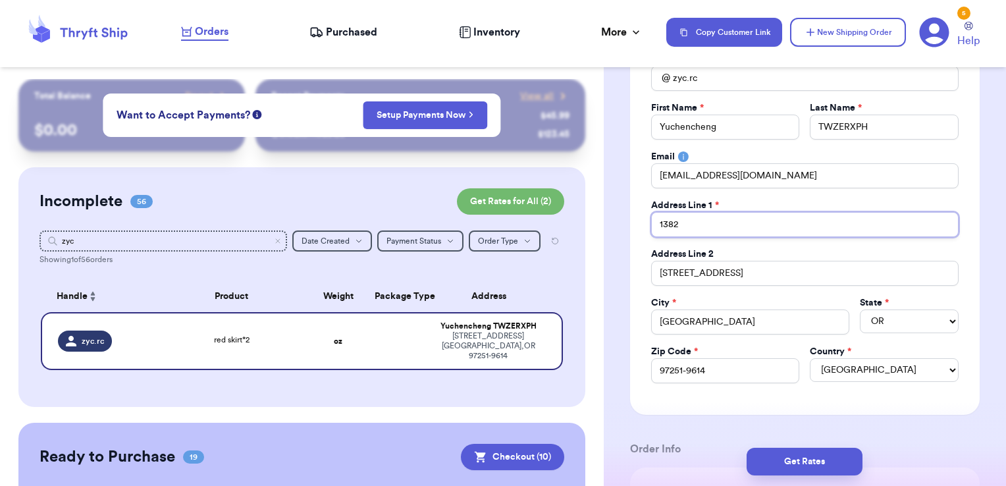
type input "138"
type input "13"
type input "1"
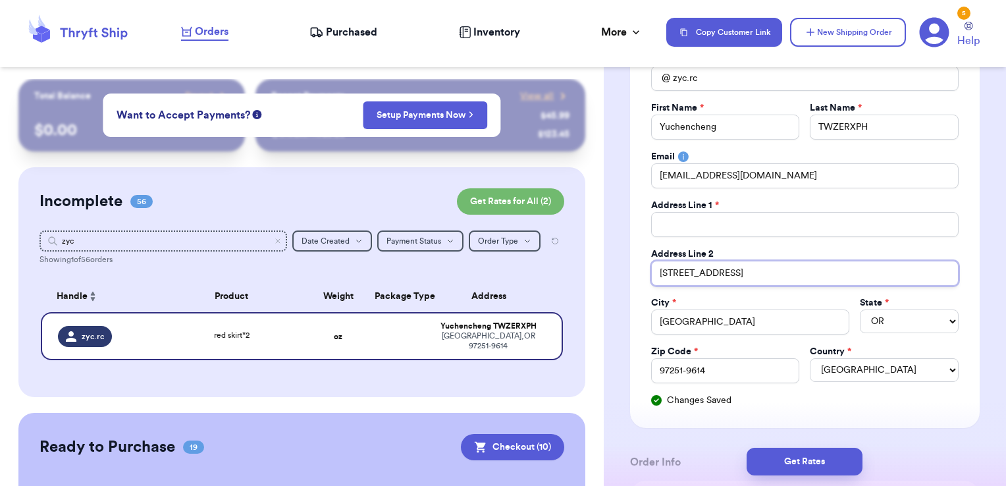
drag, startPoint x: 777, startPoint y: 278, endPoint x: 635, endPoint y: 273, distance: 142.3
click at [635, 273] on div "Social Handle * @ zyc.rc First Name * [GEOGRAPHIC_DATA] Last Name * TWZERXPH Em…" at bounding box center [805, 230] width 350 height 396
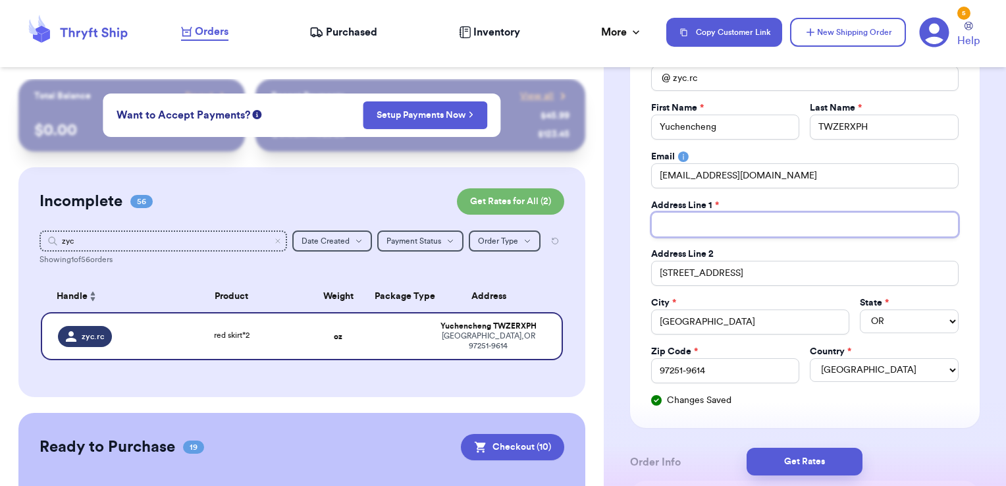
click at [688, 217] on input "Total Amount Paid" at bounding box center [805, 224] width 308 height 25
paste input "[STREET_ADDRESS]"
type input "[STREET_ADDRESS]"
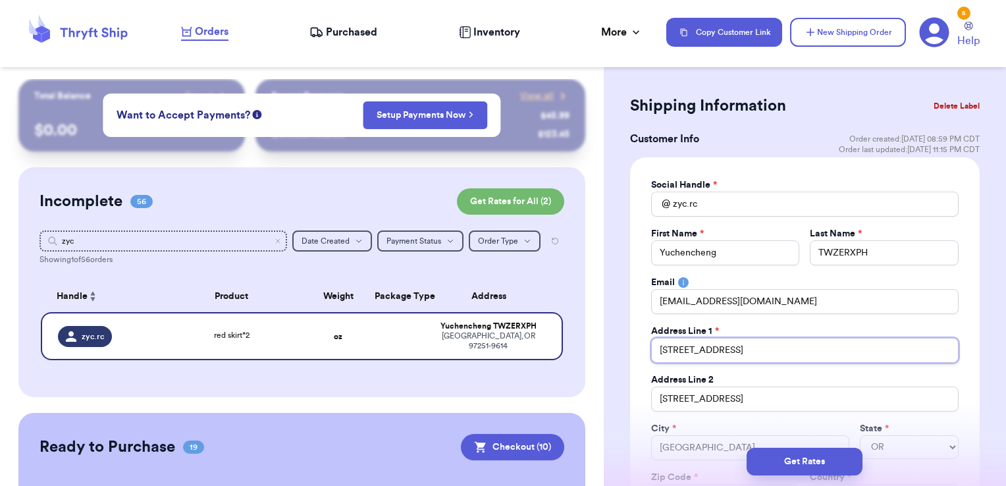
scroll to position [0, 0]
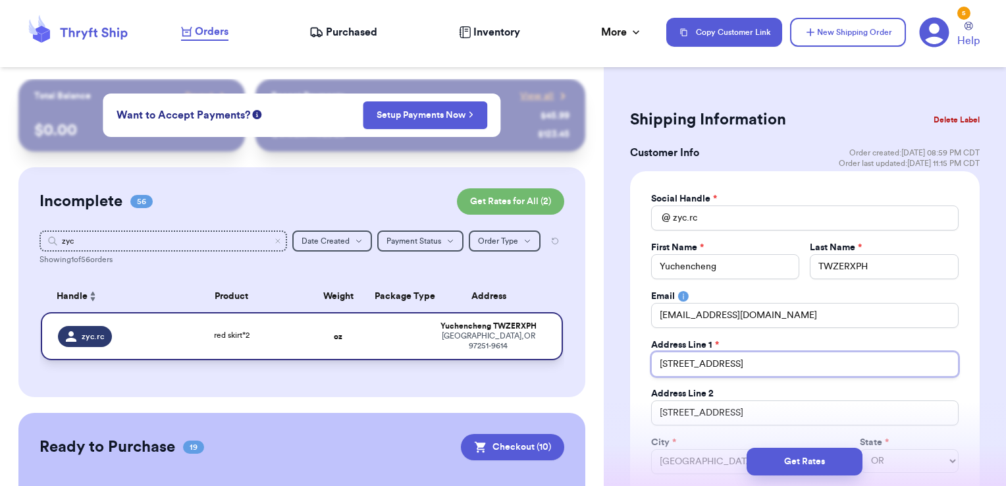
type input "[STREET_ADDRESS]"
click at [503, 333] on div "[GEOGRAPHIC_DATA] , [GEOGRAPHIC_DATA] 97251-9614" at bounding box center [488, 341] width 115 height 20
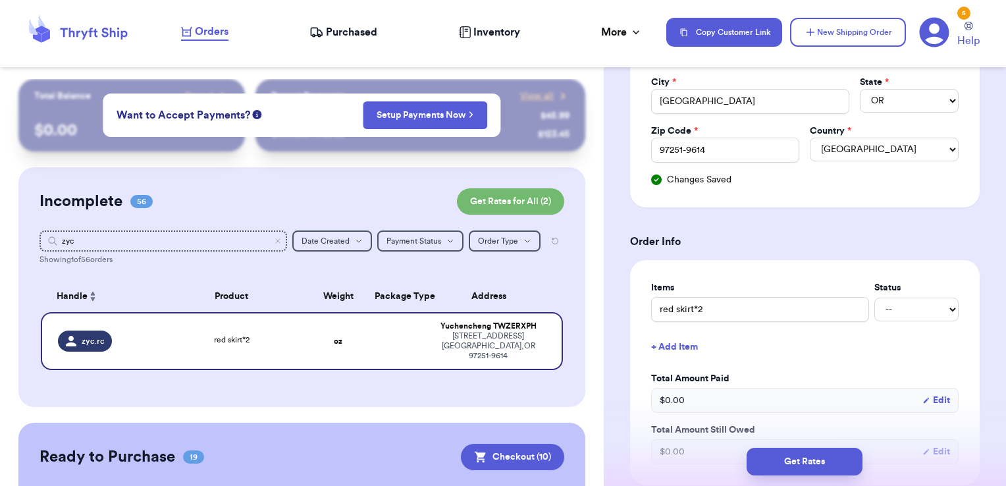
scroll to position [126, 0]
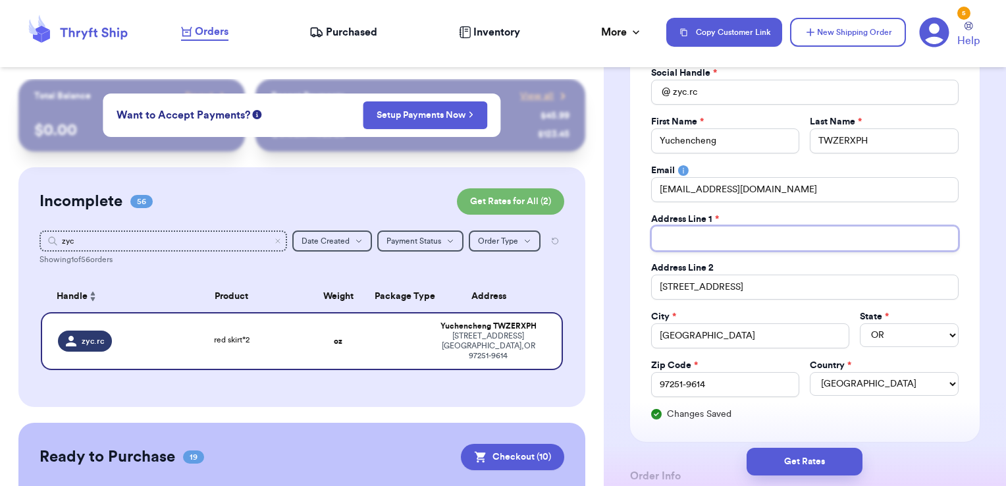
click at [724, 242] on input "Total Amount Paid" at bounding box center [805, 238] width 308 height 25
paste input "[STREET_ADDRESS]"
type input "[STREET_ADDRESS]"
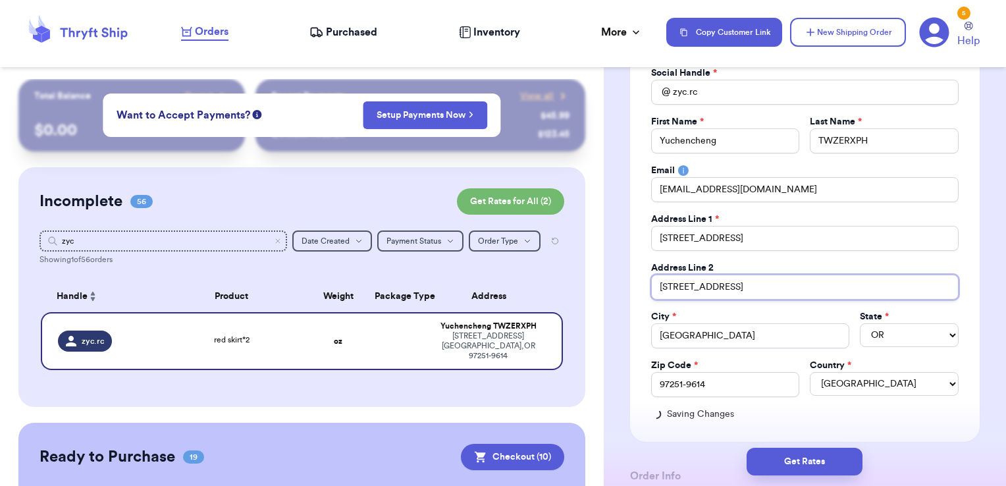
drag, startPoint x: 772, startPoint y: 281, endPoint x: 606, endPoint y: 281, distance: 166.6
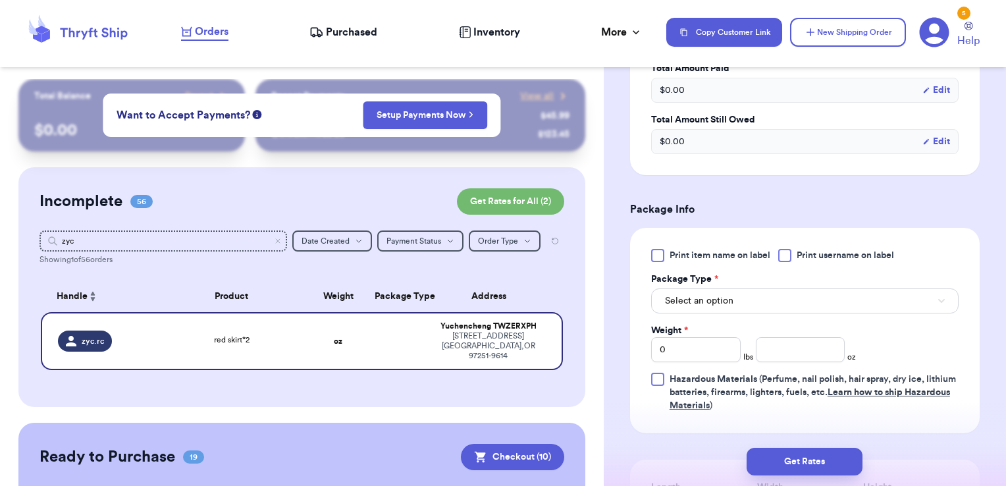
scroll to position [672, 0]
click at [792, 248] on div at bounding box center [784, 253] width 13 height 13
click at [0, 0] on input "Print username on label" at bounding box center [0, 0] width 0 height 0
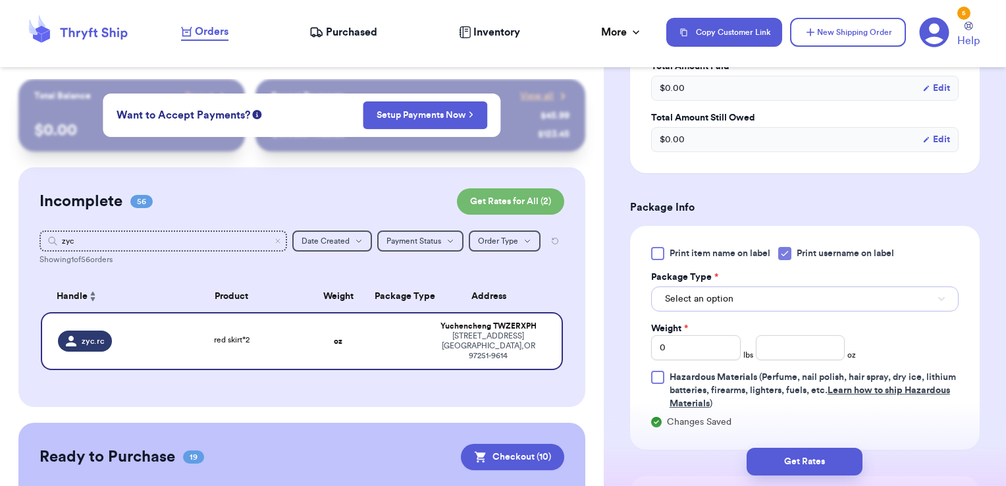
click at [763, 297] on button "Select an option" at bounding box center [805, 298] width 308 height 25
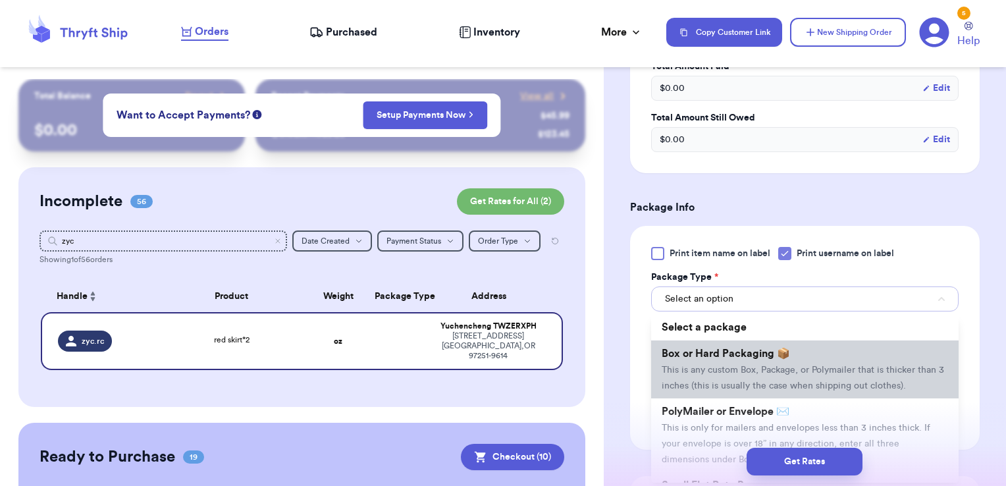
scroll to position [61, 0]
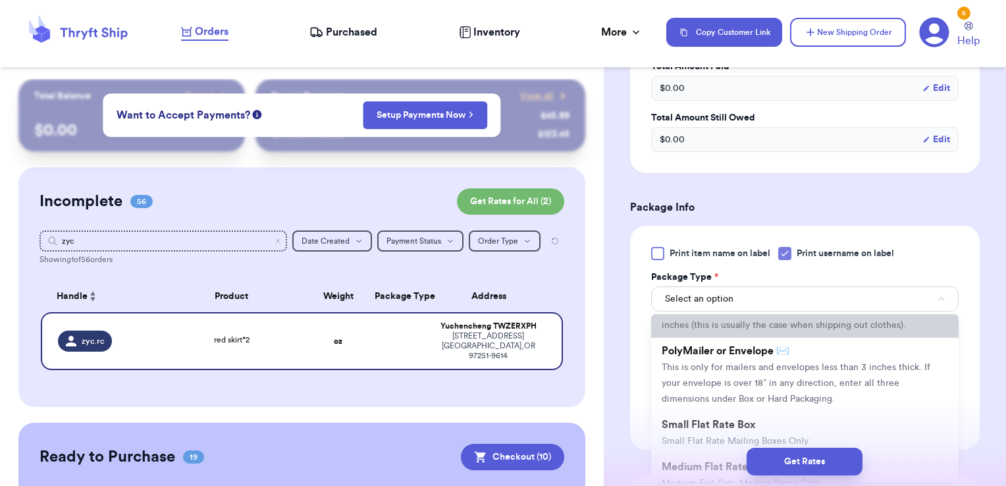
click at [722, 375] on span "This is only for mailers and envelopes less than 3 inches thick. If your envelo…" at bounding box center [796, 383] width 269 height 41
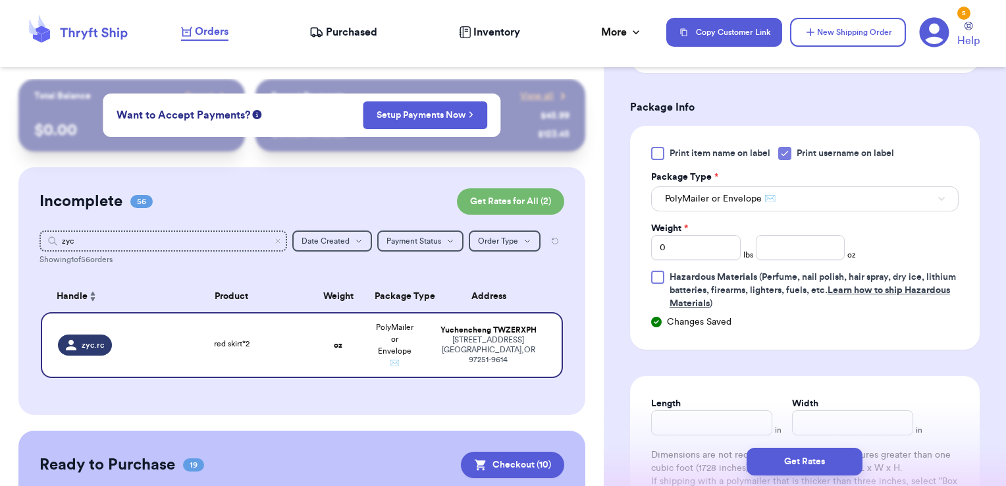
scroll to position [773, 0]
click at [786, 244] on input "number" at bounding box center [801, 246] width 90 height 25
type input "10.83"
click at [802, 457] on button "Get Rates" at bounding box center [805, 462] width 116 height 28
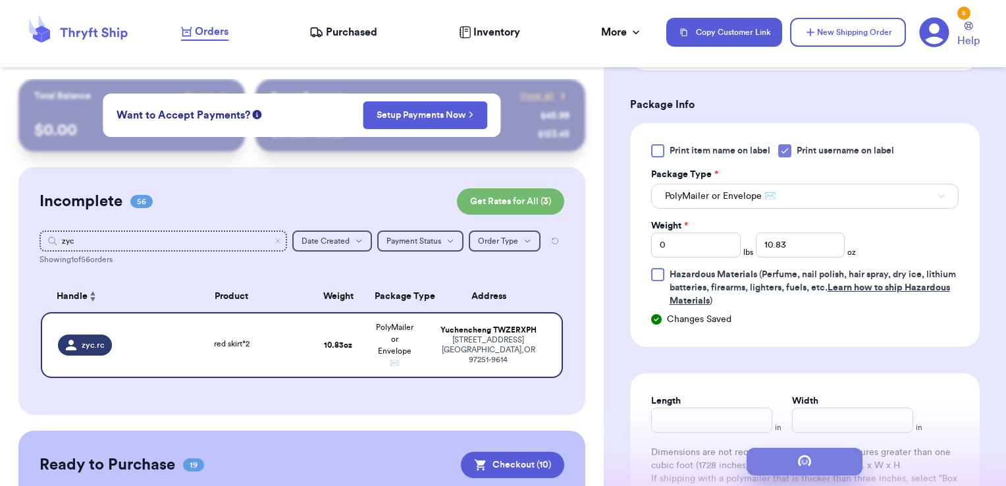
scroll to position [0, 0]
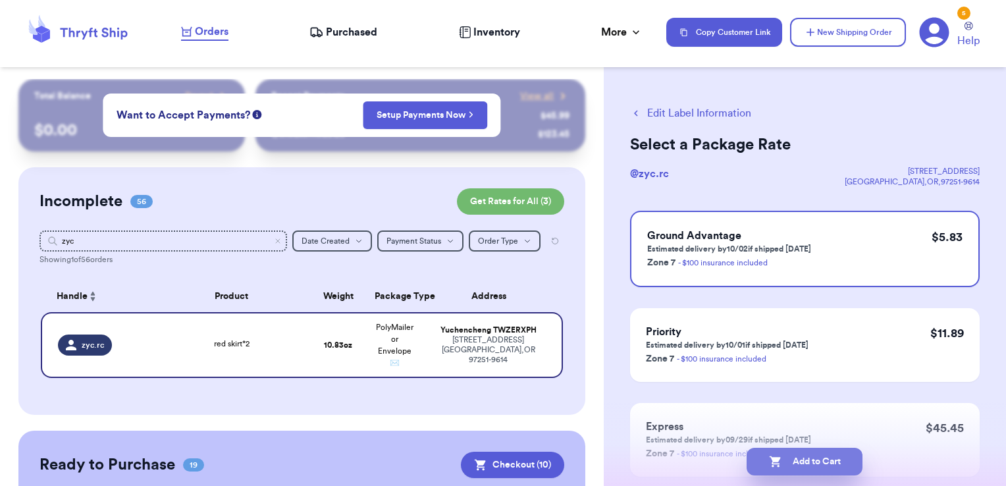
click at [814, 455] on button "Add to Cart" at bounding box center [805, 462] width 116 height 28
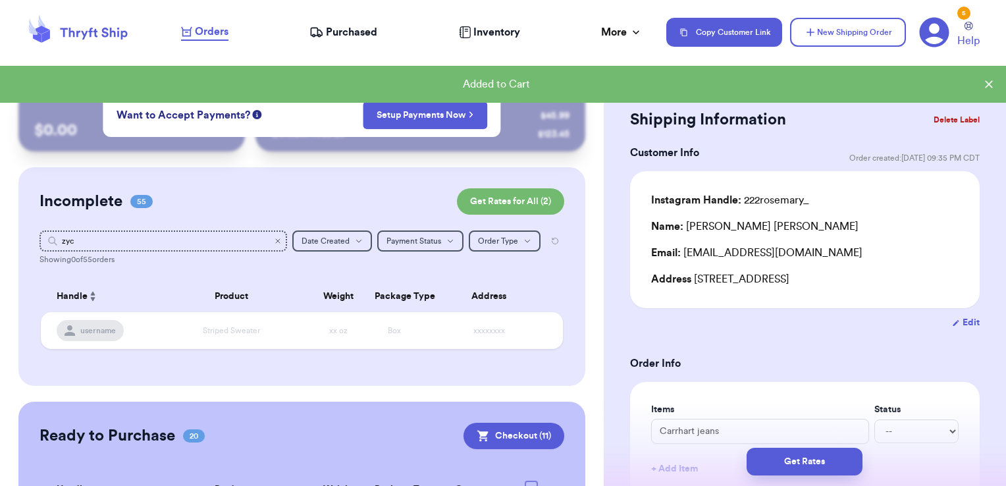
click at [274, 238] on icon "Clear search" at bounding box center [278, 241] width 8 height 8
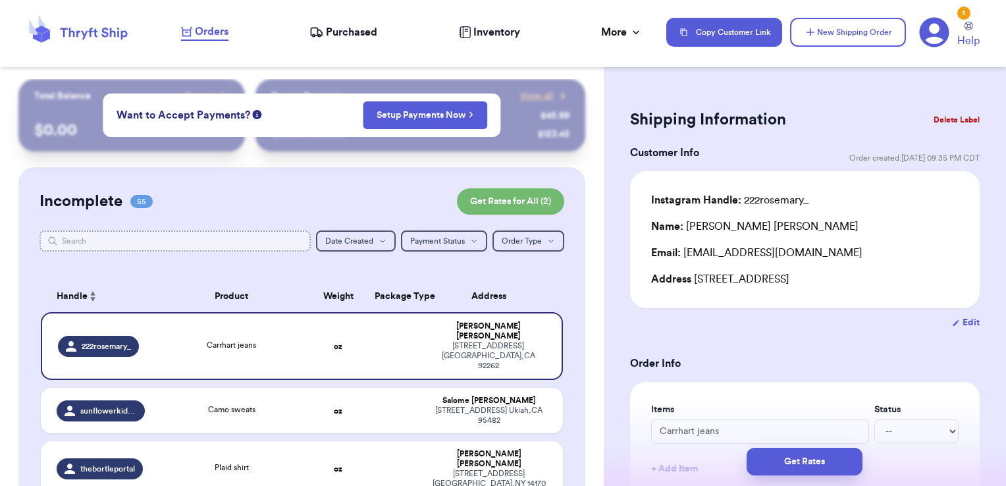
click at [163, 235] on input "text" at bounding box center [176, 240] width 272 height 21
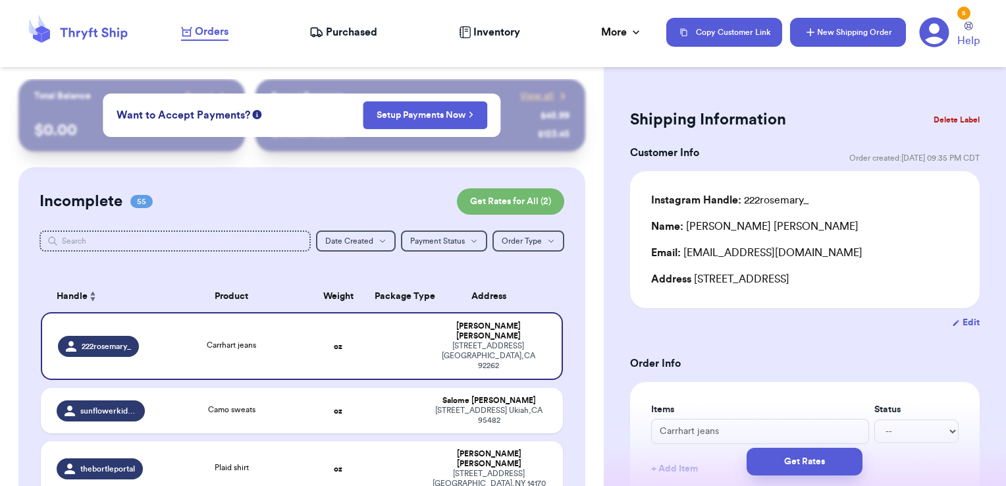
click at [829, 20] on button "New Shipping Order" at bounding box center [848, 32] width 116 height 29
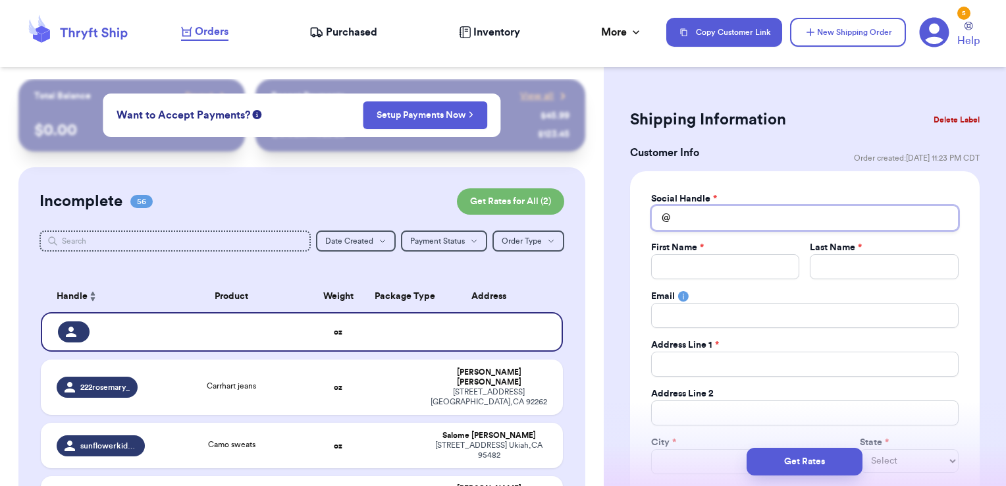
click at [715, 212] on input "Total Amount Paid" at bounding box center [805, 217] width 308 height 25
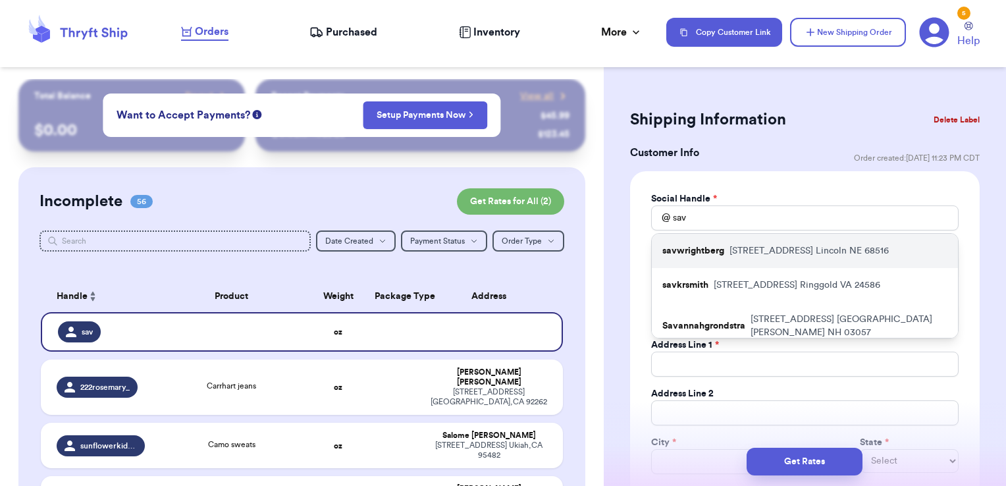
click at [724, 254] on div "savwrightberg [STREET_ADDRESS]" at bounding box center [805, 251] width 306 height 34
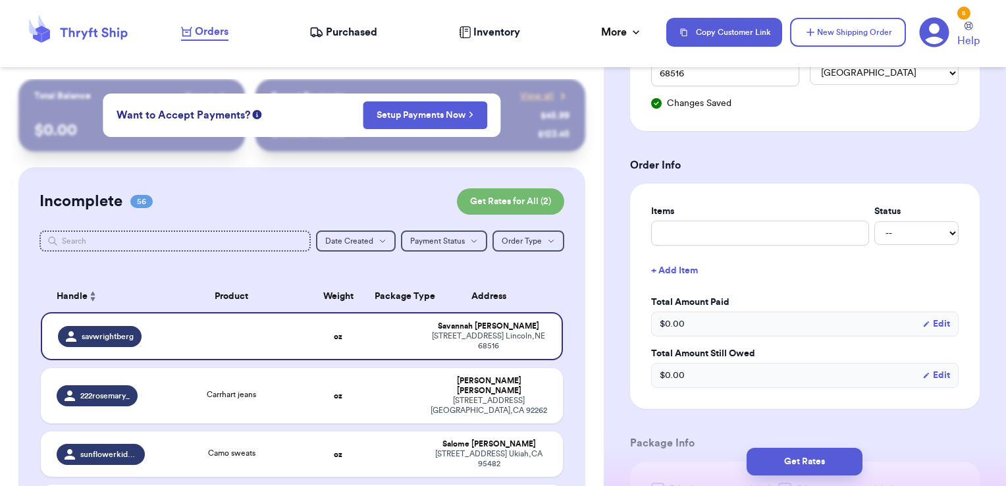
scroll to position [443, 0]
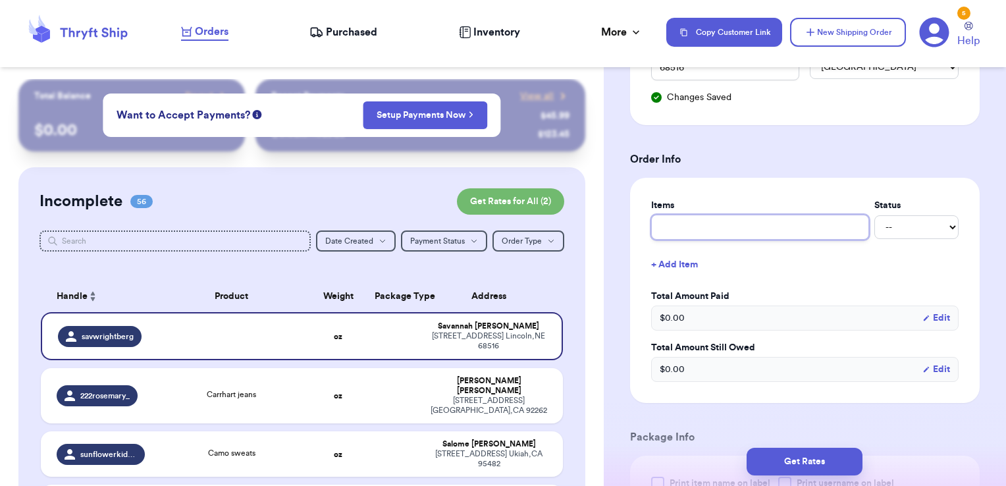
click at [731, 227] on input "text" at bounding box center [760, 227] width 218 height 25
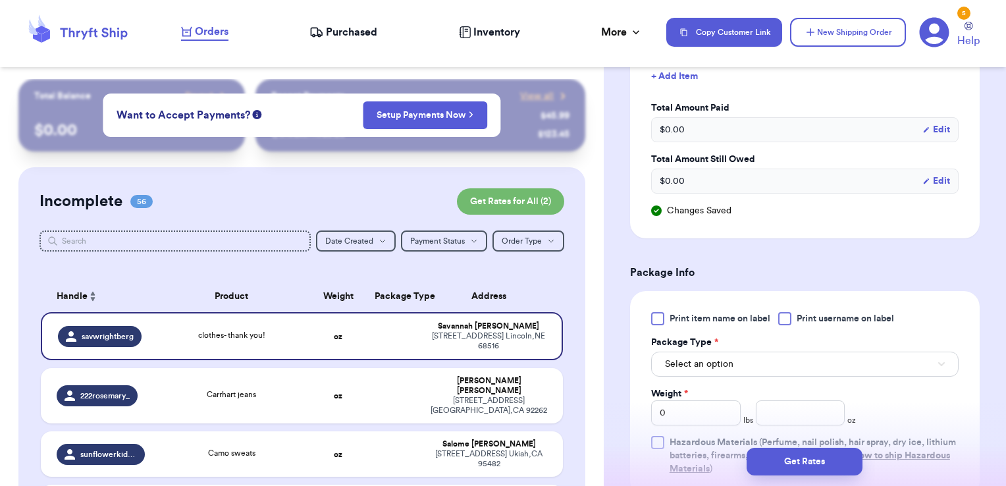
scroll to position [655, 0]
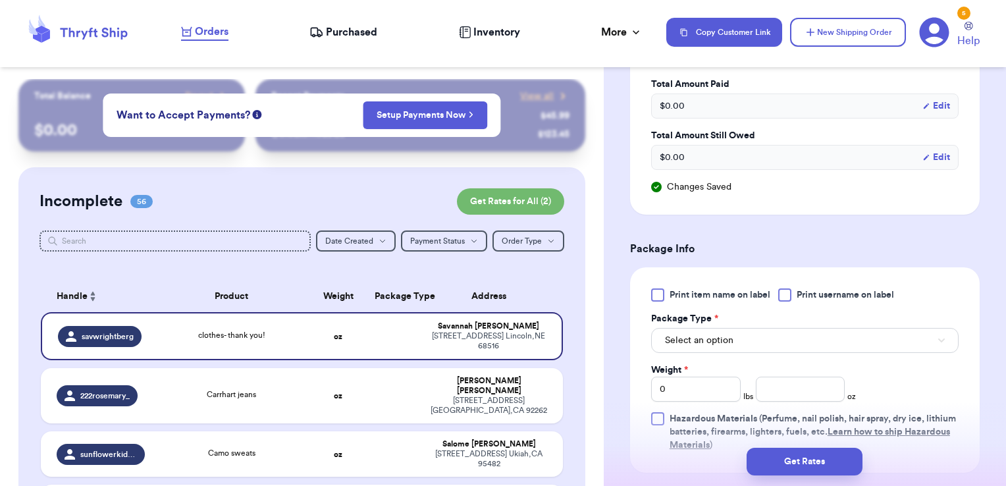
click at [794, 288] on label "Print username on label" at bounding box center [836, 294] width 116 height 13
click at [0, 0] on input "Print username on label" at bounding box center [0, 0] width 0 height 0
click at [766, 337] on button "Select an option" at bounding box center [805, 340] width 308 height 25
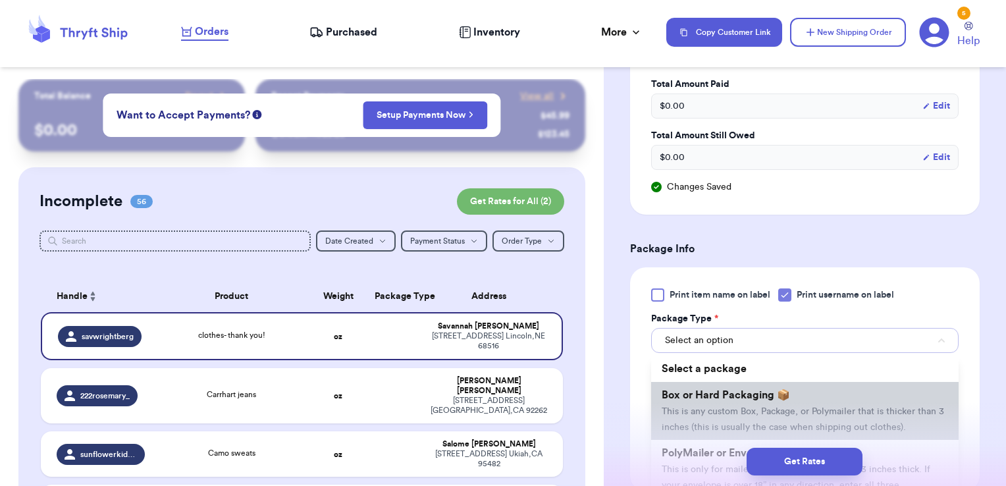
scroll to position [58, 0]
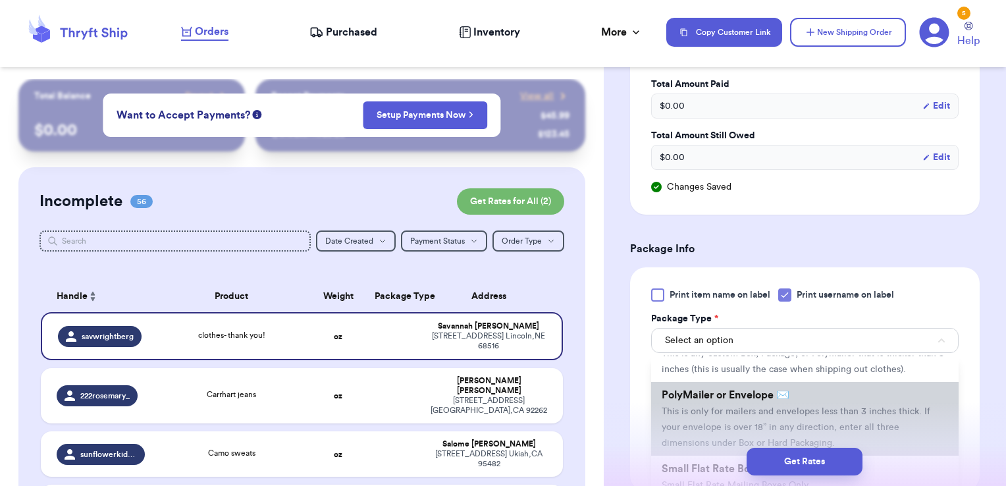
click at [731, 424] on span "This is only for mailers and envelopes less than 3 inches thick. If your envelo…" at bounding box center [796, 427] width 269 height 41
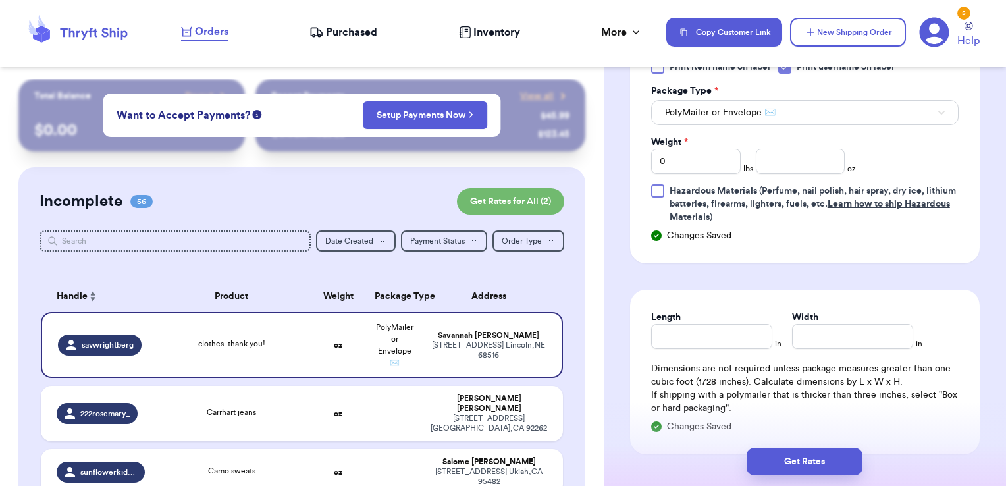
scroll to position [884, 0]
click at [781, 149] on input "number" at bounding box center [801, 160] width 90 height 25
click at [848, 470] on button "Get Rates" at bounding box center [805, 462] width 116 height 28
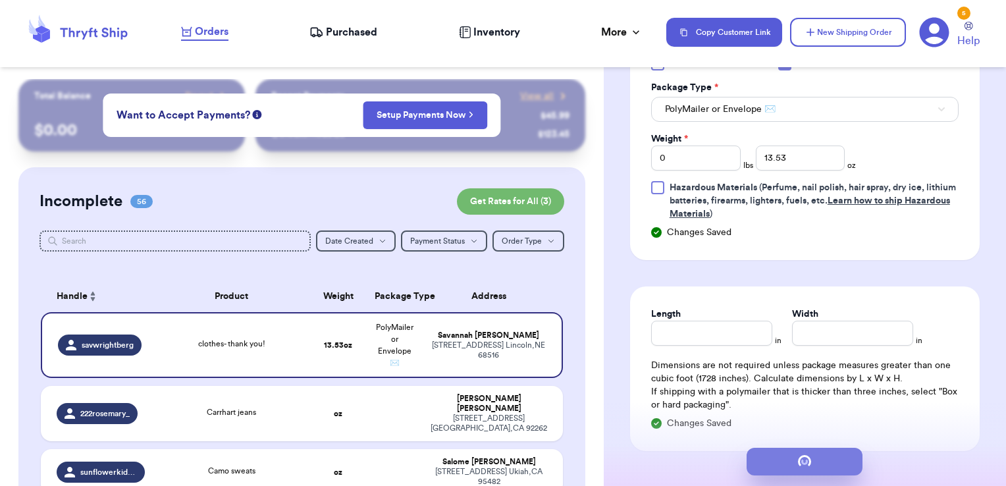
scroll to position [0, 0]
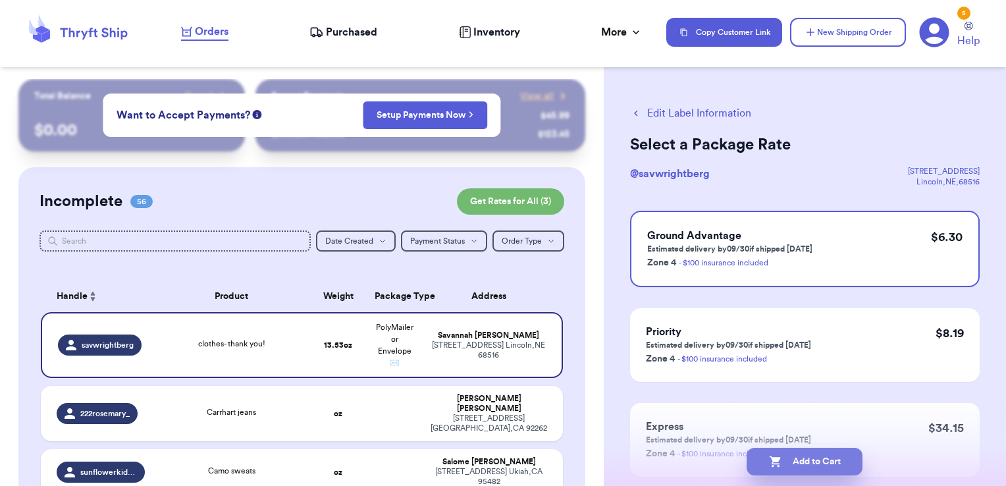
click at [825, 468] on button "Add to Cart" at bounding box center [805, 462] width 116 height 28
